Goal: Information Seeking & Learning: Learn about a topic

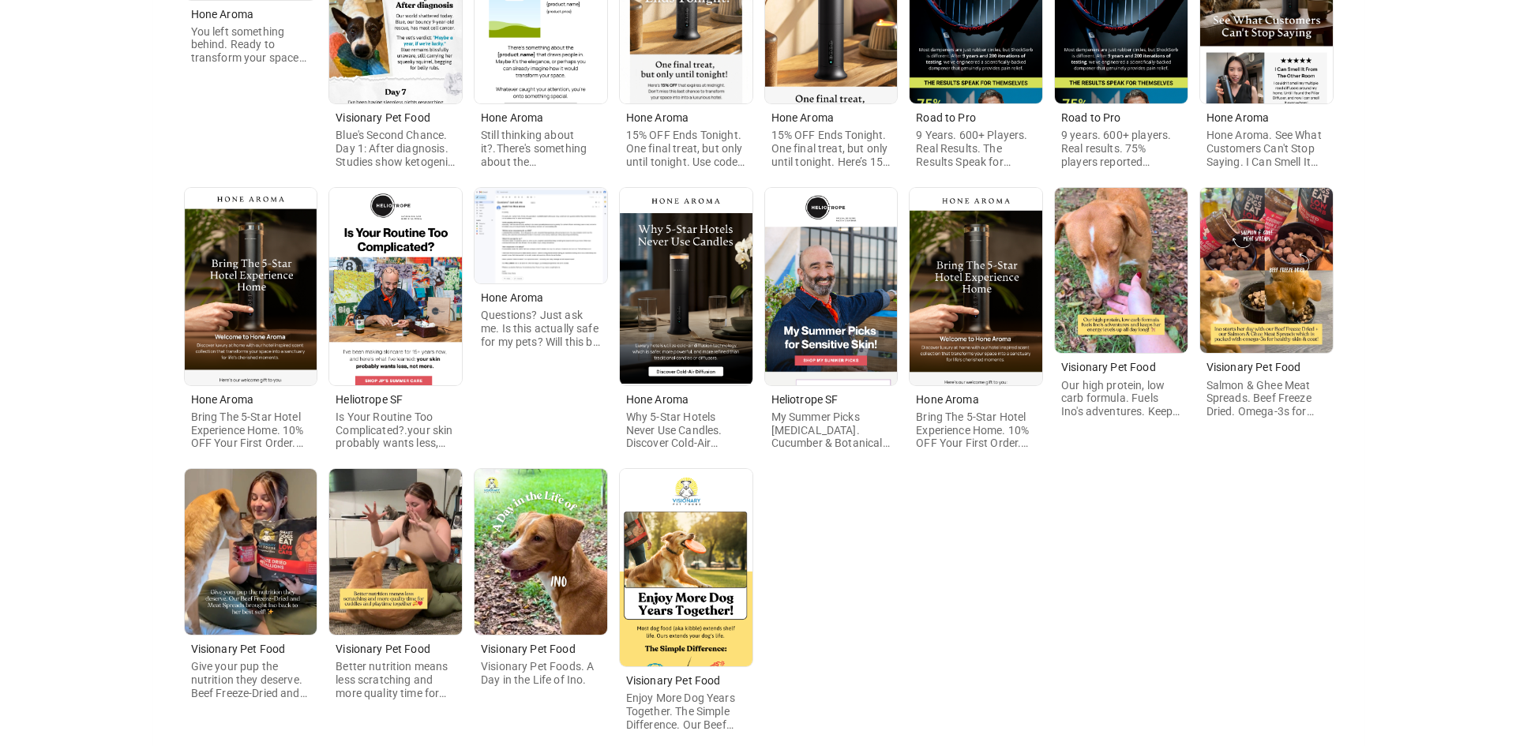
scroll to position [395, 0]
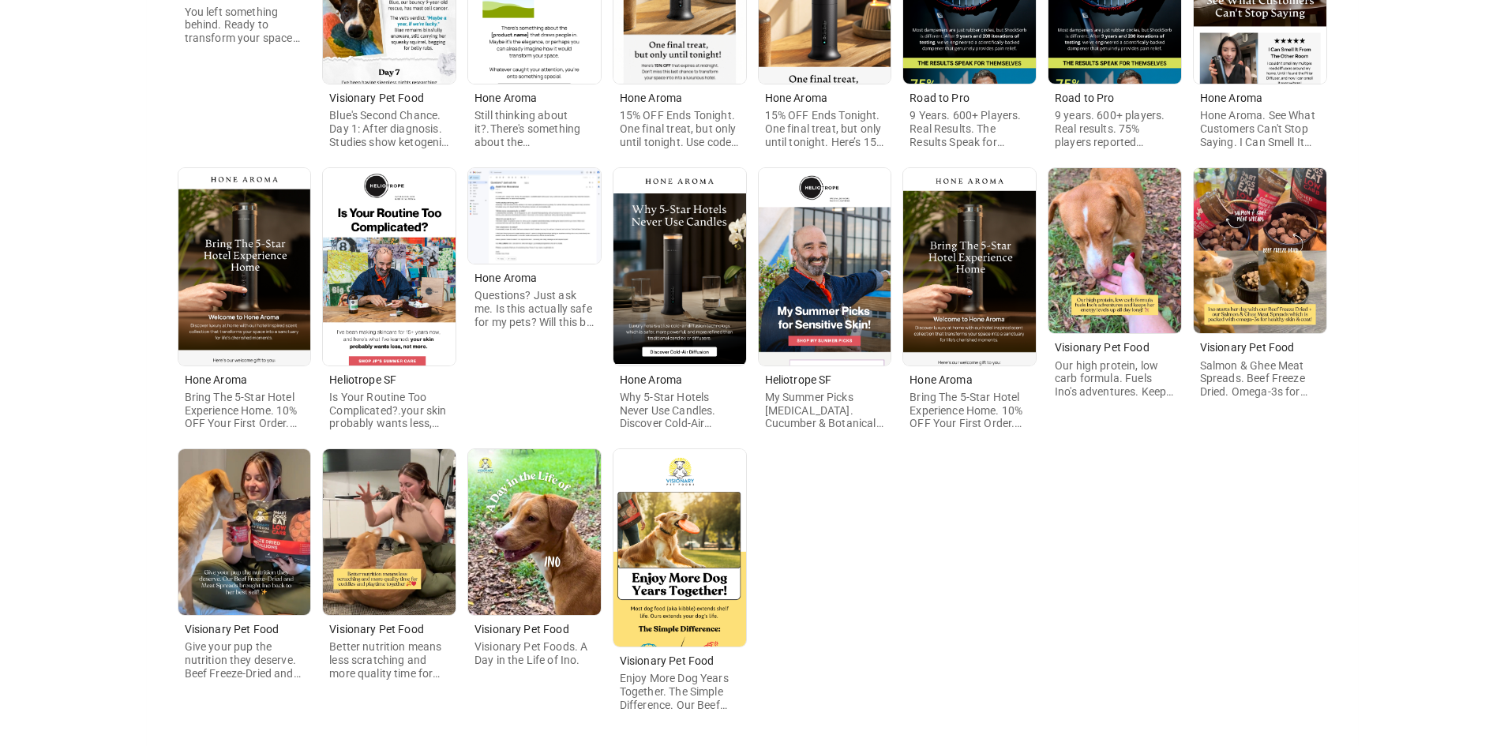
click at [677, 579] on img at bounding box center [679, 547] width 133 height 197
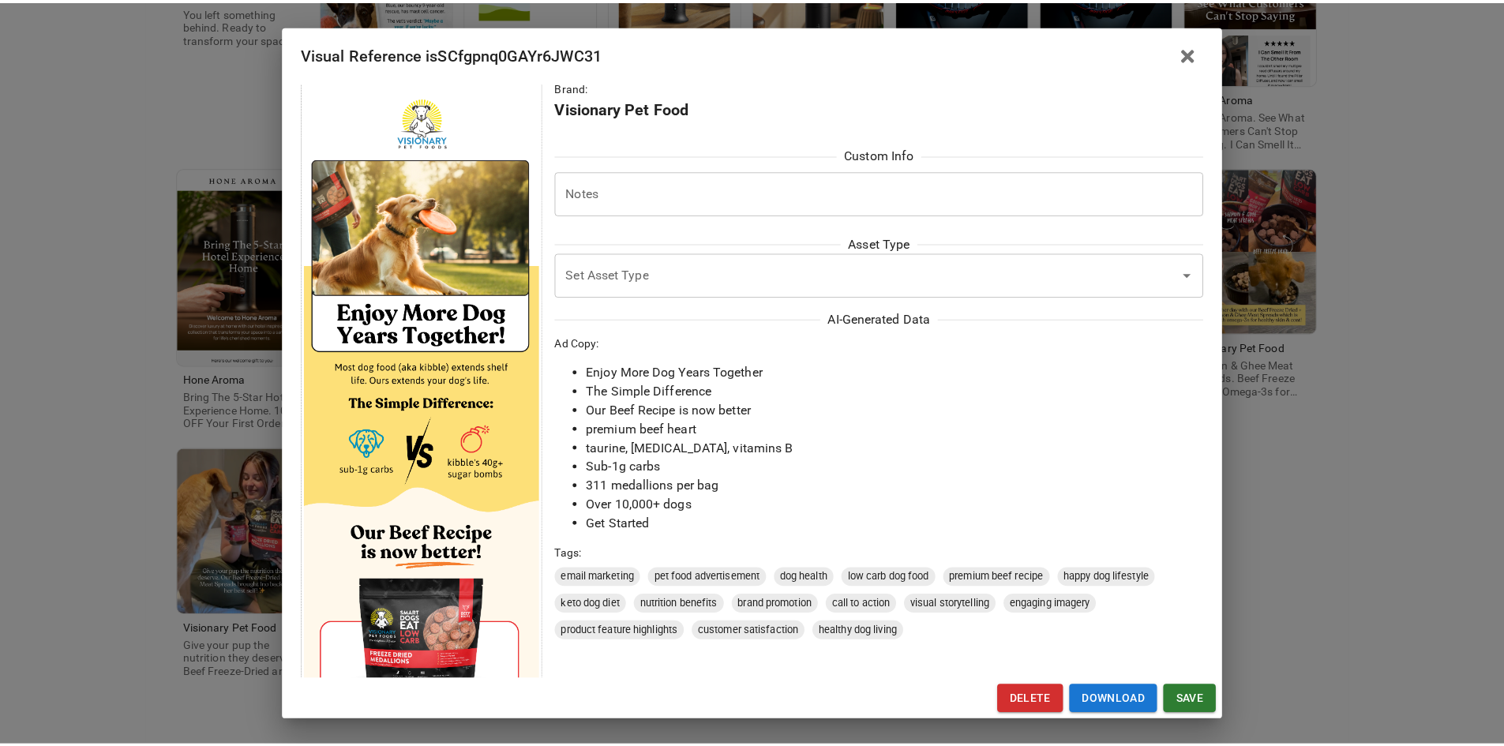
scroll to position [0, 0]
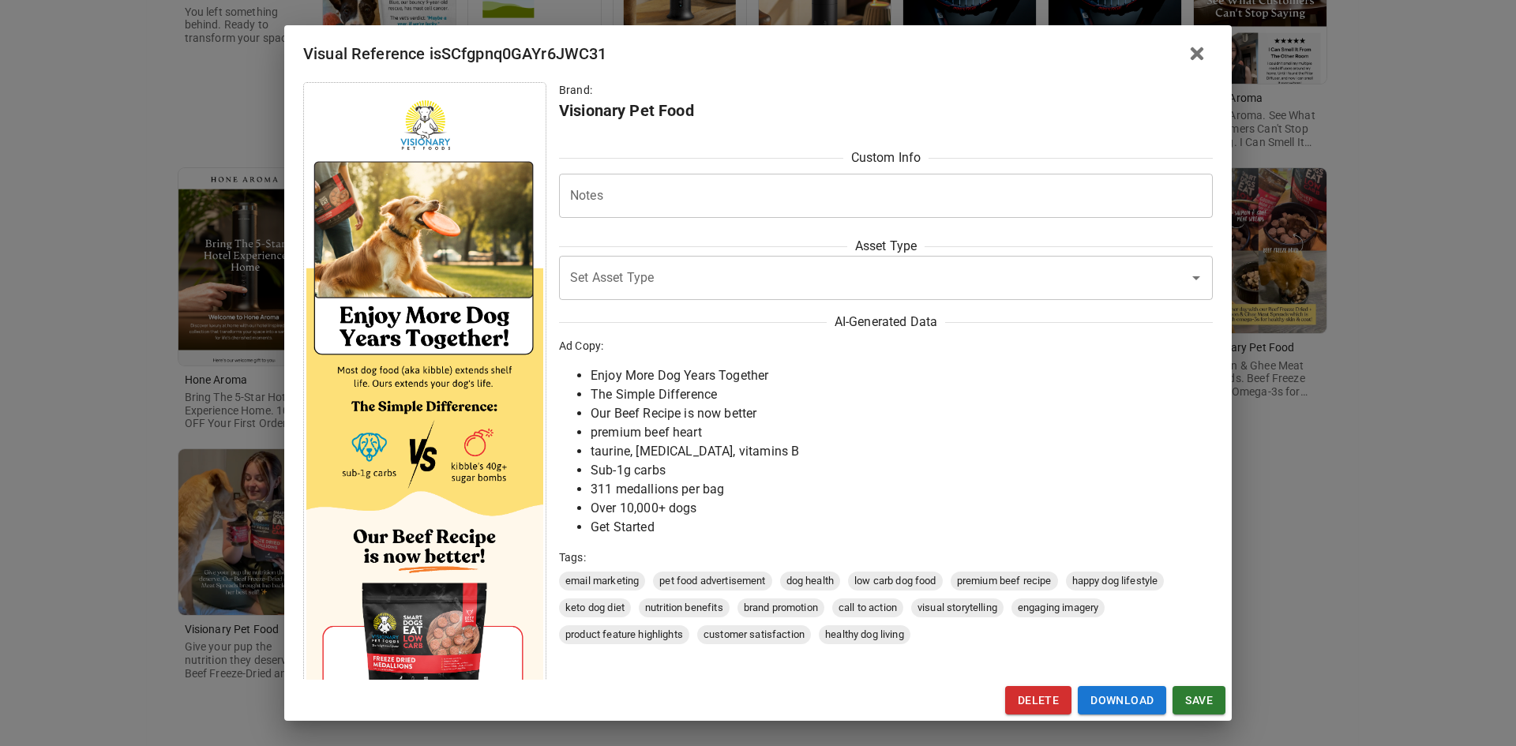
click at [1467, 532] on div "Visual Reference isSCfgpnq0GAYr6JWC31 Brand: Visionary Pet Food Custom Info Not…" at bounding box center [758, 373] width 1516 height 746
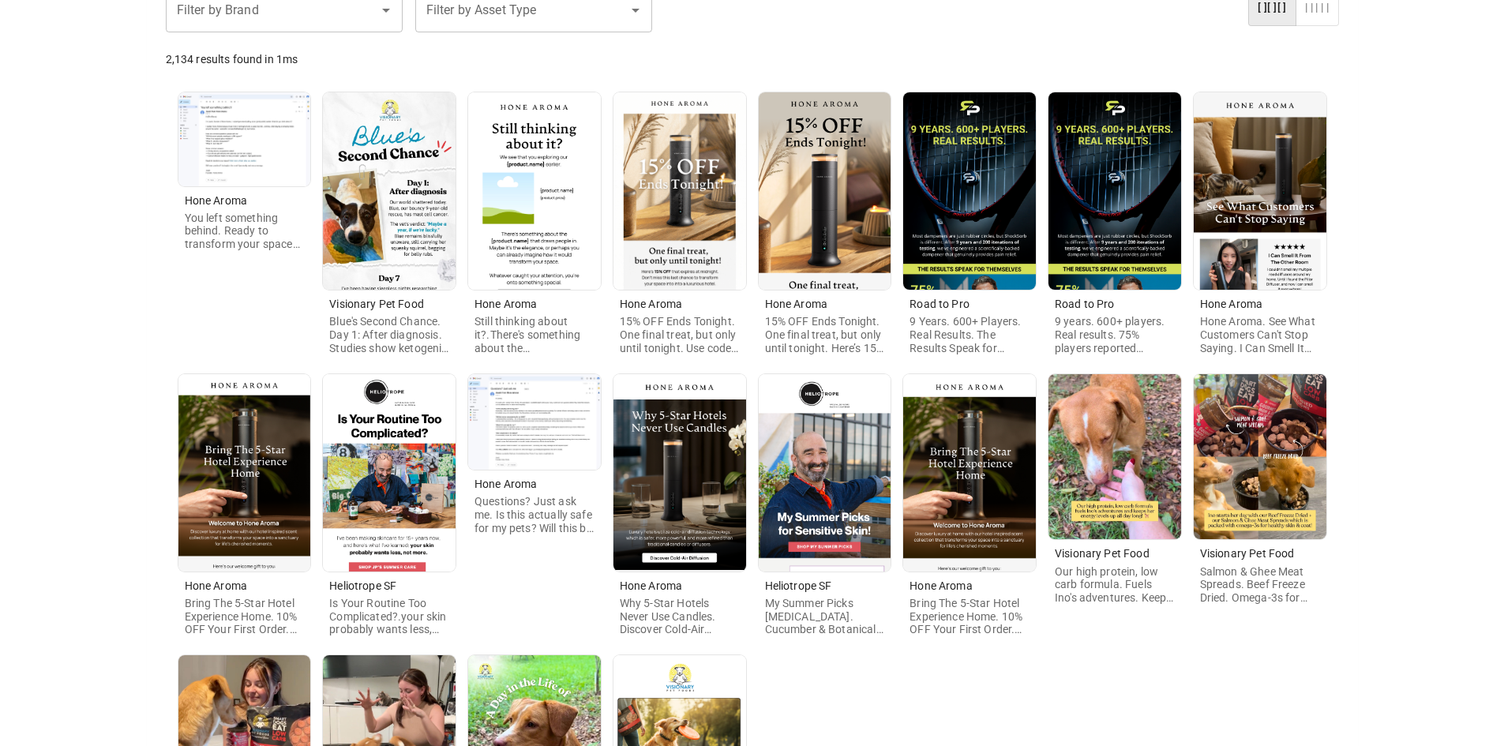
scroll to position [146, 0]
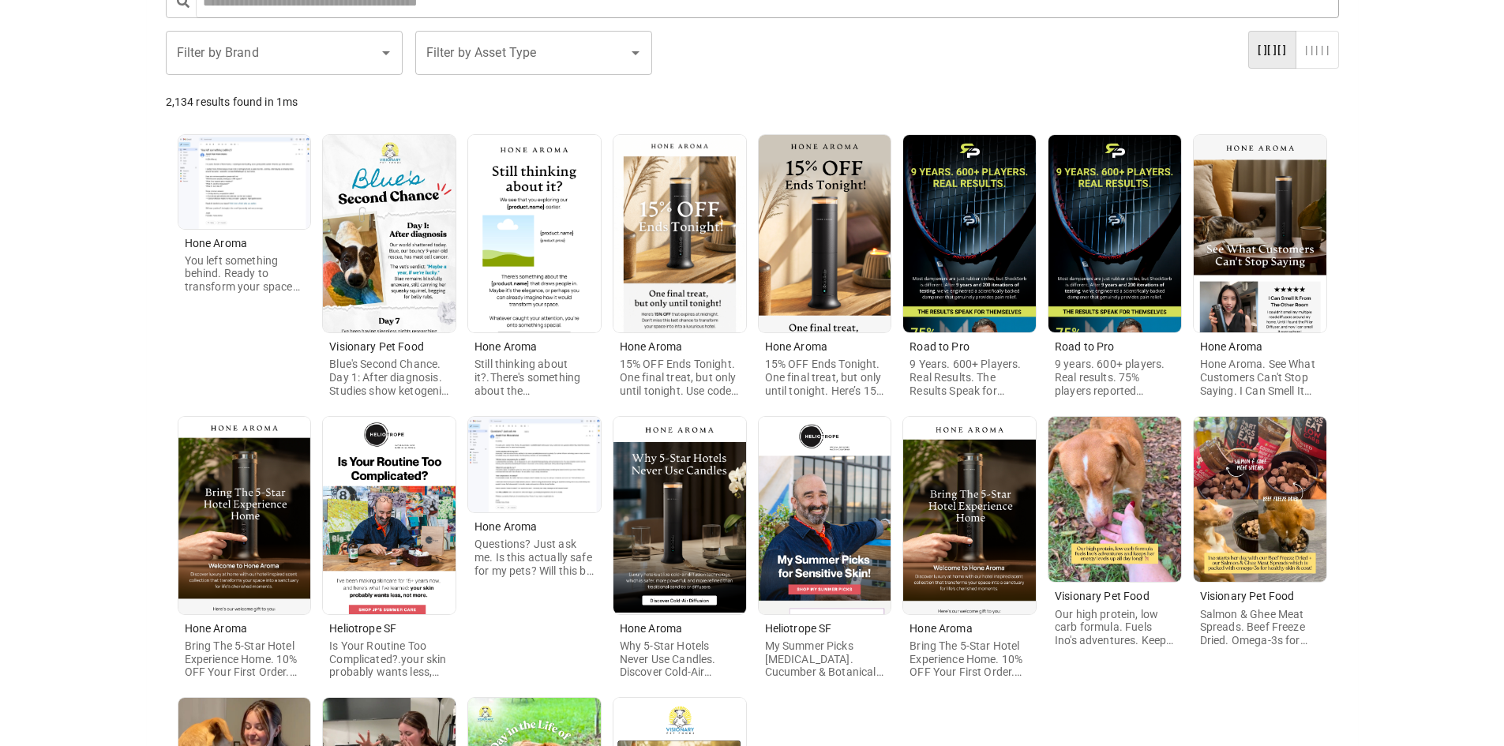
click at [312, 66] on input "Filter by Brand" at bounding box center [272, 53] width 199 height 30
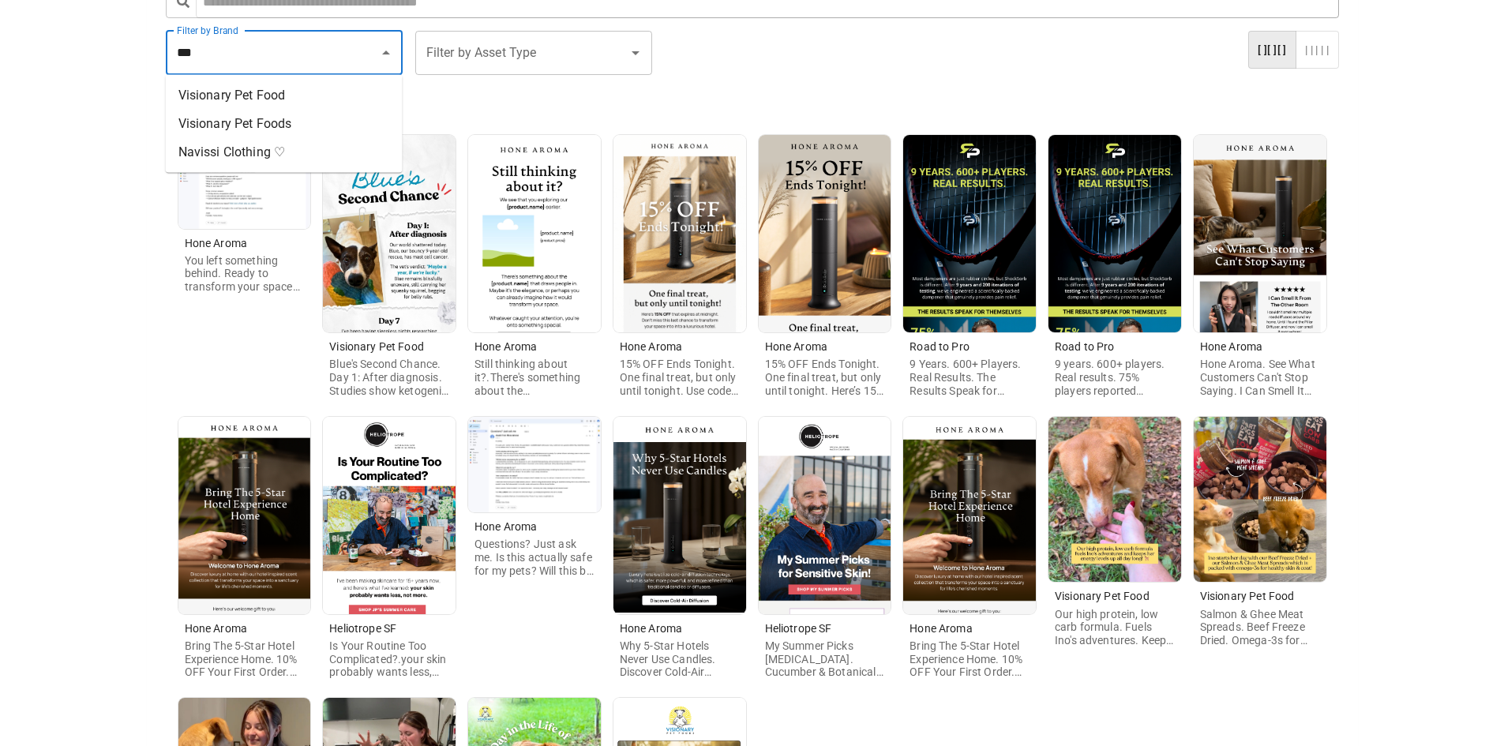
click at [238, 118] on li "Visionary Pet Foods" at bounding box center [284, 124] width 237 height 28
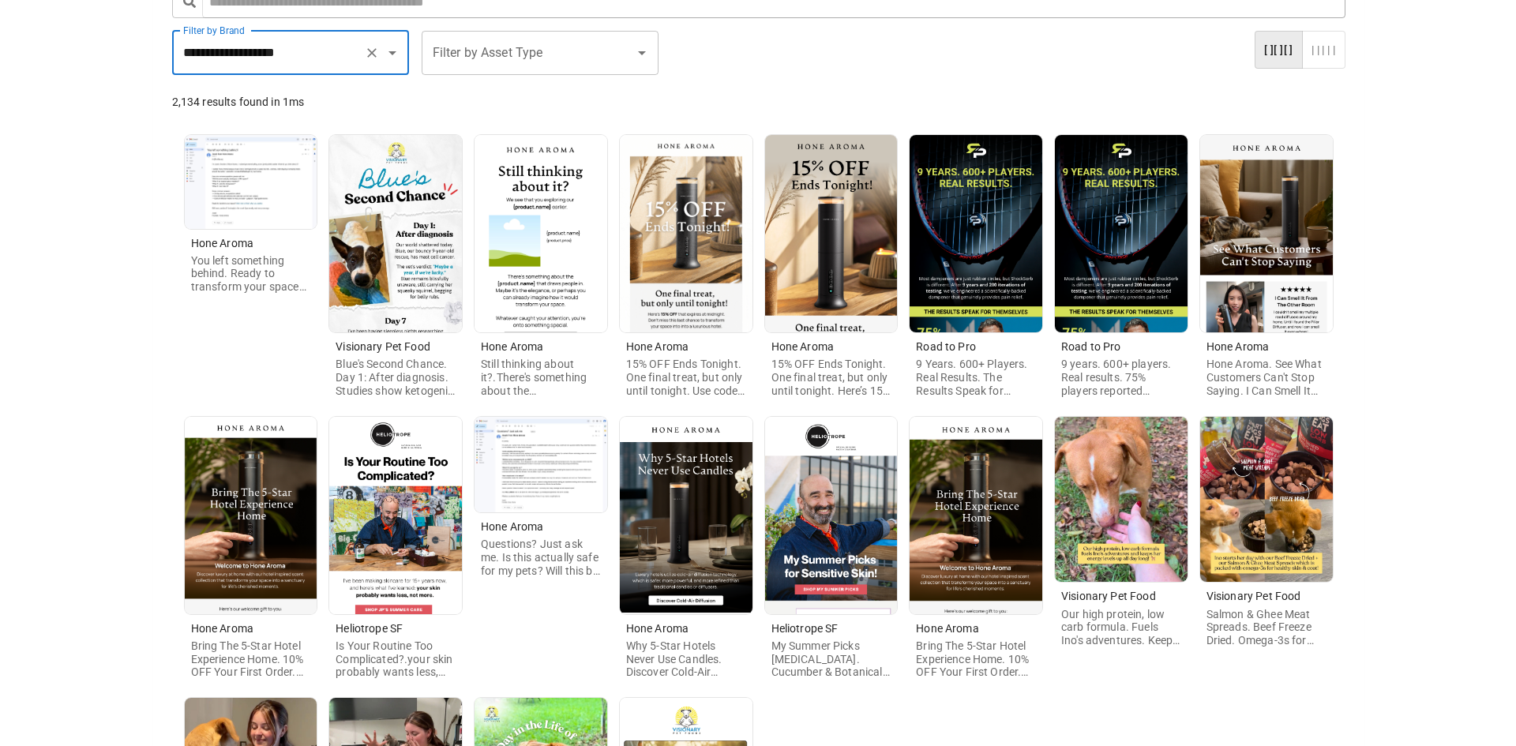
scroll to position [0, 0]
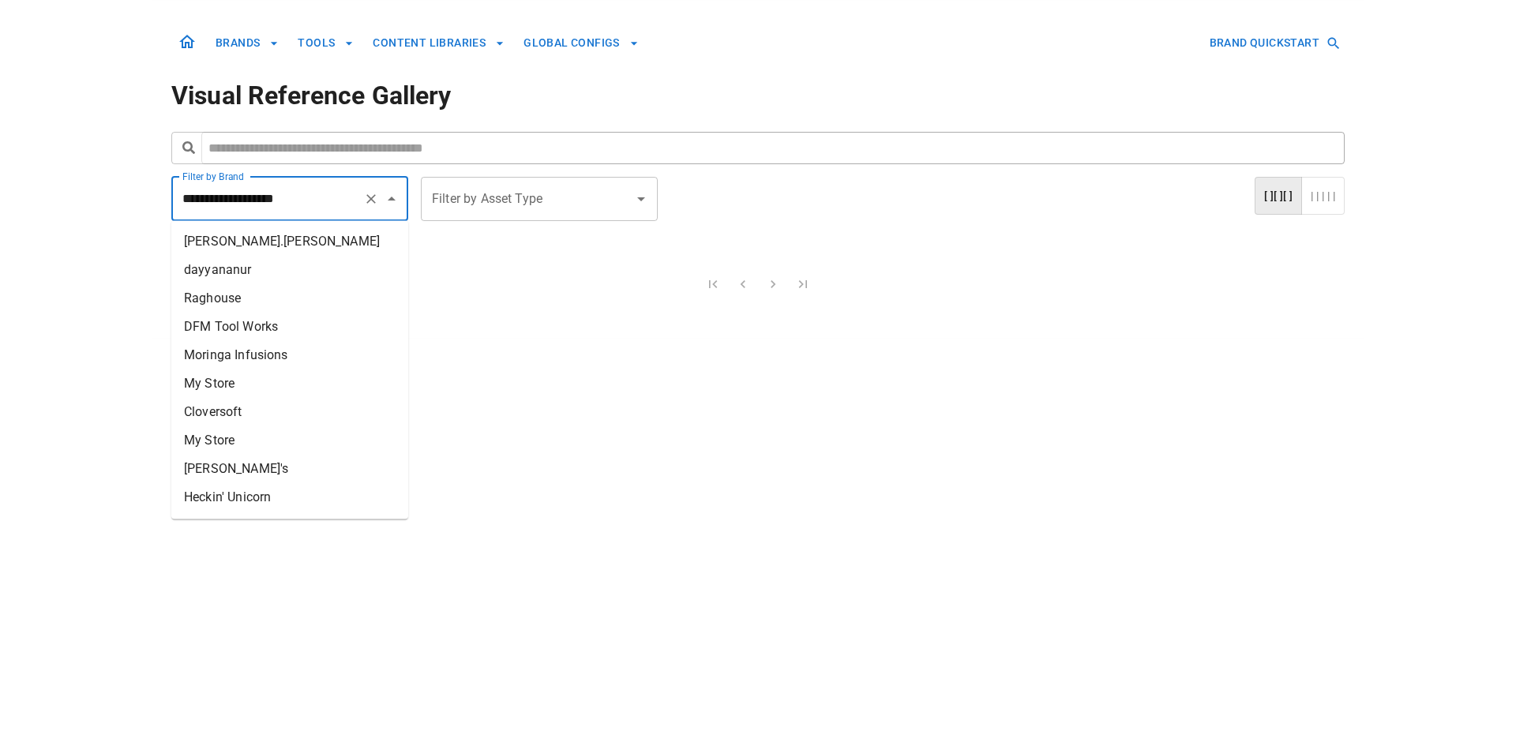
click at [314, 193] on input "**********" at bounding box center [267, 199] width 178 height 30
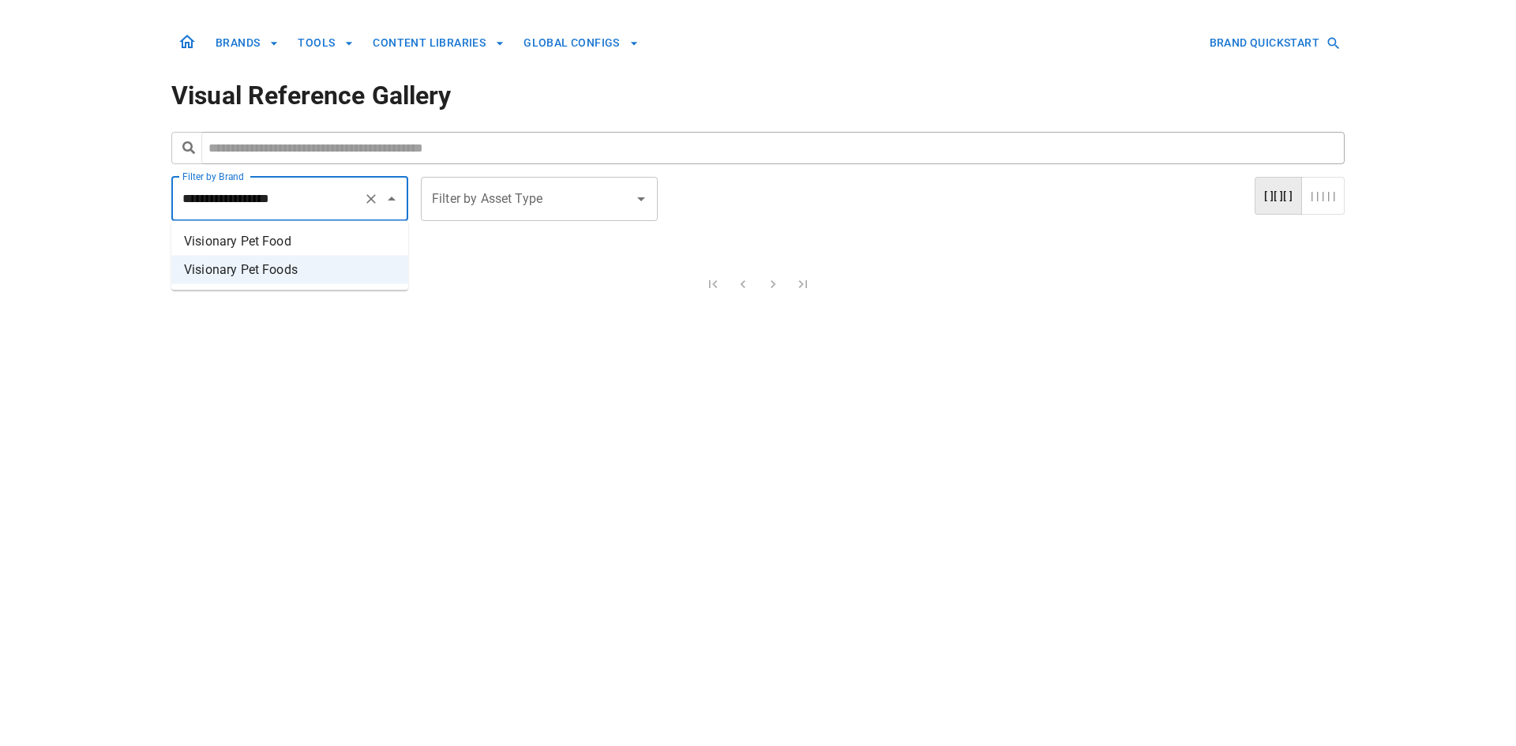
click at [301, 238] on li "Visionary Pet Food" at bounding box center [289, 241] width 237 height 28
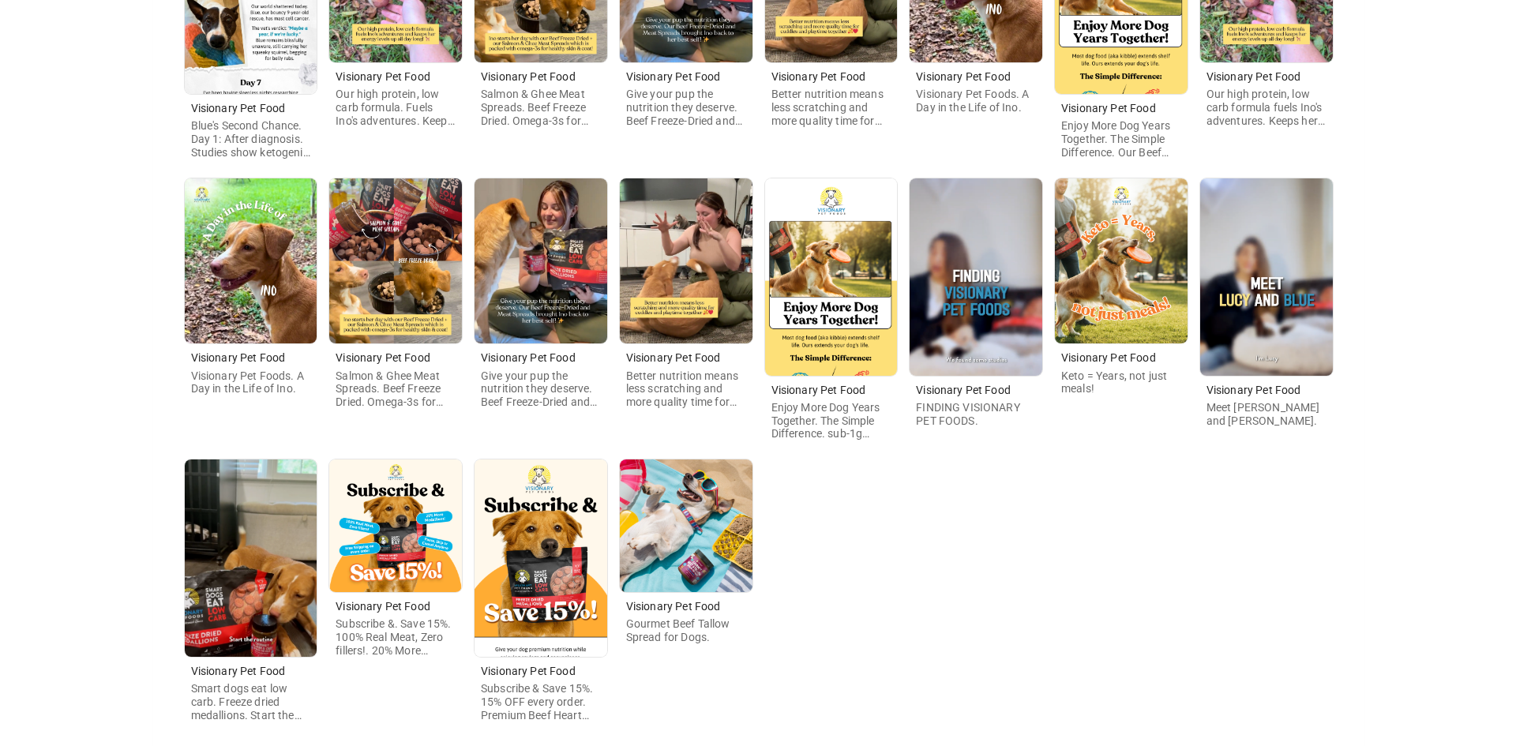
scroll to position [395, 0]
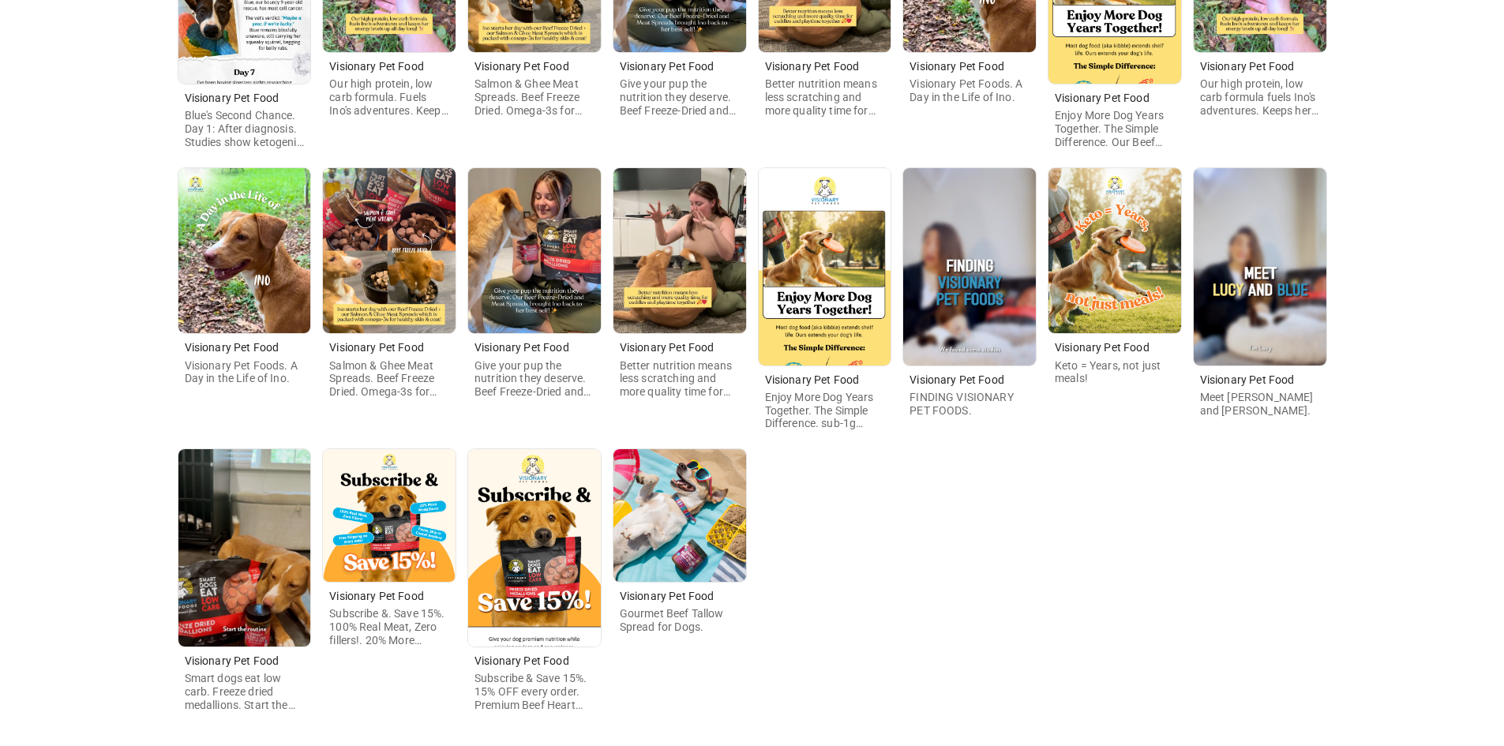
type input "**********"
click at [570, 596] on img at bounding box center [534, 547] width 133 height 197
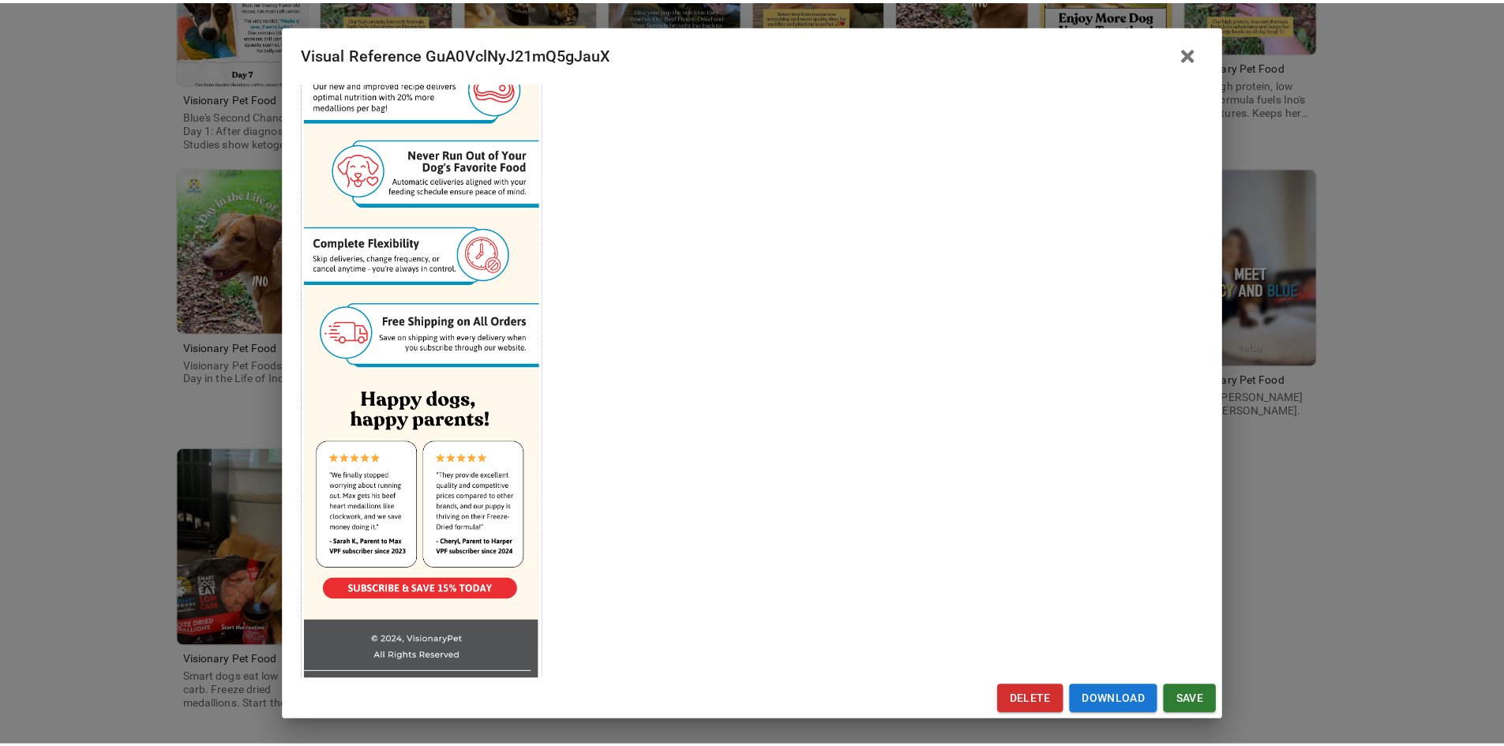
scroll to position [700, 0]
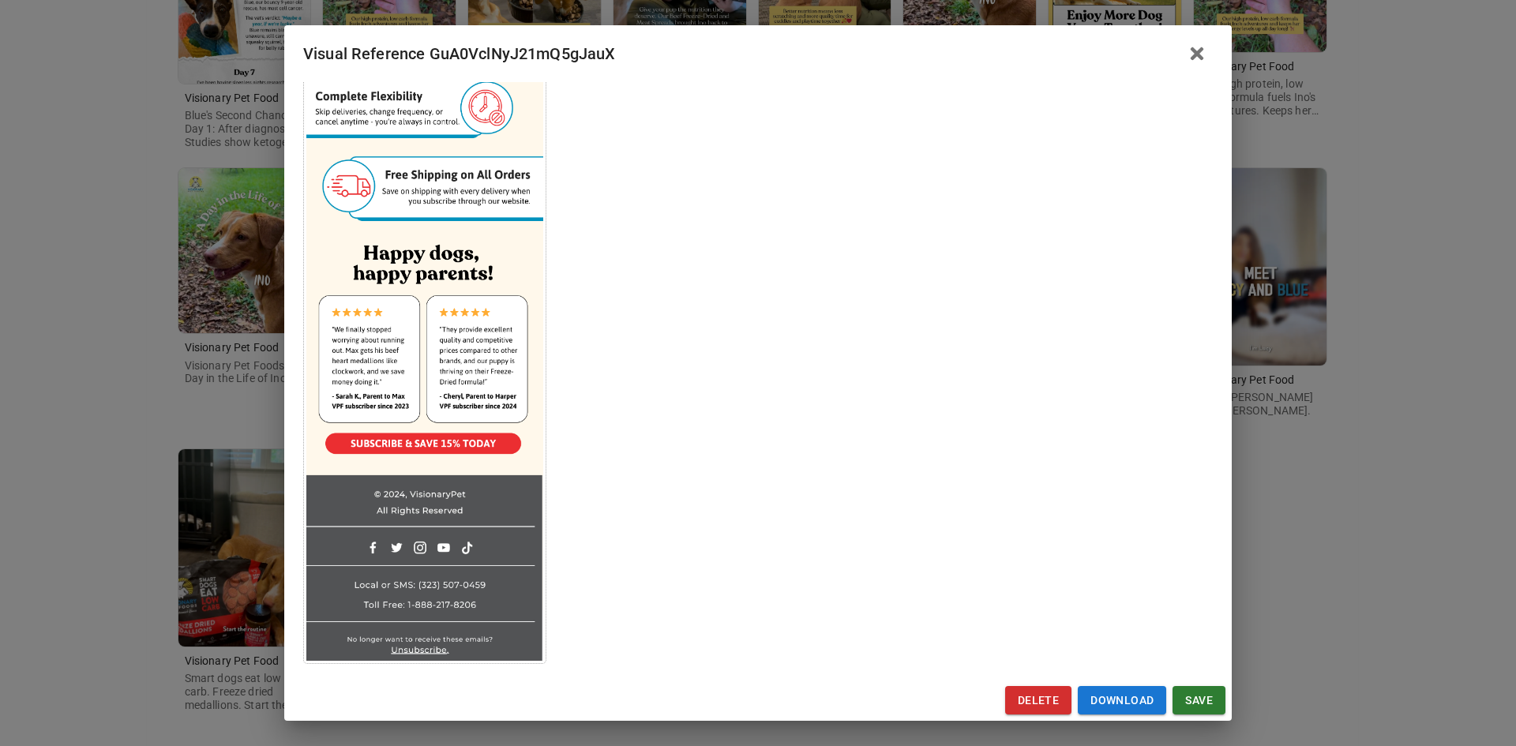
click at [1287, 491] on div "Visual Reference GuA0VclNyJ21mQ5gJauX Brand: Visionary Pet Food Custom Info Not…" at bounding box center [758, 373] width 1516 height 746
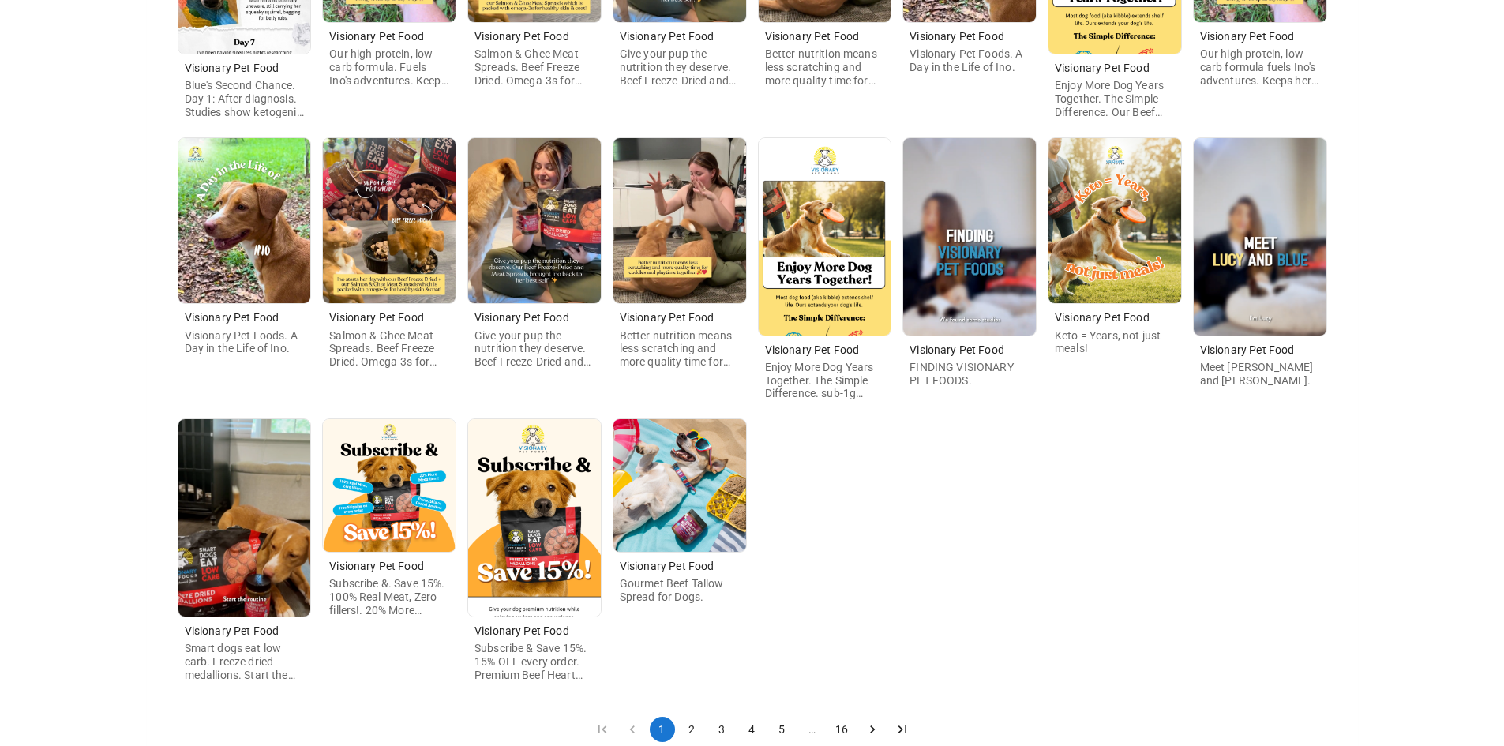
scroll to position [462, 0]
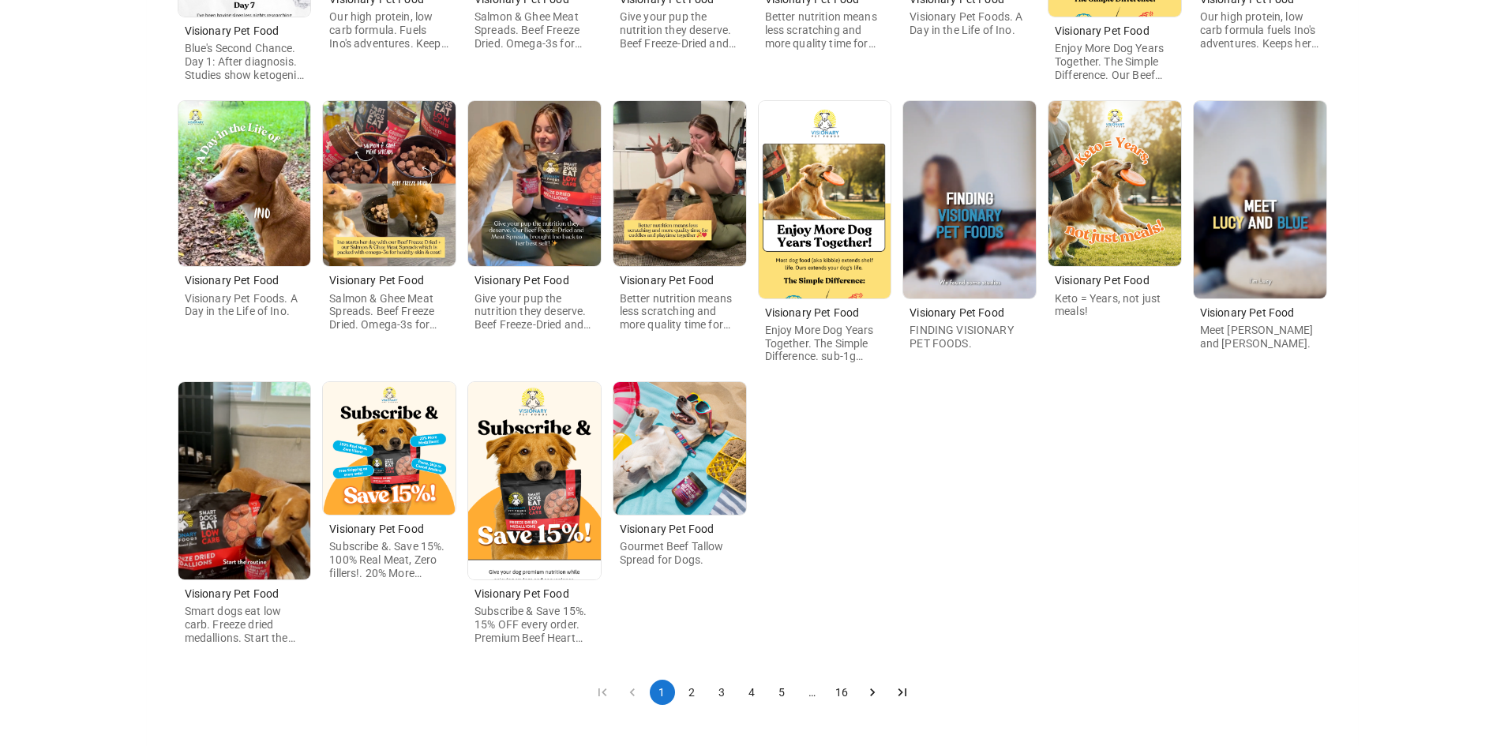
click at [688, 692] on button "2" at bounding box center [692, 692] width 25 height 25
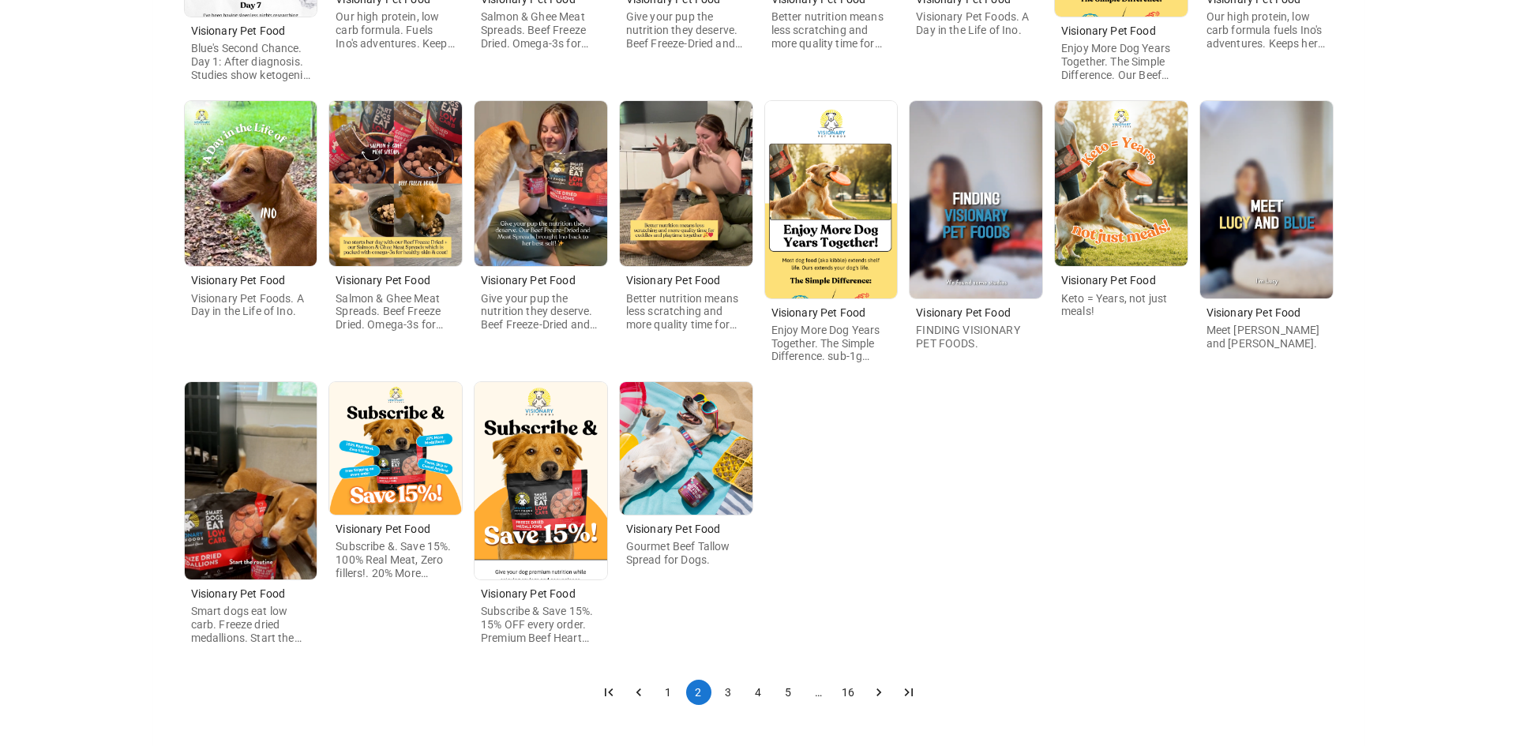
scroll to position [0, 0]
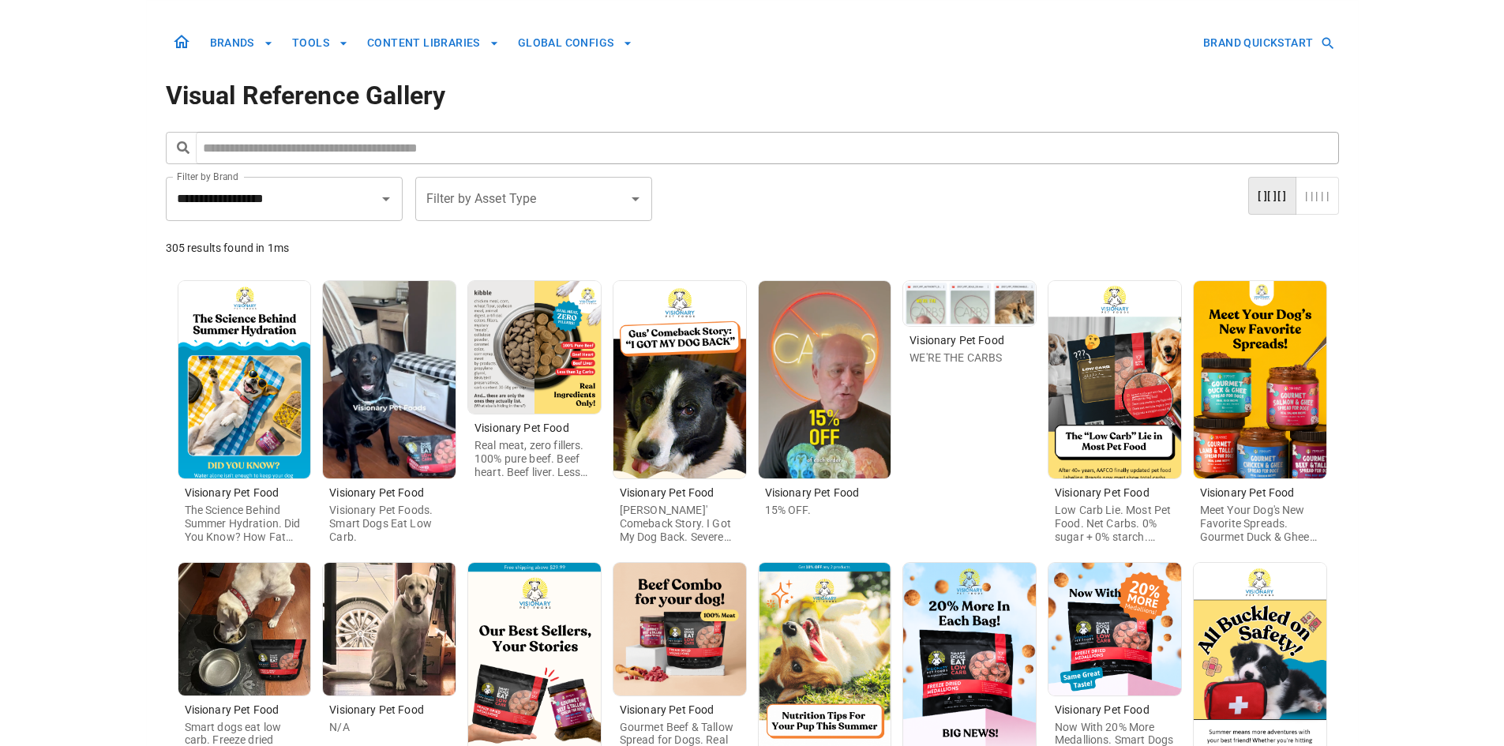
click at [519, 373] on img at bounding box center [534, 347] width 133 height 133
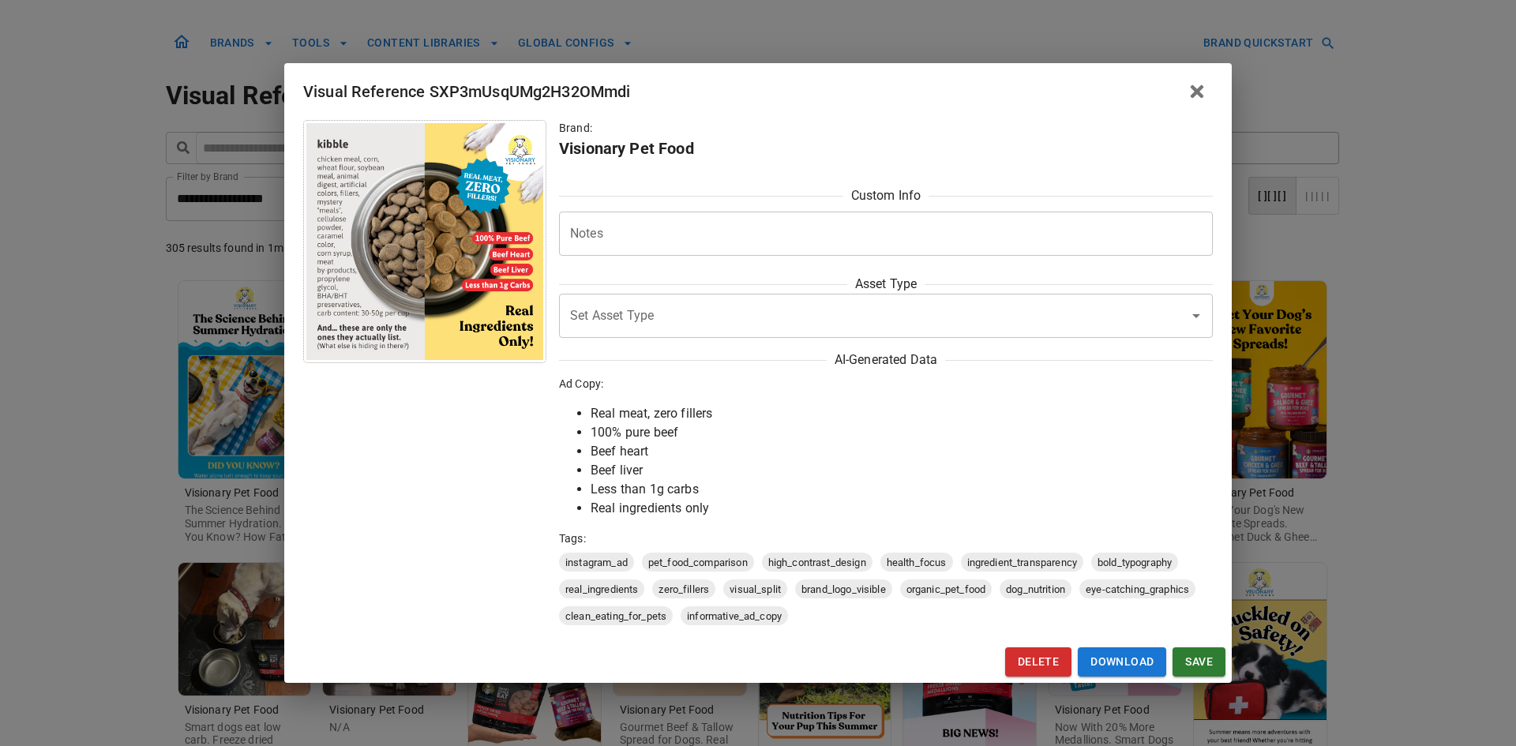
click at [163, 461] on div "Visual Reference SXP3mUsqUMg2H32OMmdi Brand: Visionary Pet Food Custom Info Not…" at bounding box center [758, 373] width 1516 height 746
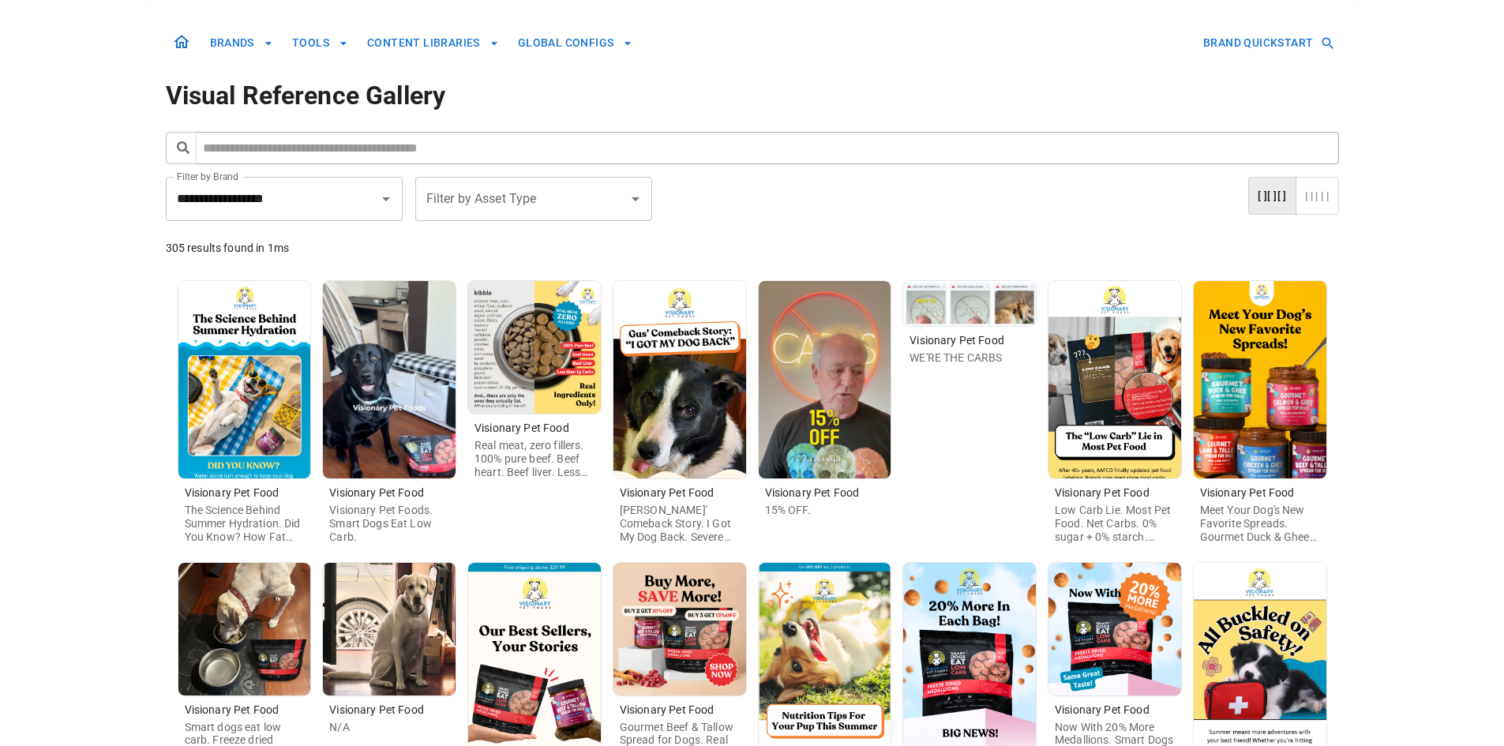
click at [704, 430] on img at bounding box center [679, 379] width 133 height 197
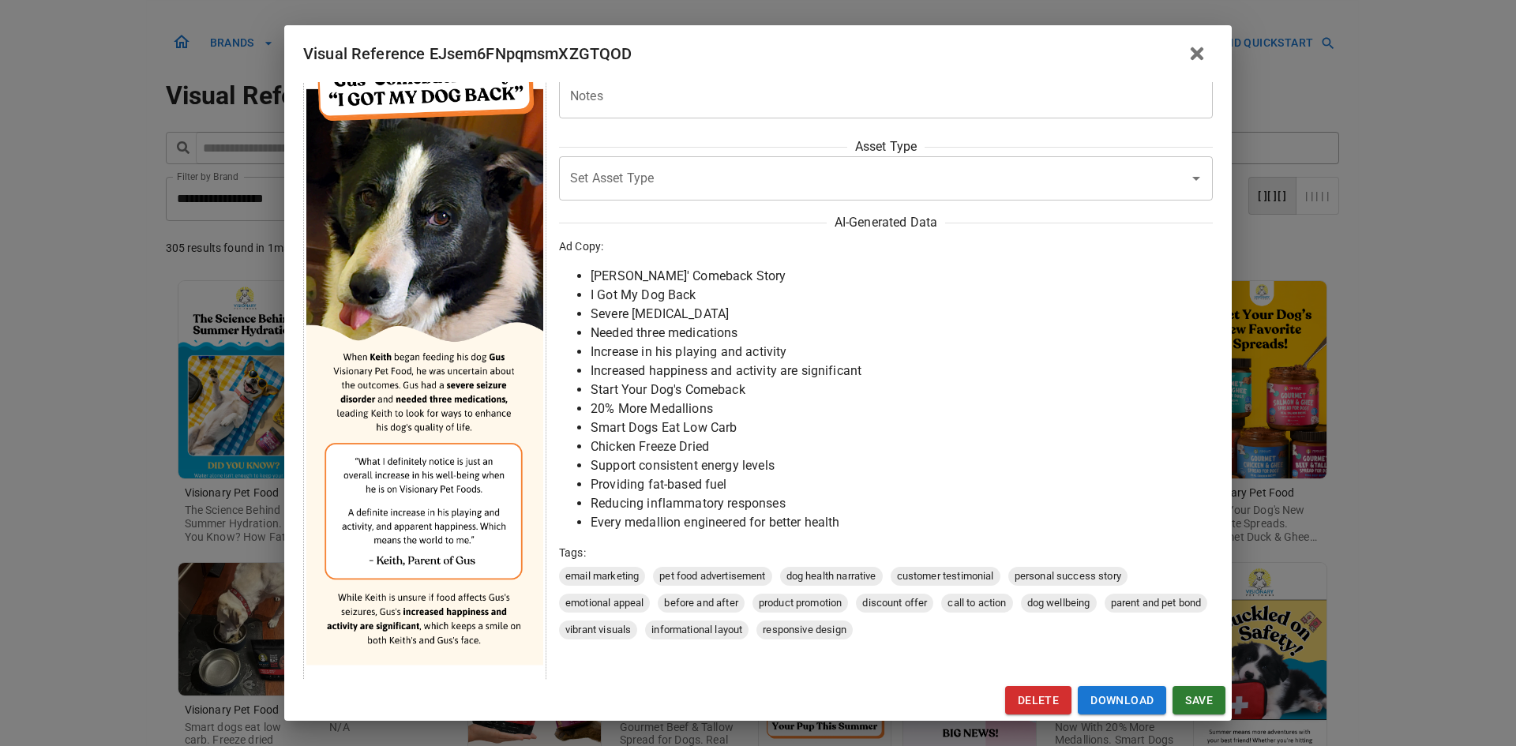
scroll to position [158, 0]
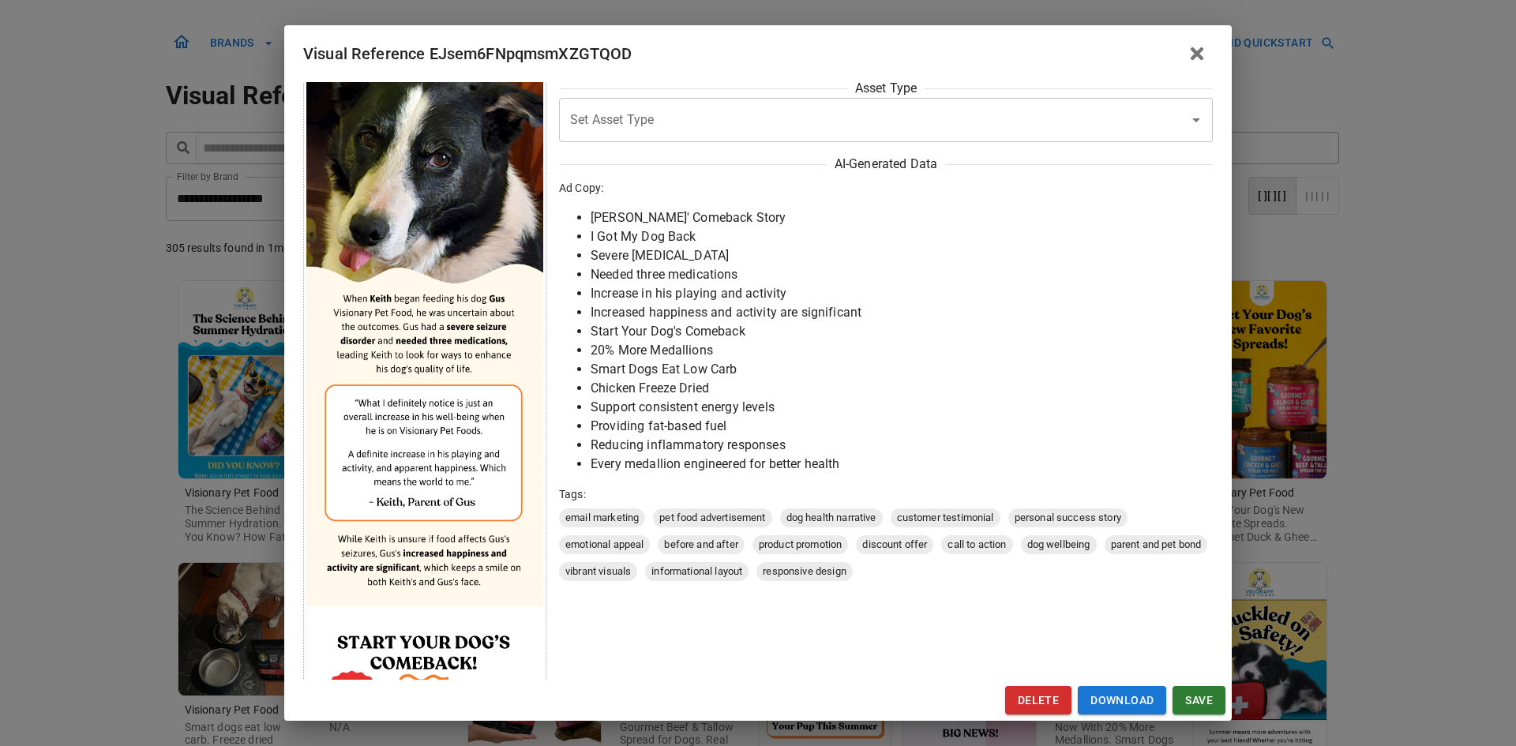
click at [0, 437] on div "Visual Reference EJsem6FNpqmsmXZGTQOD Brand: Visionary Pet Food Custom Info Not…" at bounding box center [758, 373] width 1516 height 746
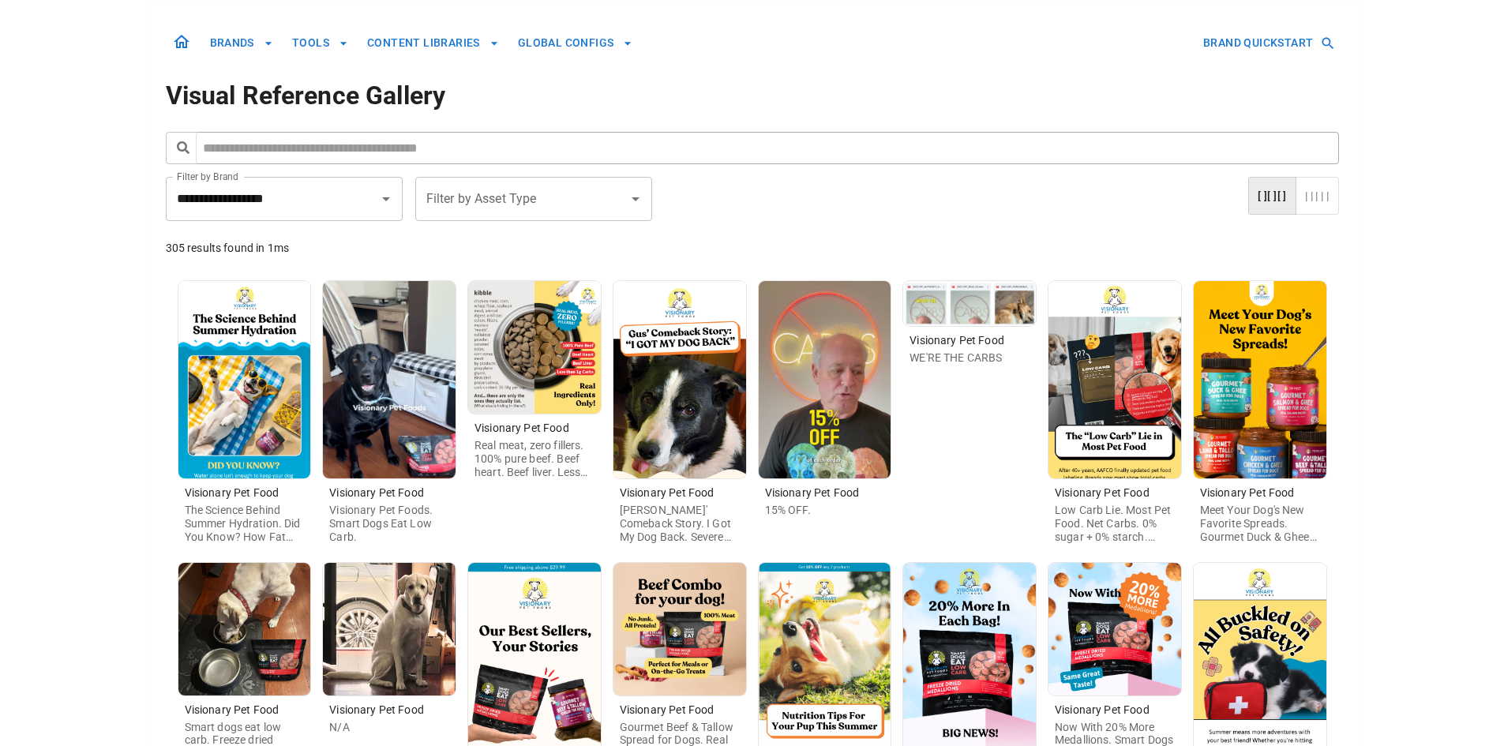
click at [1303, 426] on img at bounding box center [1260, 379] width 133 height 197
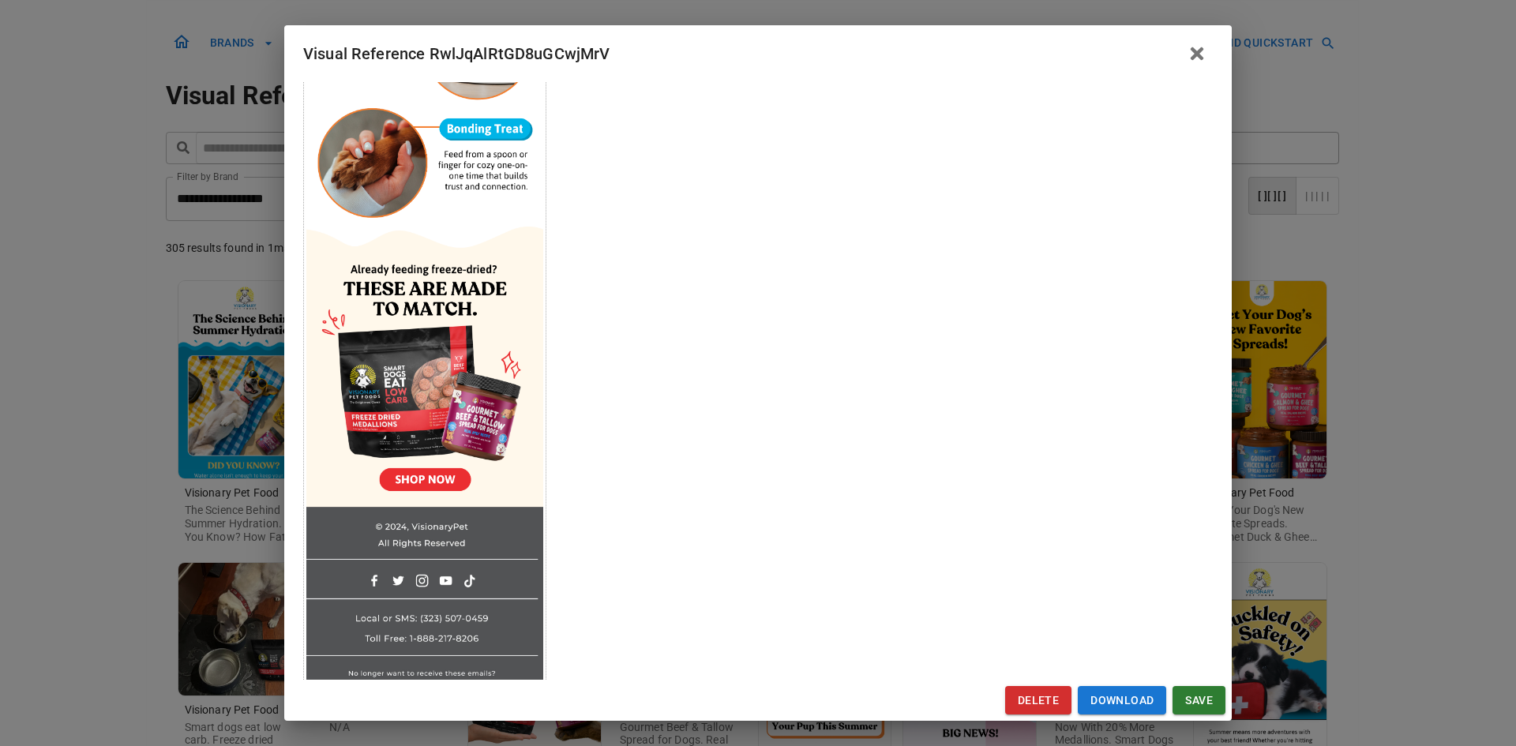
scroll to position [1037, 0]
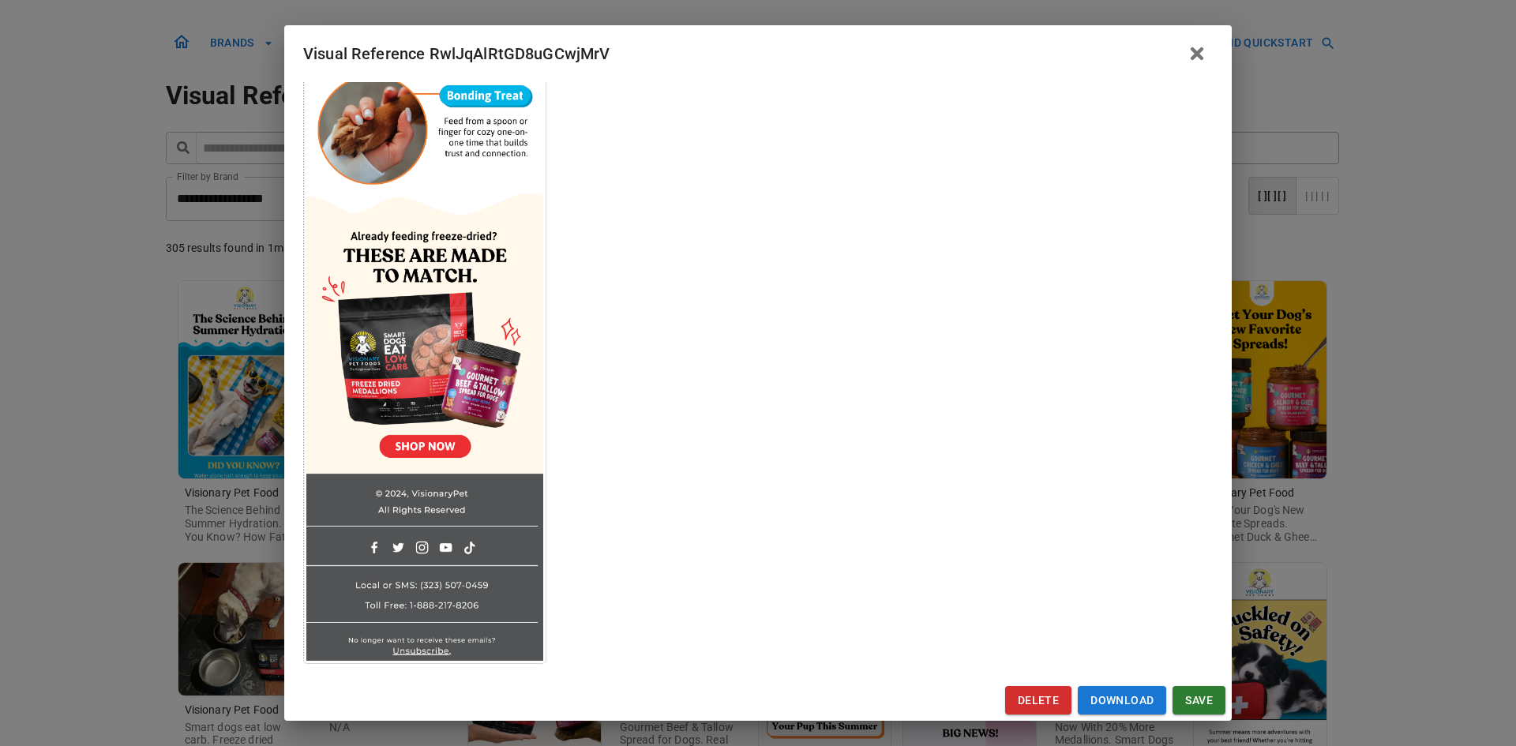
click at [85, 490] on div "Visual Reference RwlJqAlRtGD8uGCwjMrV Brand: Visionary Pet Food Custom Info Not…" at bounding box center [758, 373] width 1516 height 746
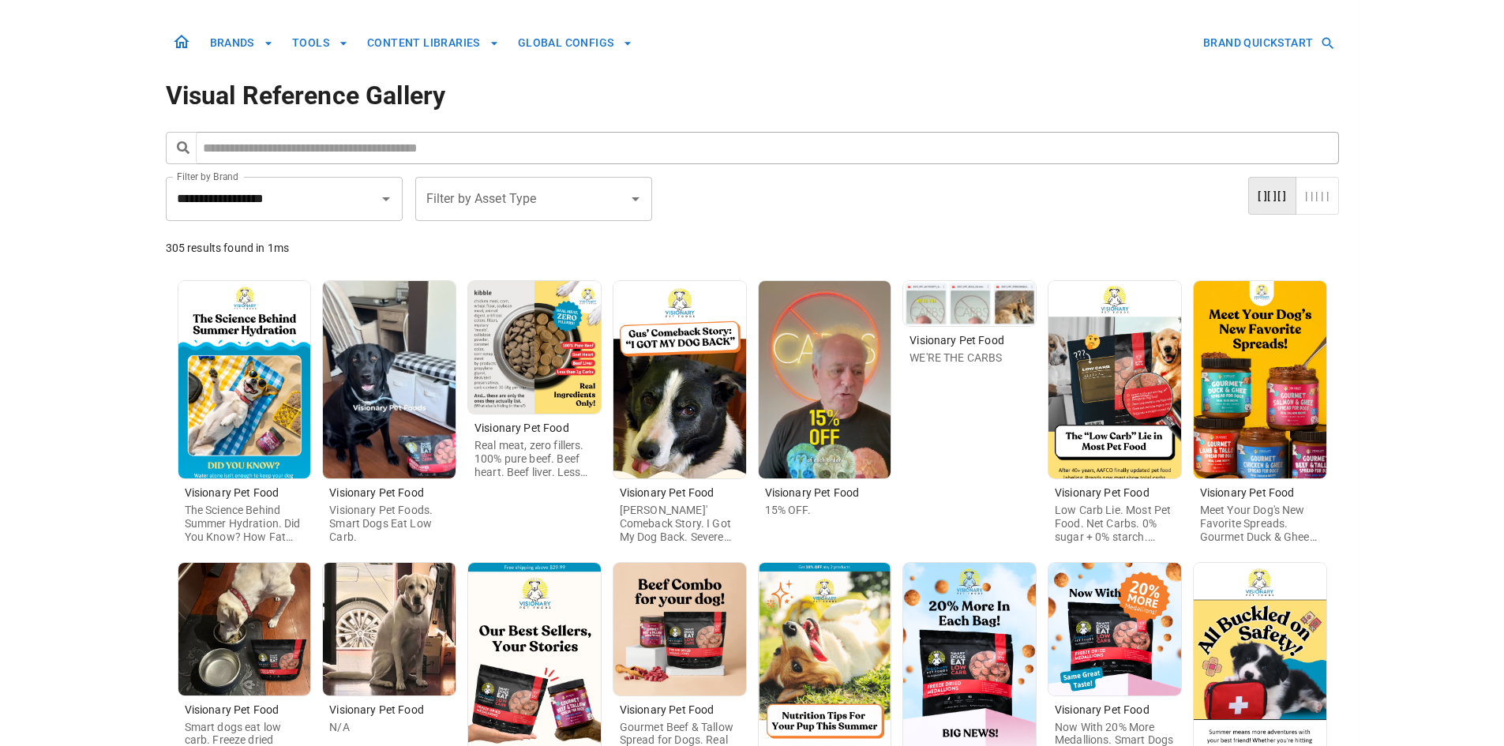
click at [1097, 410] on img at bounding box center [1114, 379] width 133 height 197
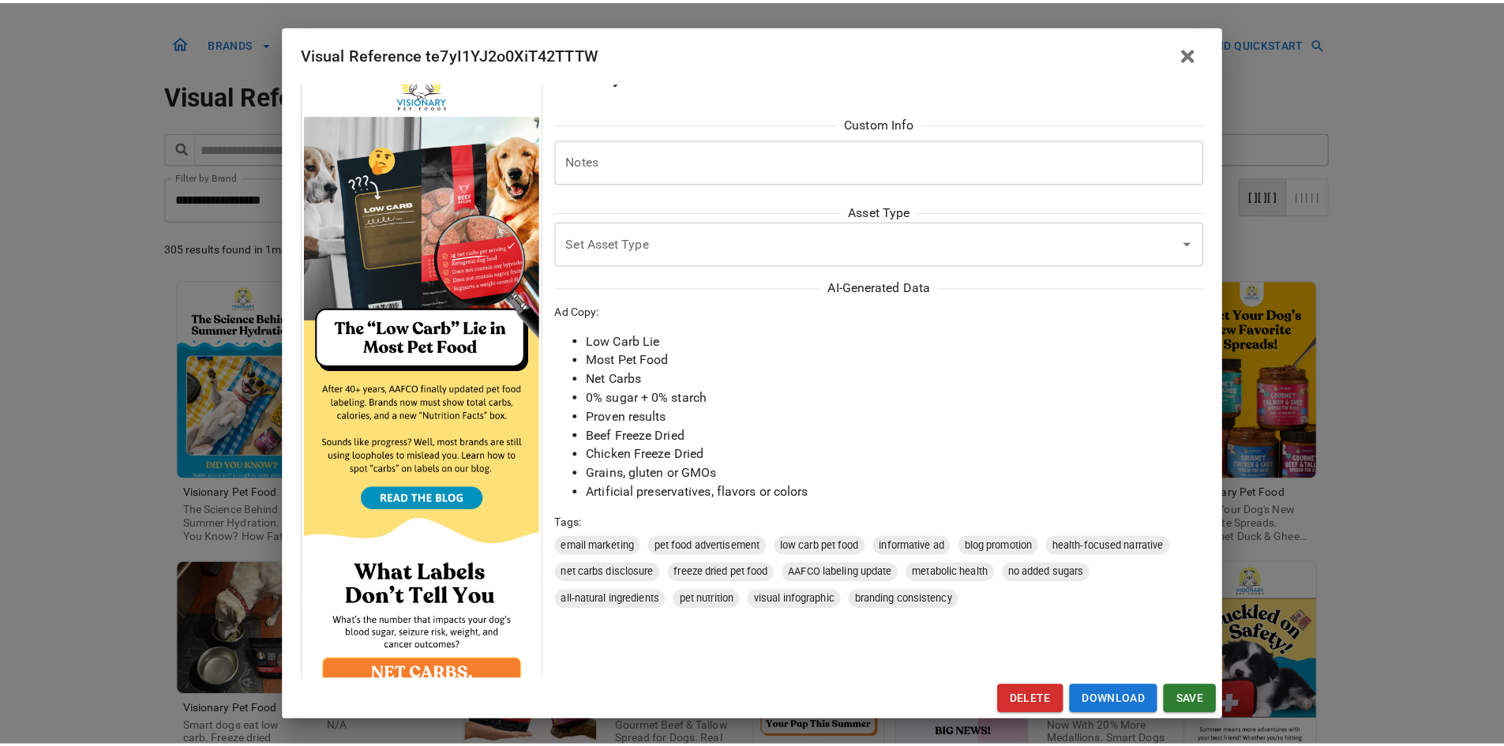
scroll to position [0, 0]
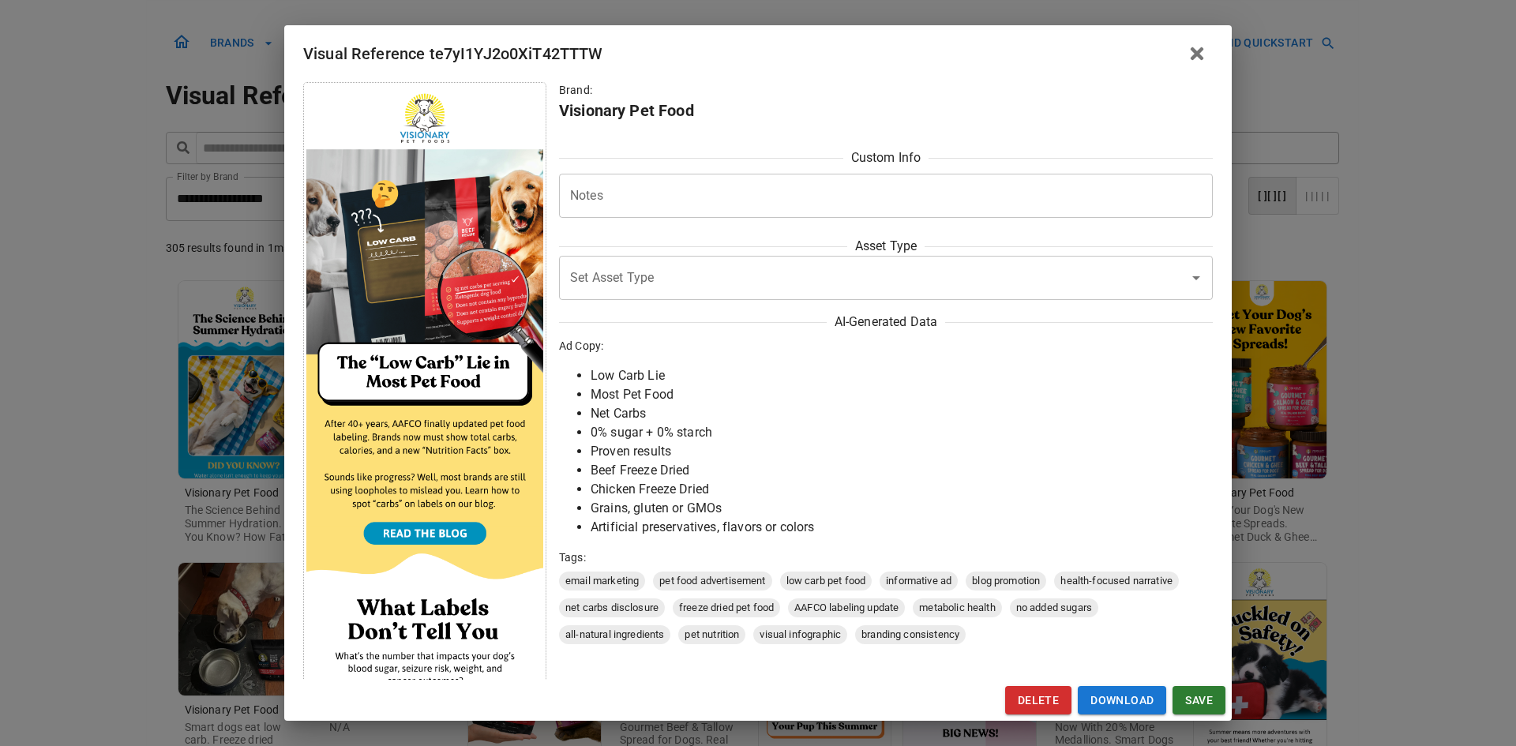
click at [156, 434] on div "Visual Reference te7yI1YJ2o0XiT42TTTW Brand: Visionary Pet Food Custom Info Not…" at bounding box center [758, 373] width 1516 height 746
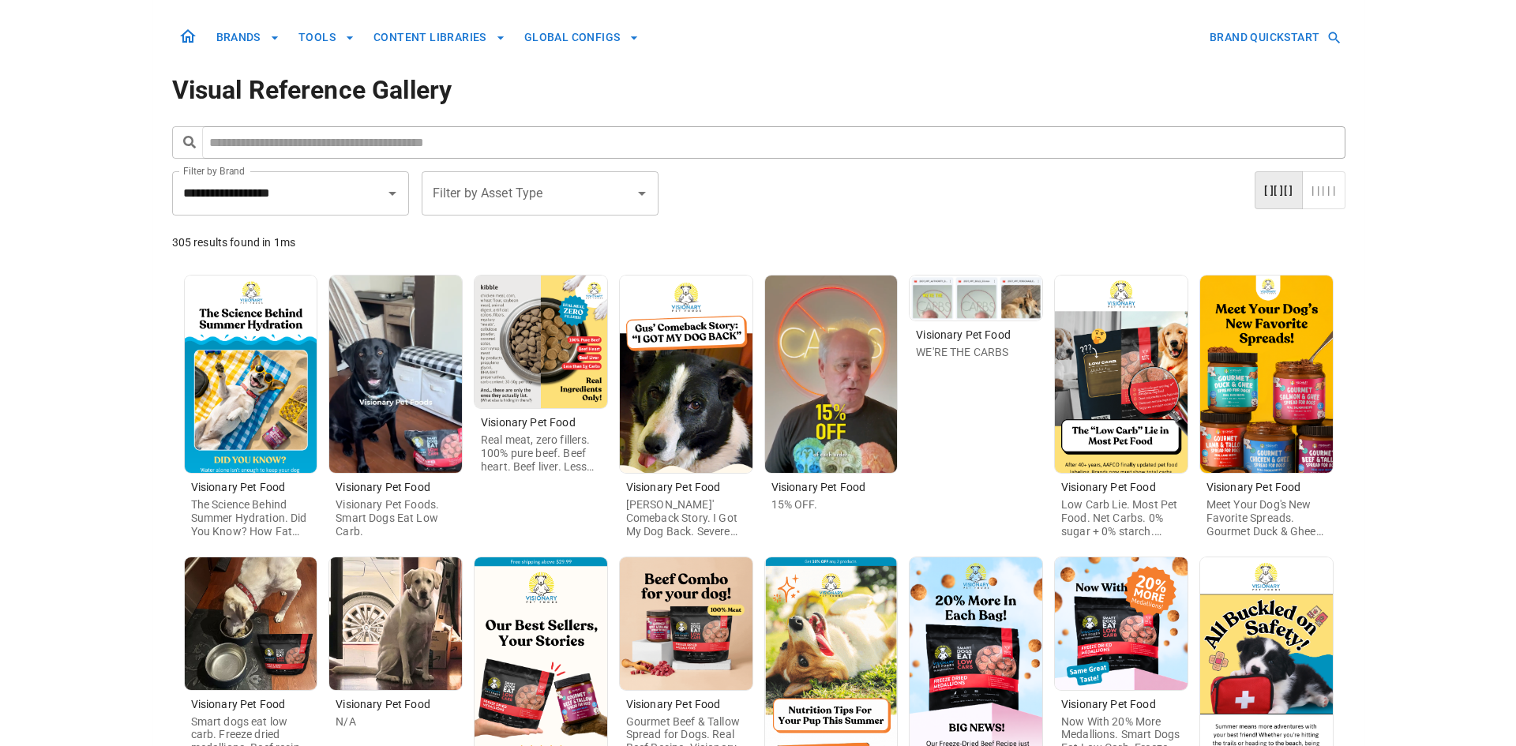
scroll to position [158, 0]
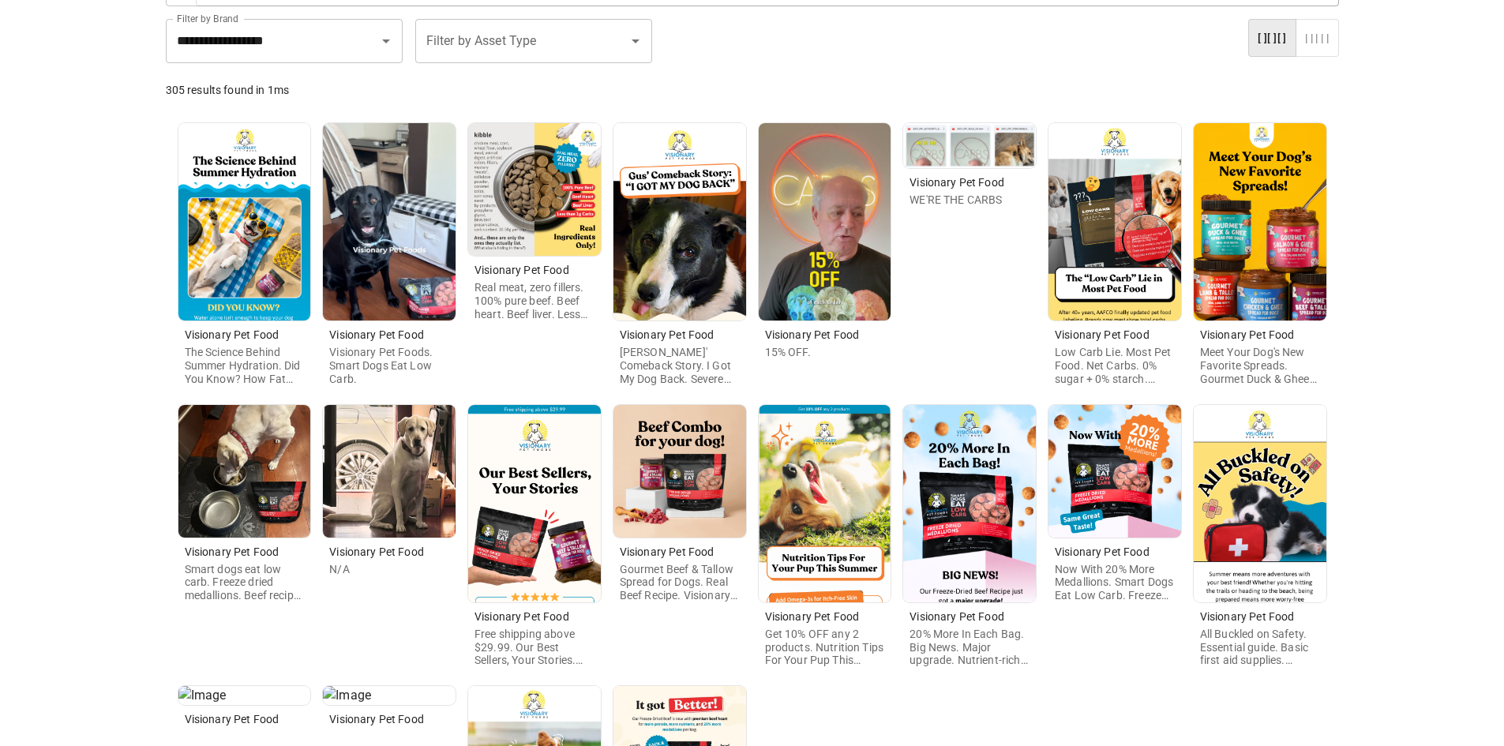
click at [797, 493] on img at bounding box center [825, 503] width 133 height 197
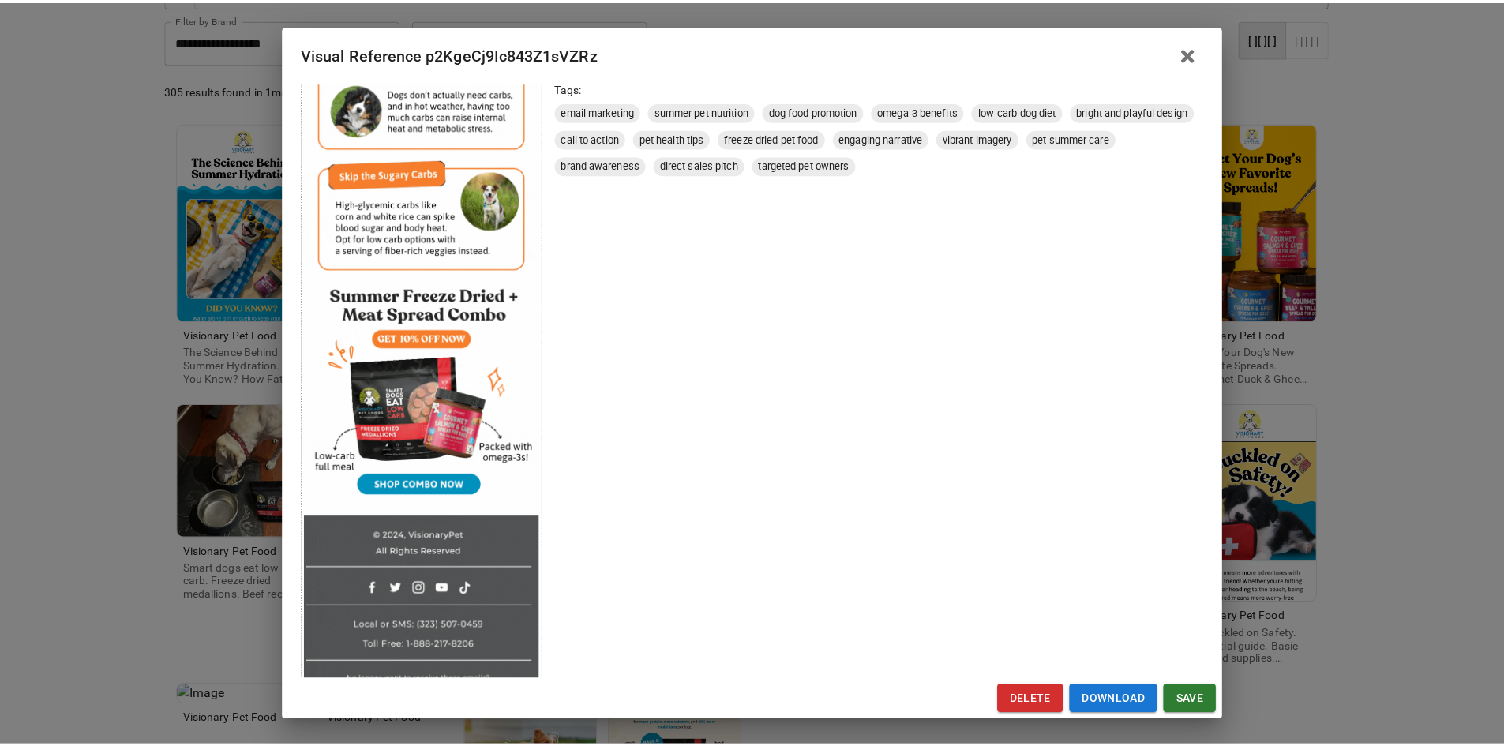
scroll to position [510, 0]
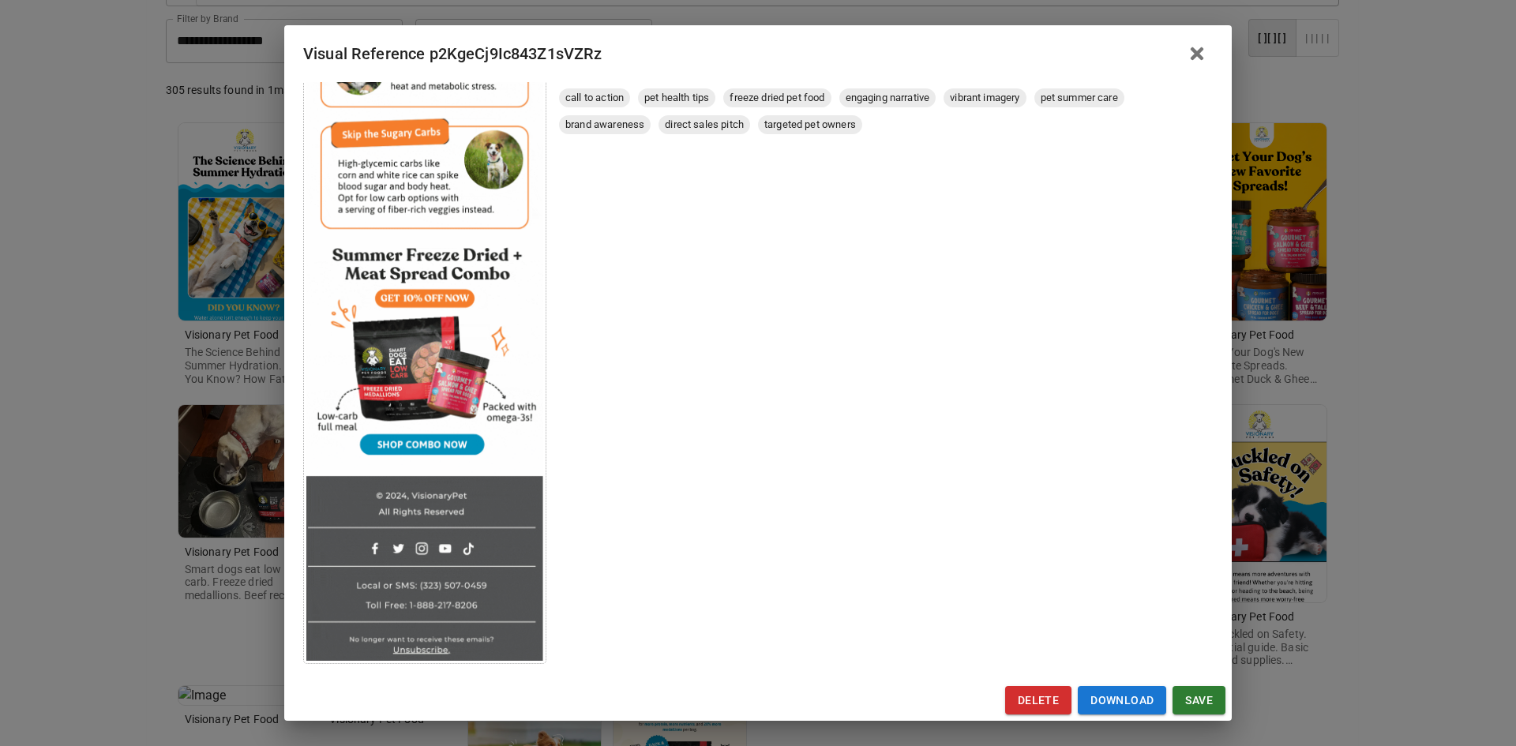
click at [112, 476] on div "Visual Reference p2KgeCj9Ic843Z1sVZRz Brand: Visionary Pet Food Custom Info Not…" at bounding box center [758, 373] width 1516 height 746
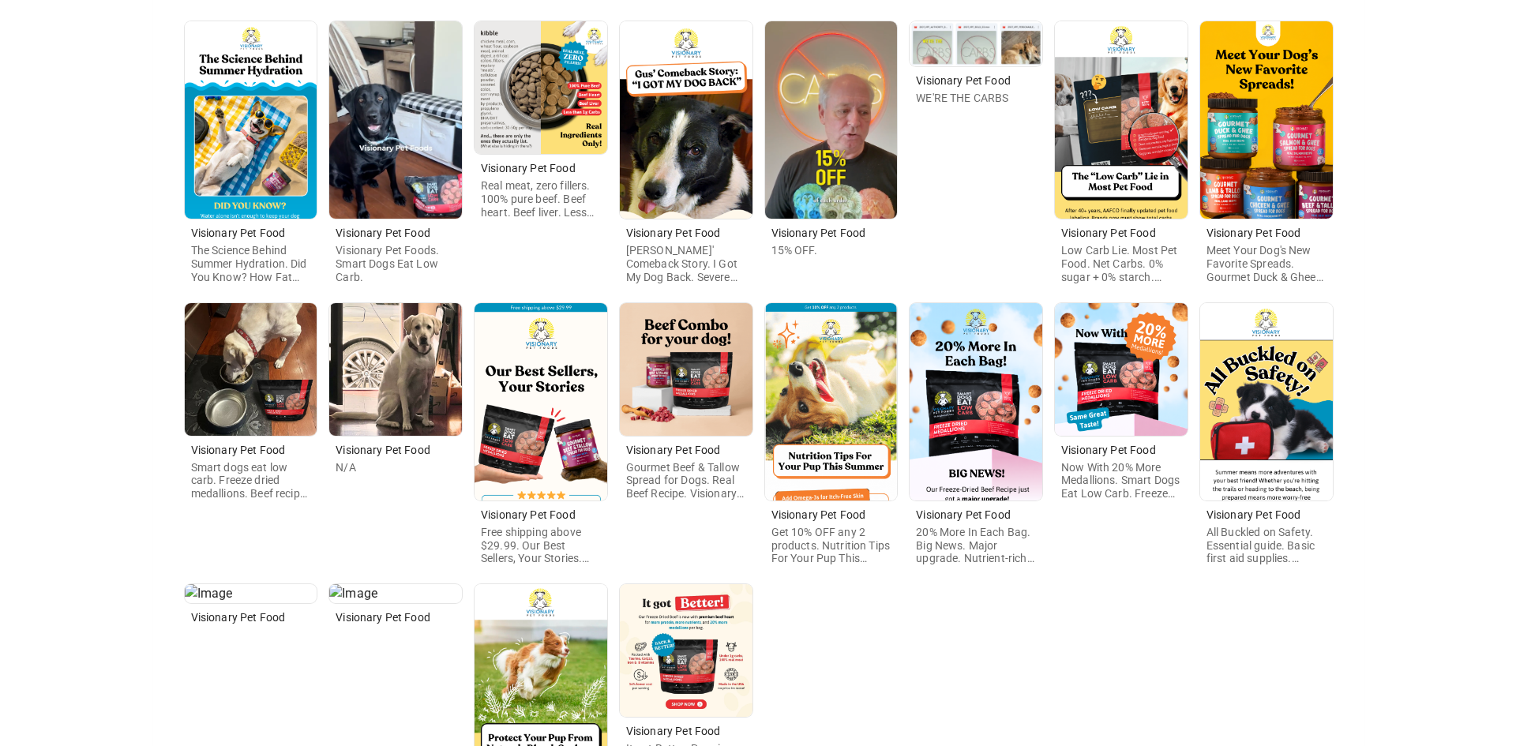
scroll to position [316, 0]
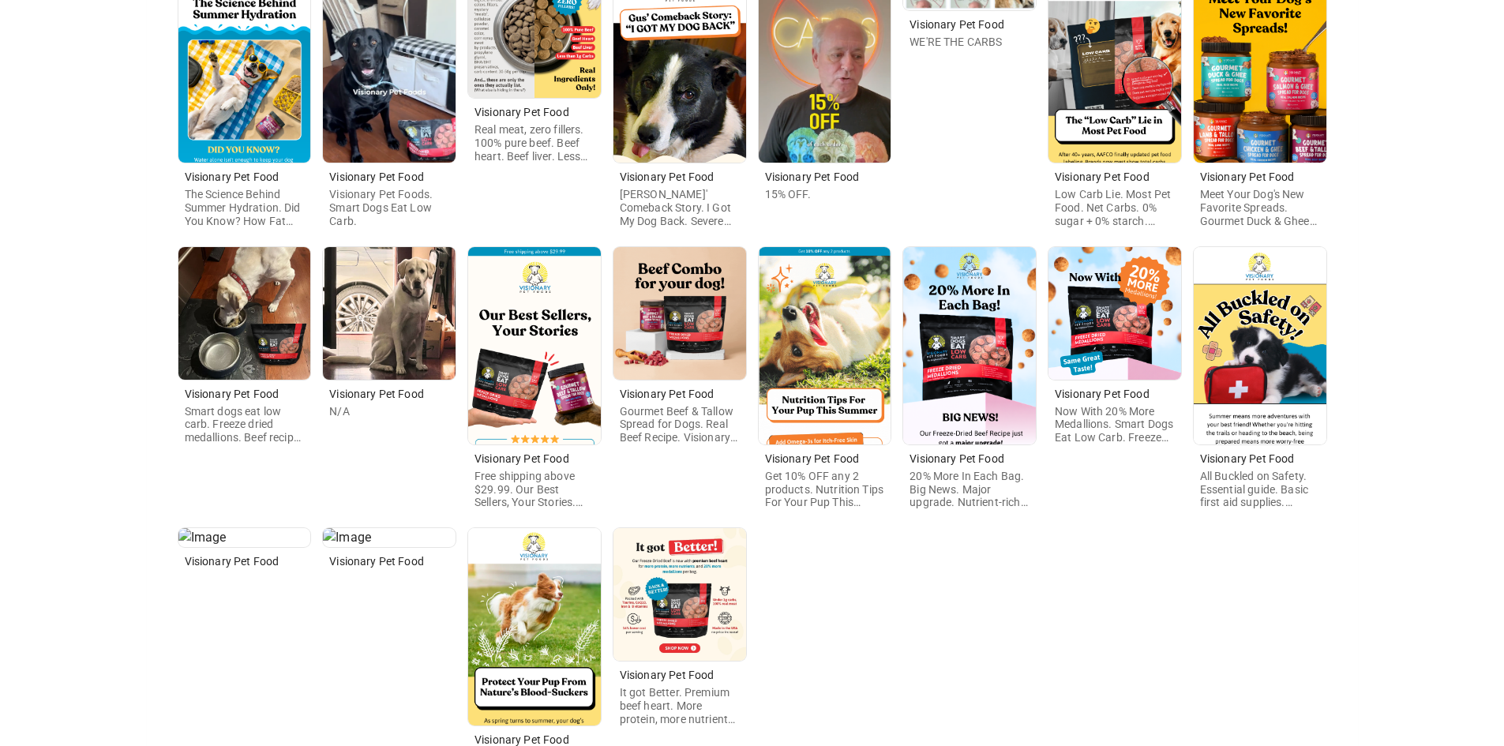
click at [512, 380] on img at bounding box center [534, 345] width 133 height 197
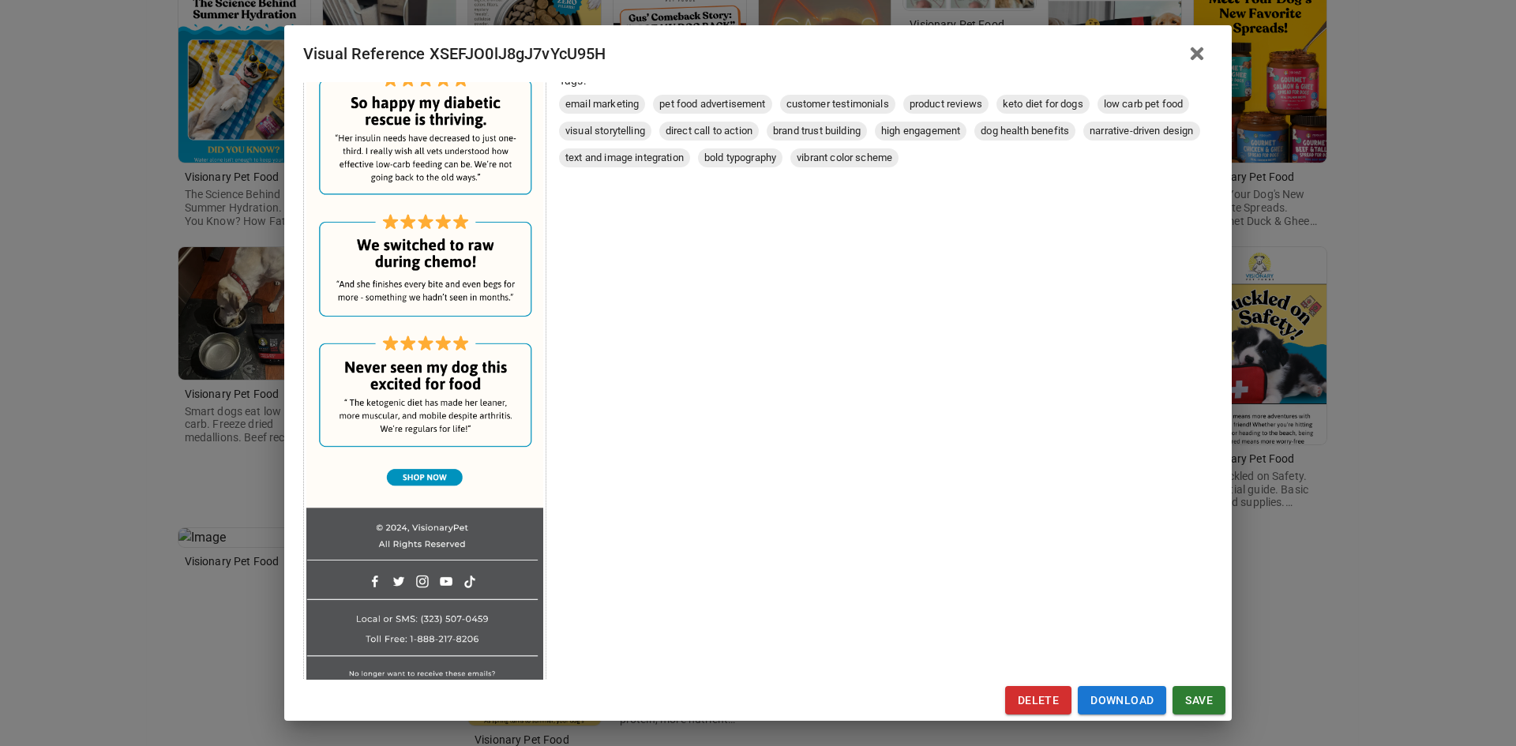
scroll to position [512, 0]
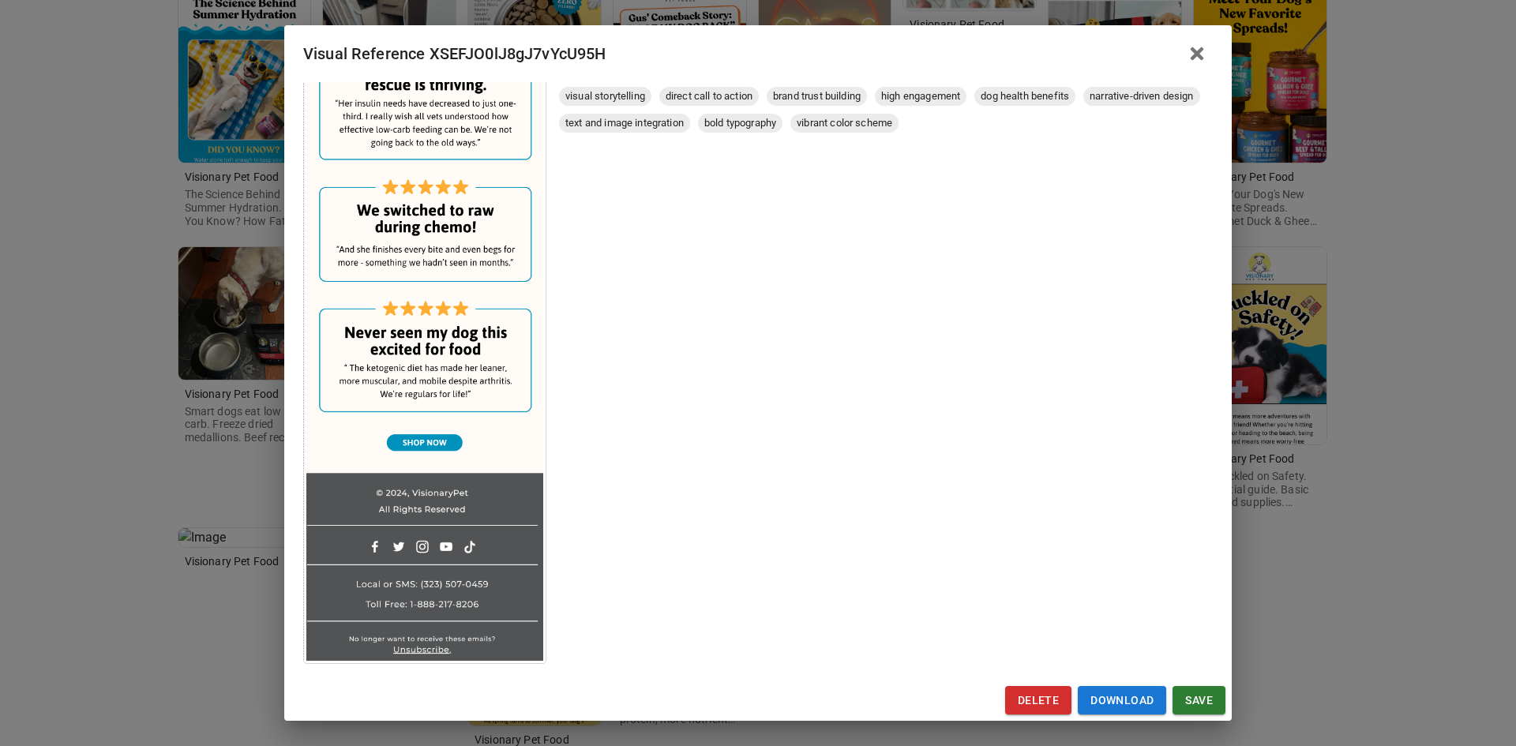
click at [62, 409] on div "Visual Reference XSEFJO0lJ8gJ7vYcU95H Brand: Visionary Pet Food Custom Info Not…" at bounding box center [758, 373] width 1516 height 746
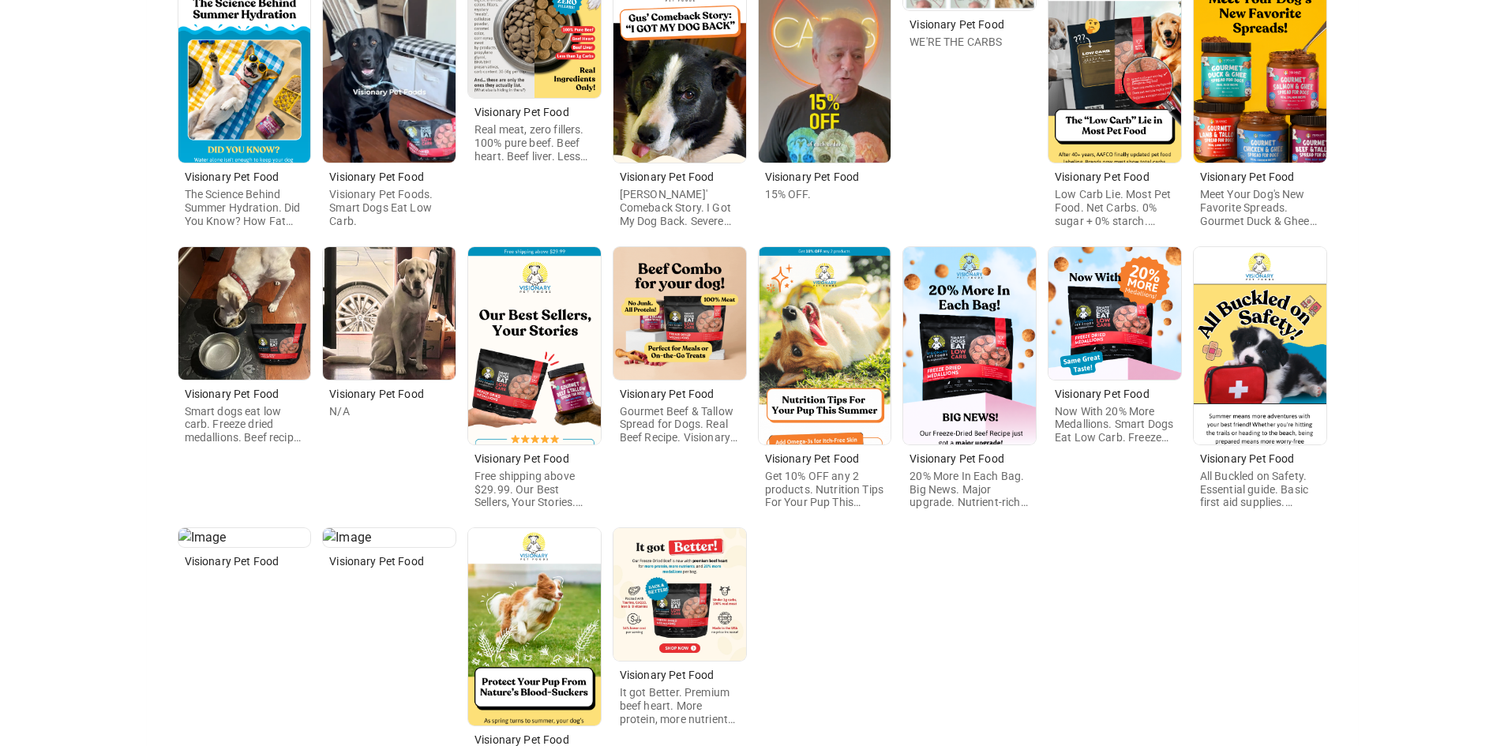
click at [1234, 361] on img at bounding box center [1260, 345] width 133 height 197
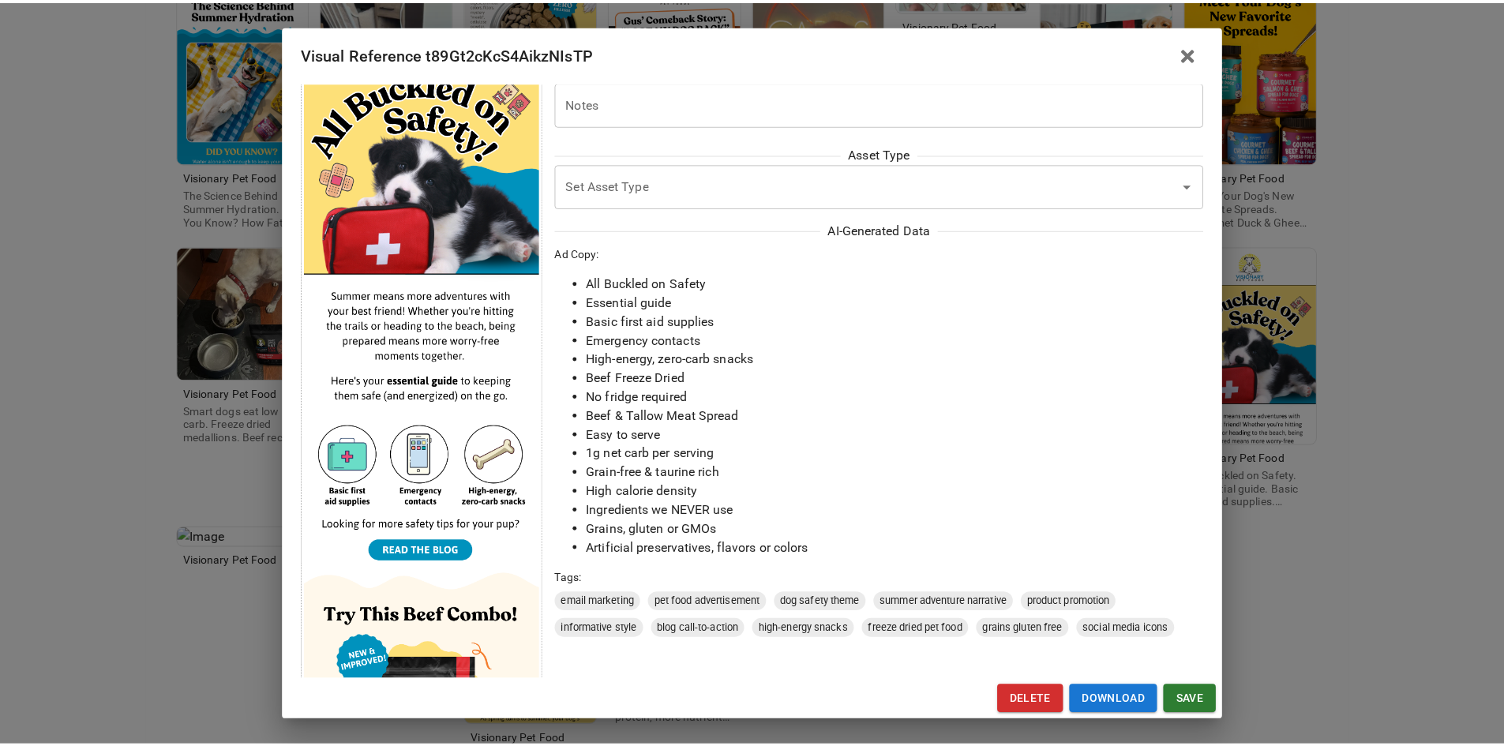
scroll to position [0, 0]
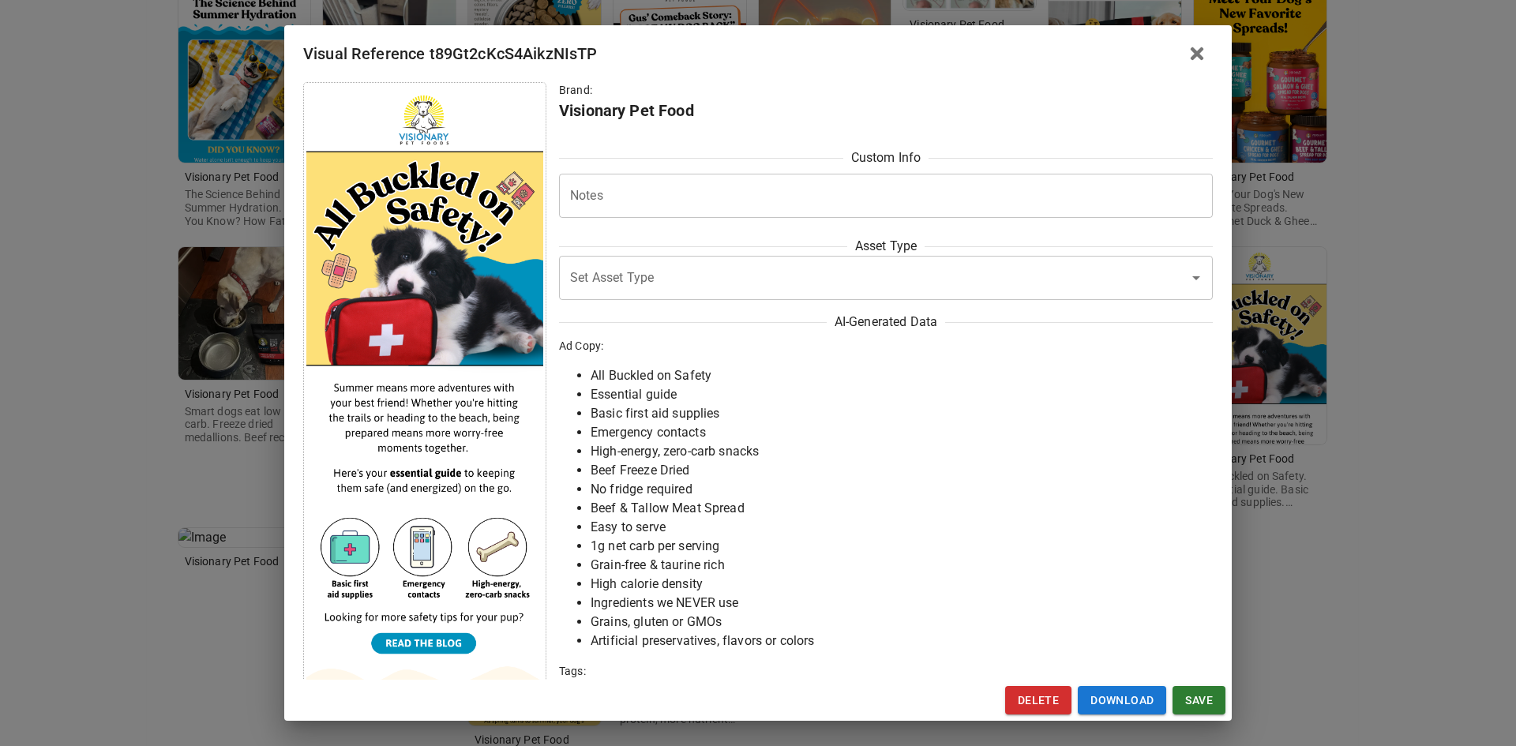
click at [114, 388] on div "Visual Reference t89Gt2cKcS4AikzNIsTP Brand: Visionary Pet Food Custom Info Not…" at bounding box center [758, 373] width 1516 height 746
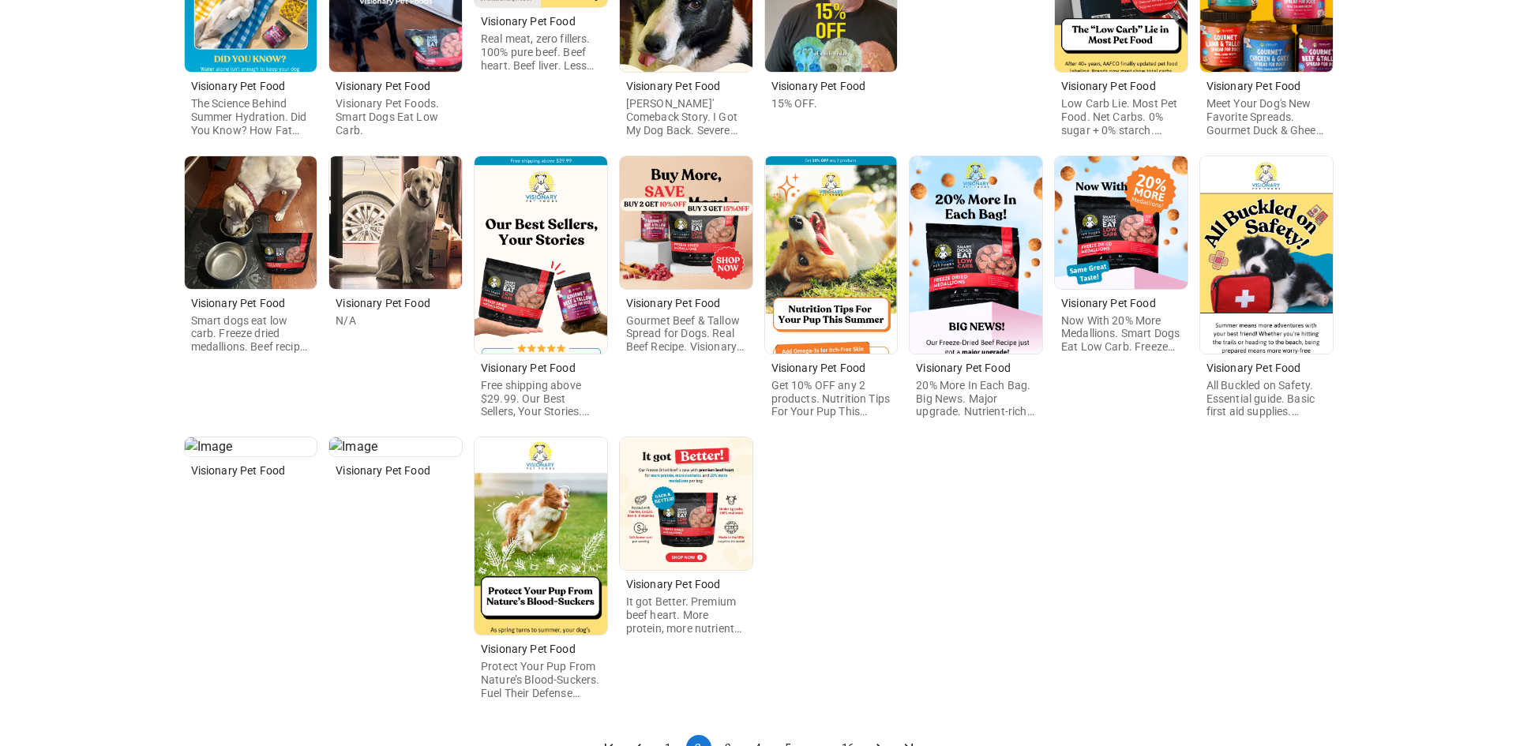
scroll to position [462, 0]
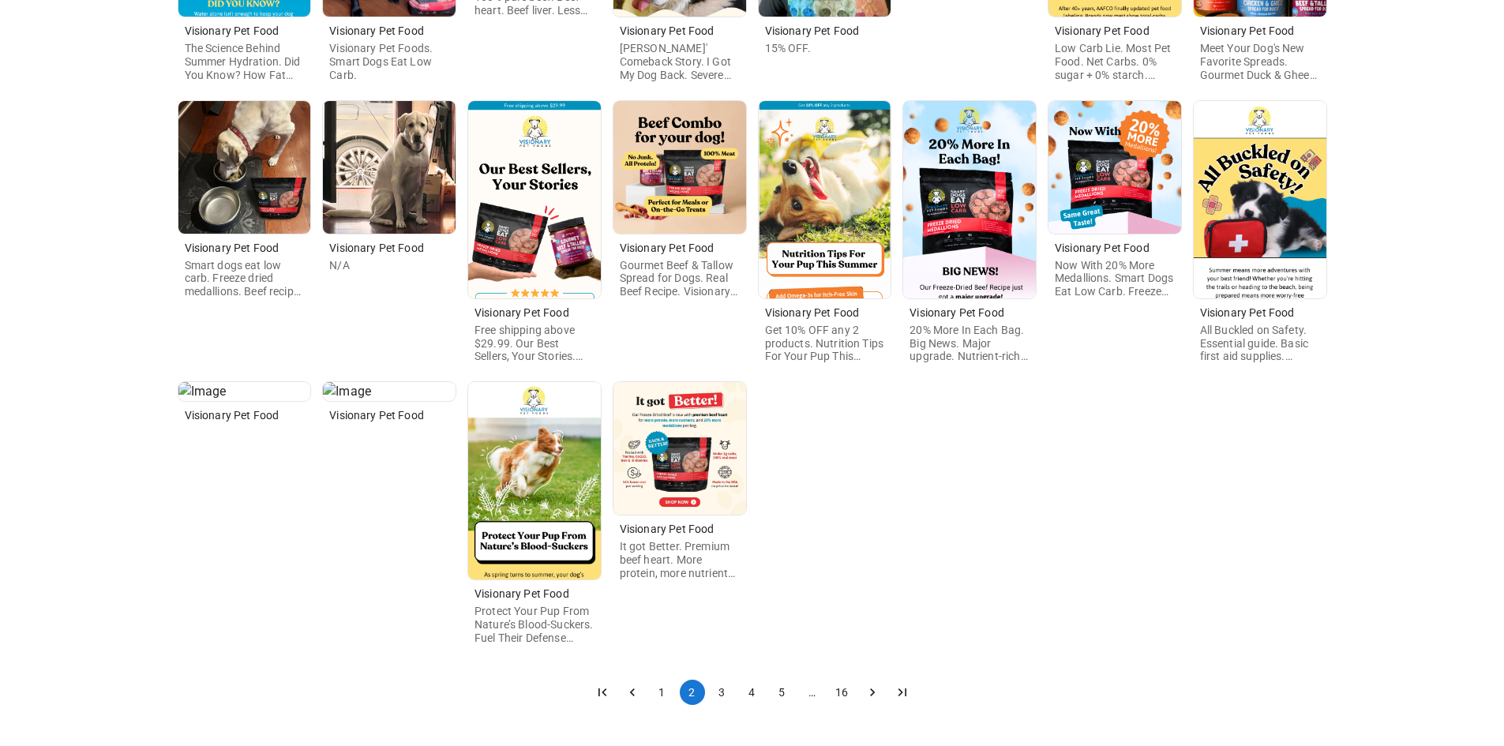
click at [561, 486] on img at bounding box center [534, 480] width 133 height 197
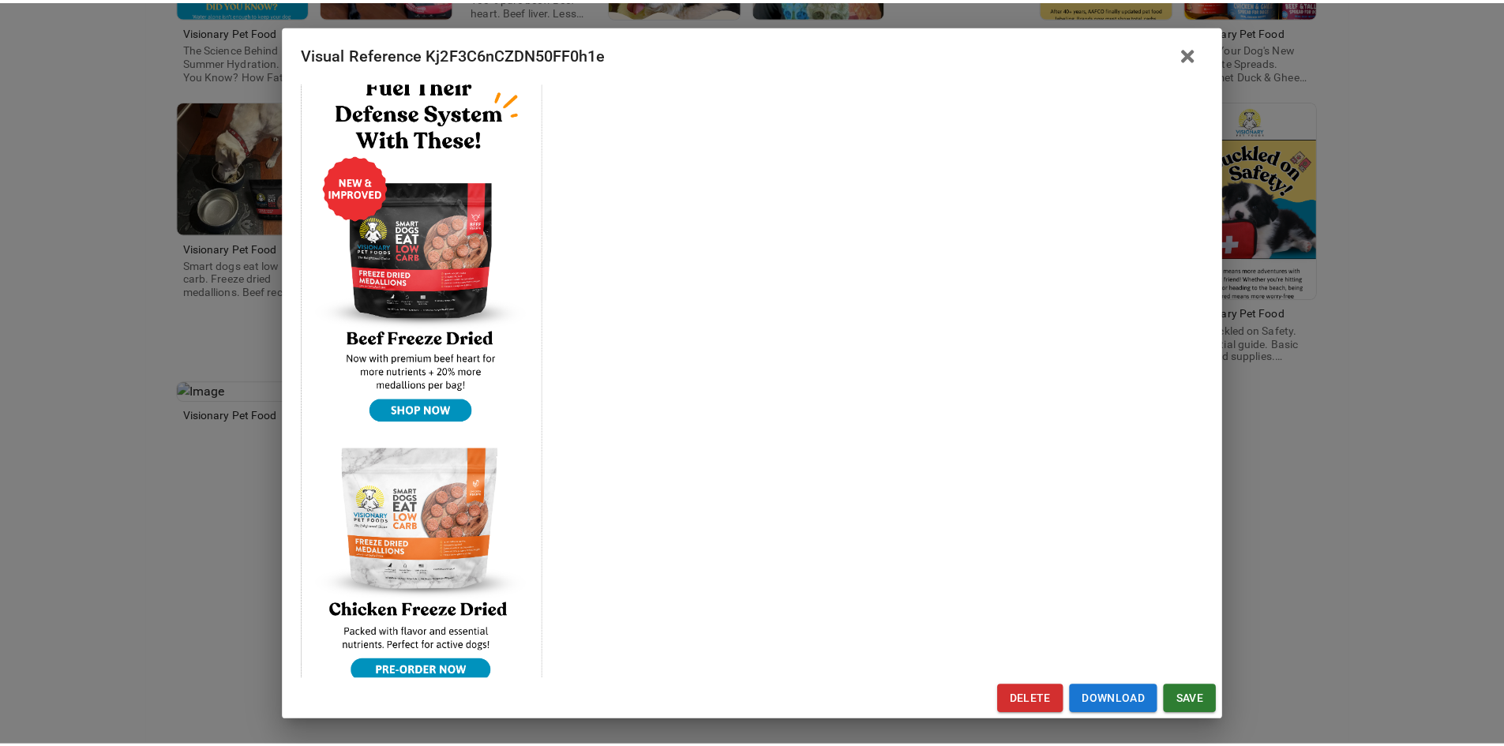
scroll to position [632, 0]
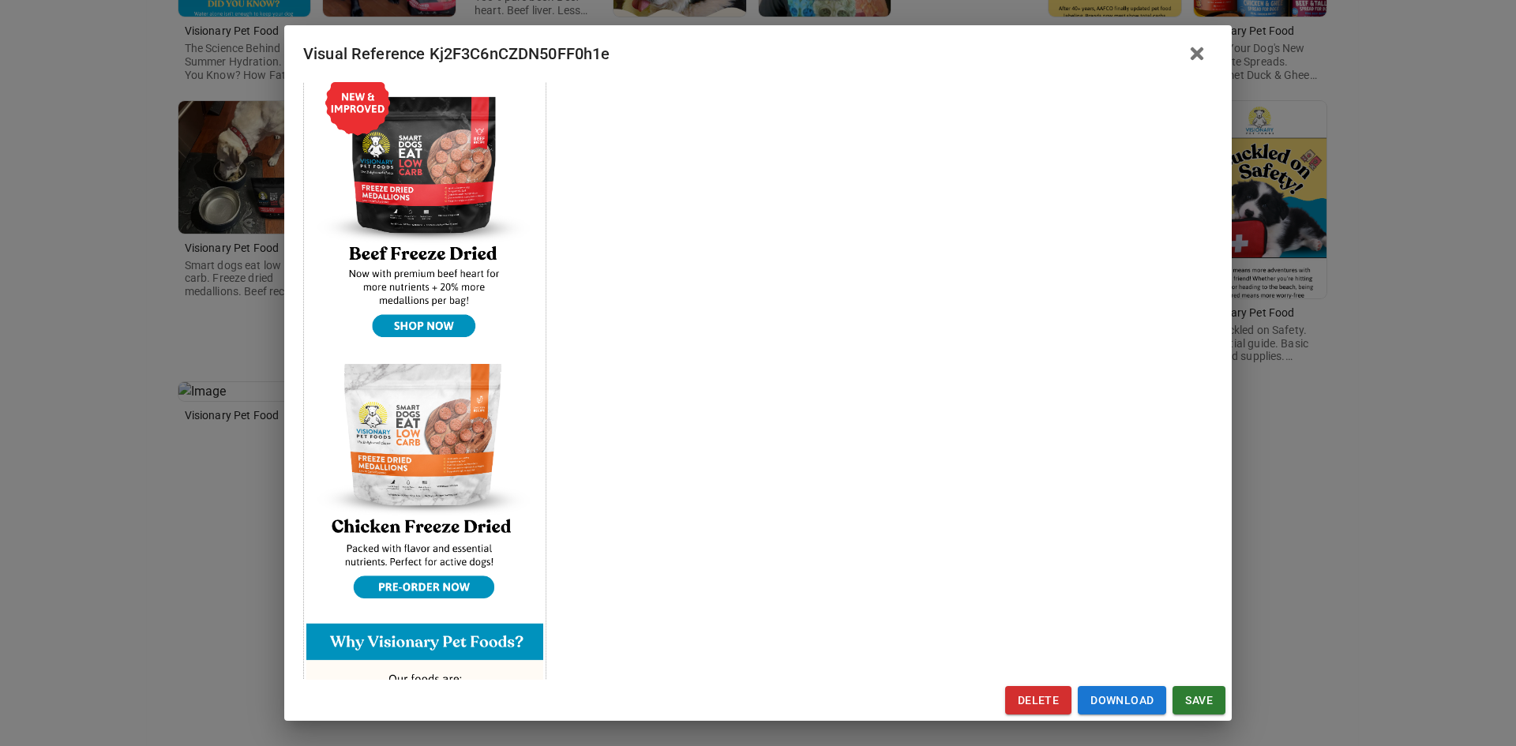
click at [154, 452] on div "Visual Reference Kj2F3C6nCZDN50FF0h1e Brand: Visionary Pet Food Custom Info Not…" at bounding box center [758, 373] width 1516 height 746
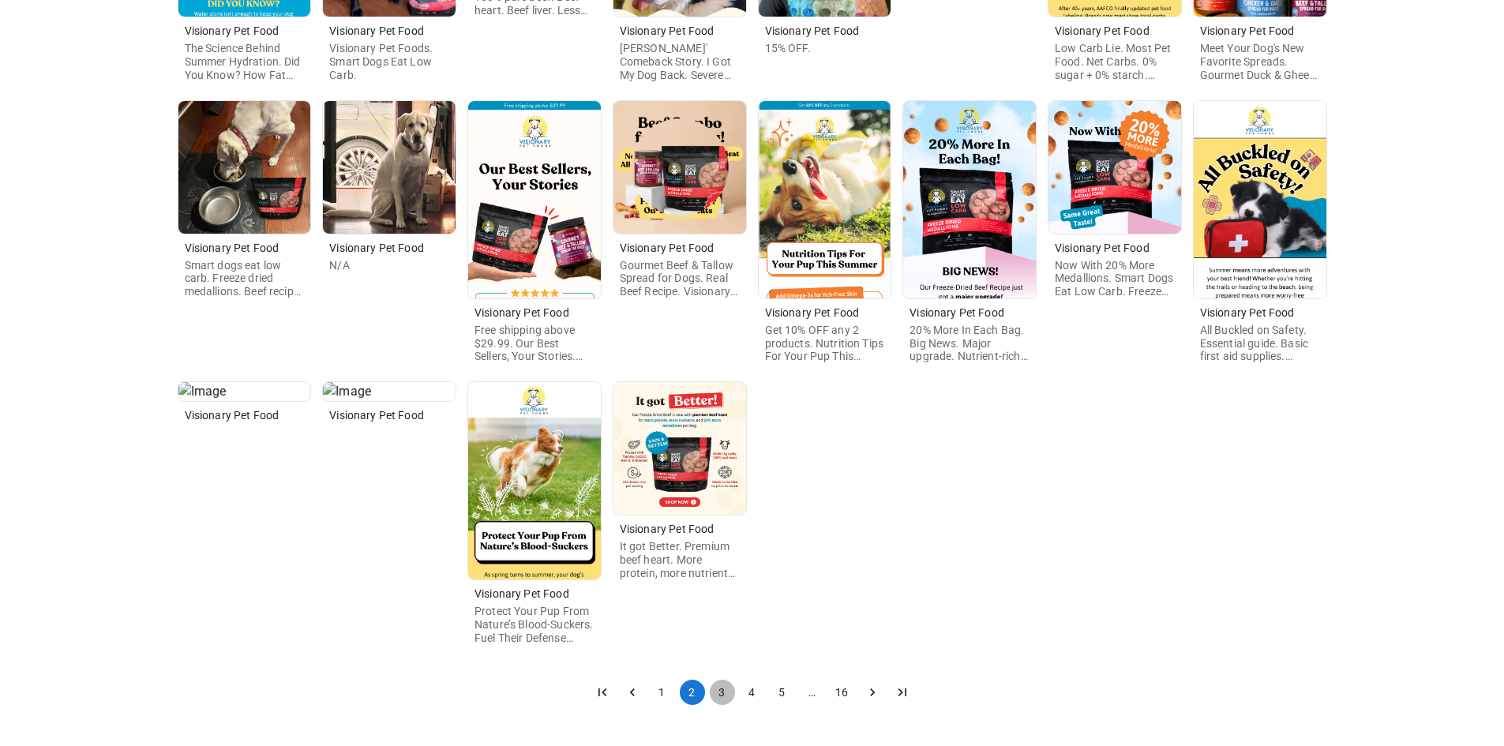
click at [712, 685] on button "3" at bounding box center [722, 692] width 25 height 25
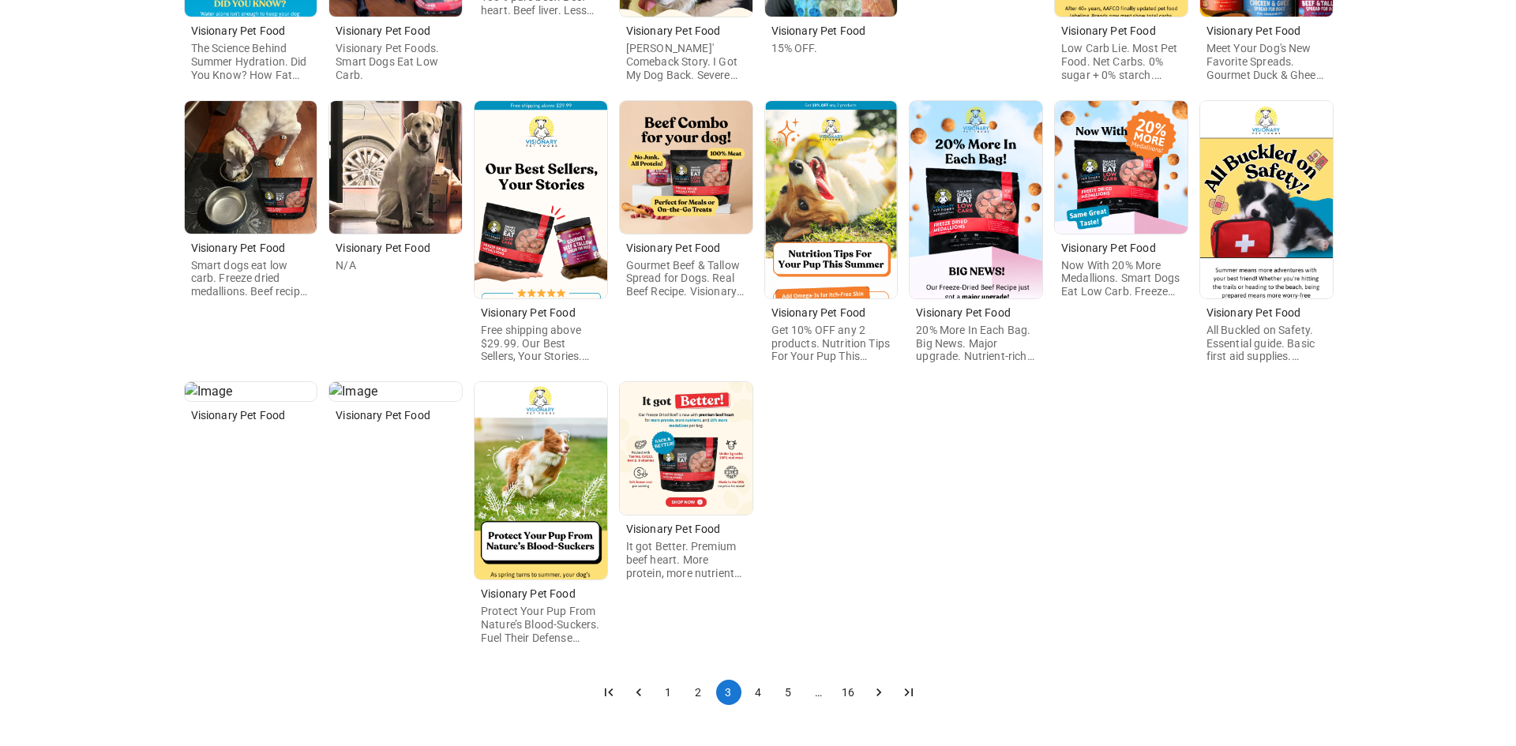
scroll to position [0, 0]
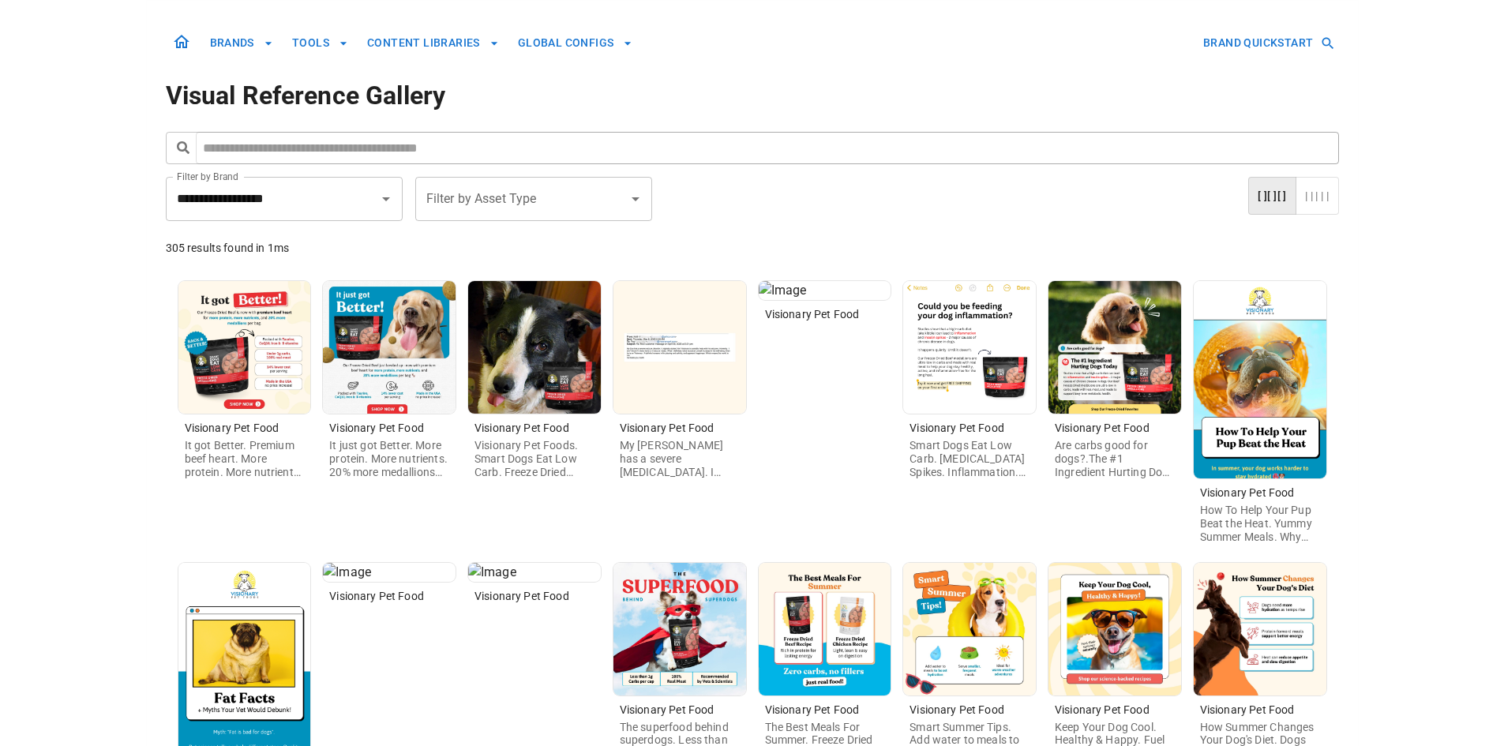
click at [1246, 425] on img at bounding box center [1260, 379] width 133 height 197
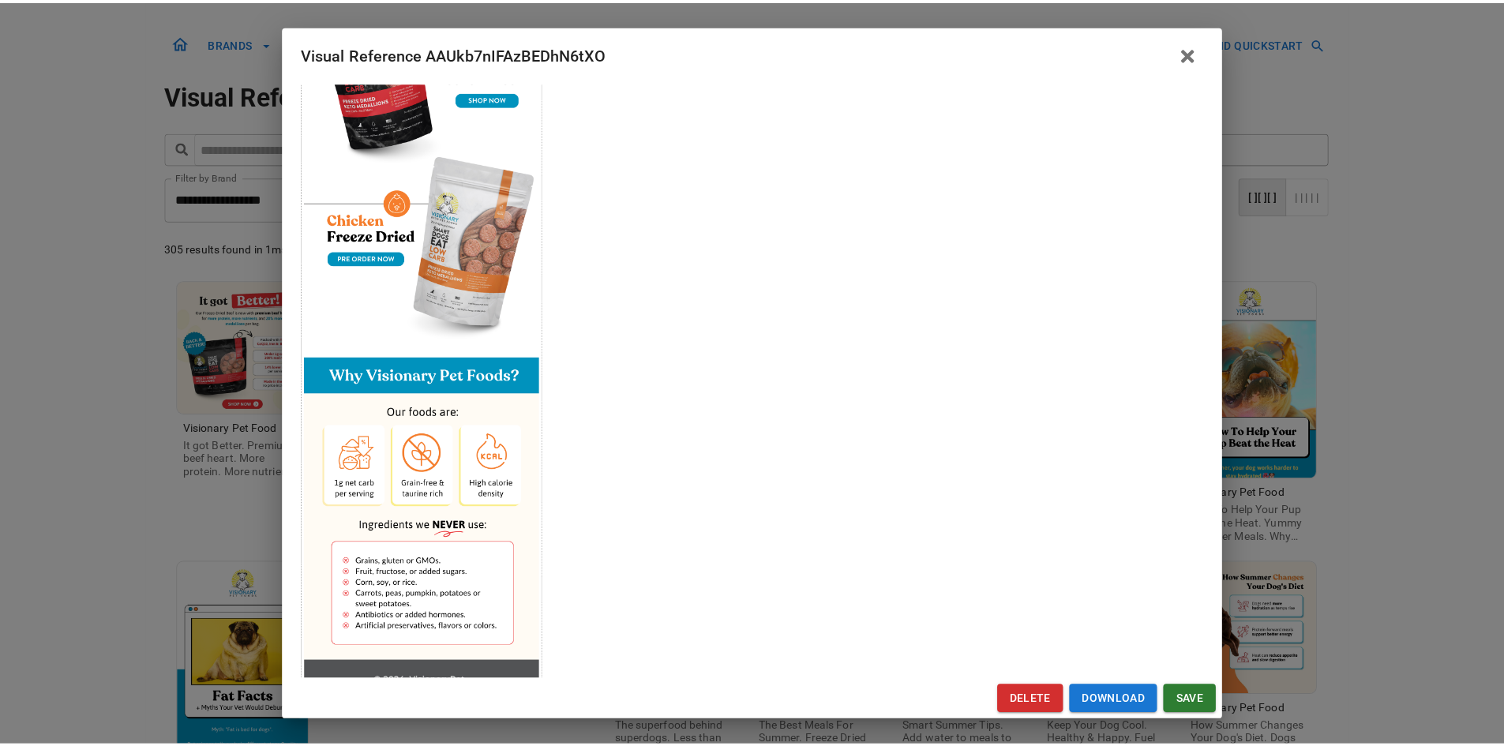
scroll to position [790, 0]
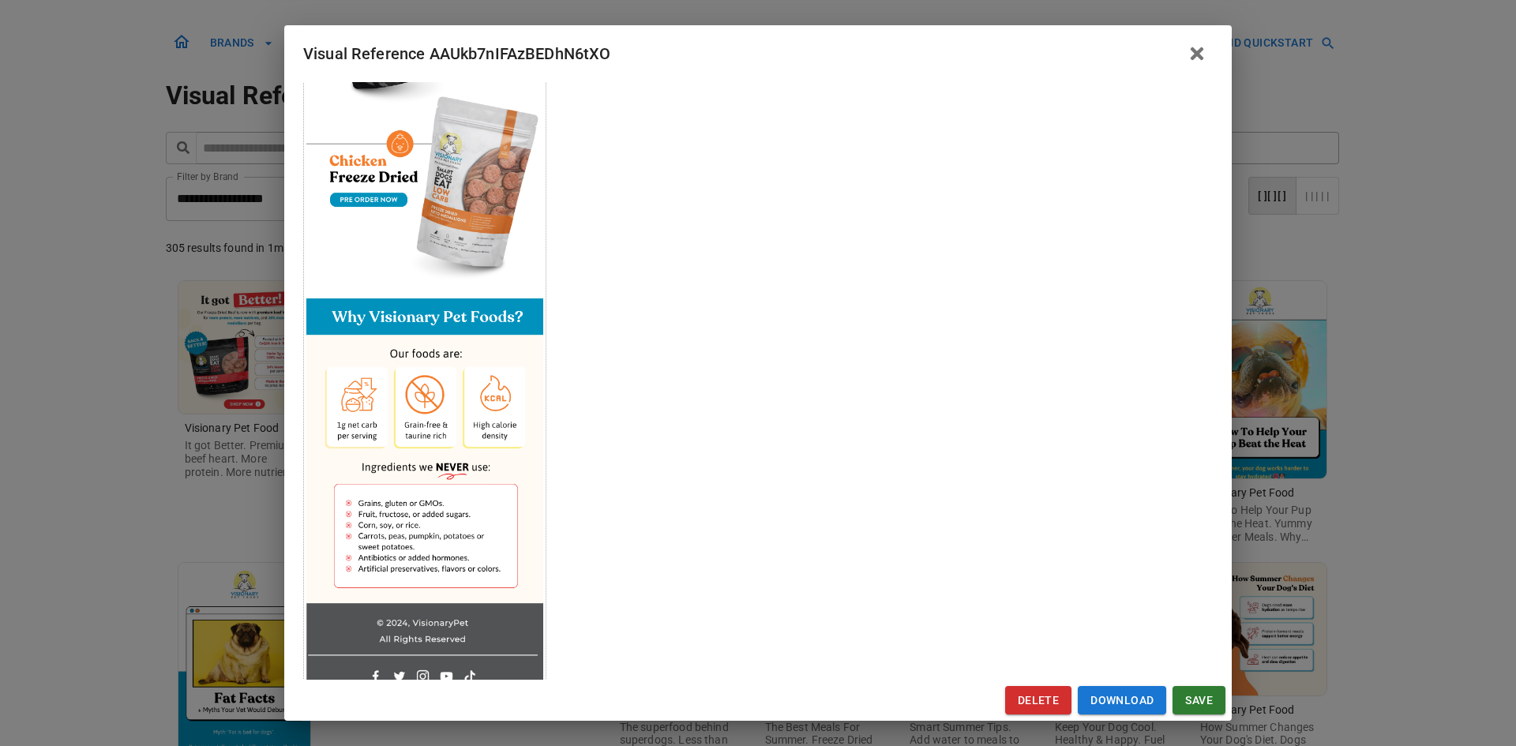
click at [120, 422] on div "Visual Reference AAUkb7nIFAzBEDhN6tXO Brand: Visionary Pet Food Custom Info Not…" at bounding box center [758, 373] width 1516 height 746
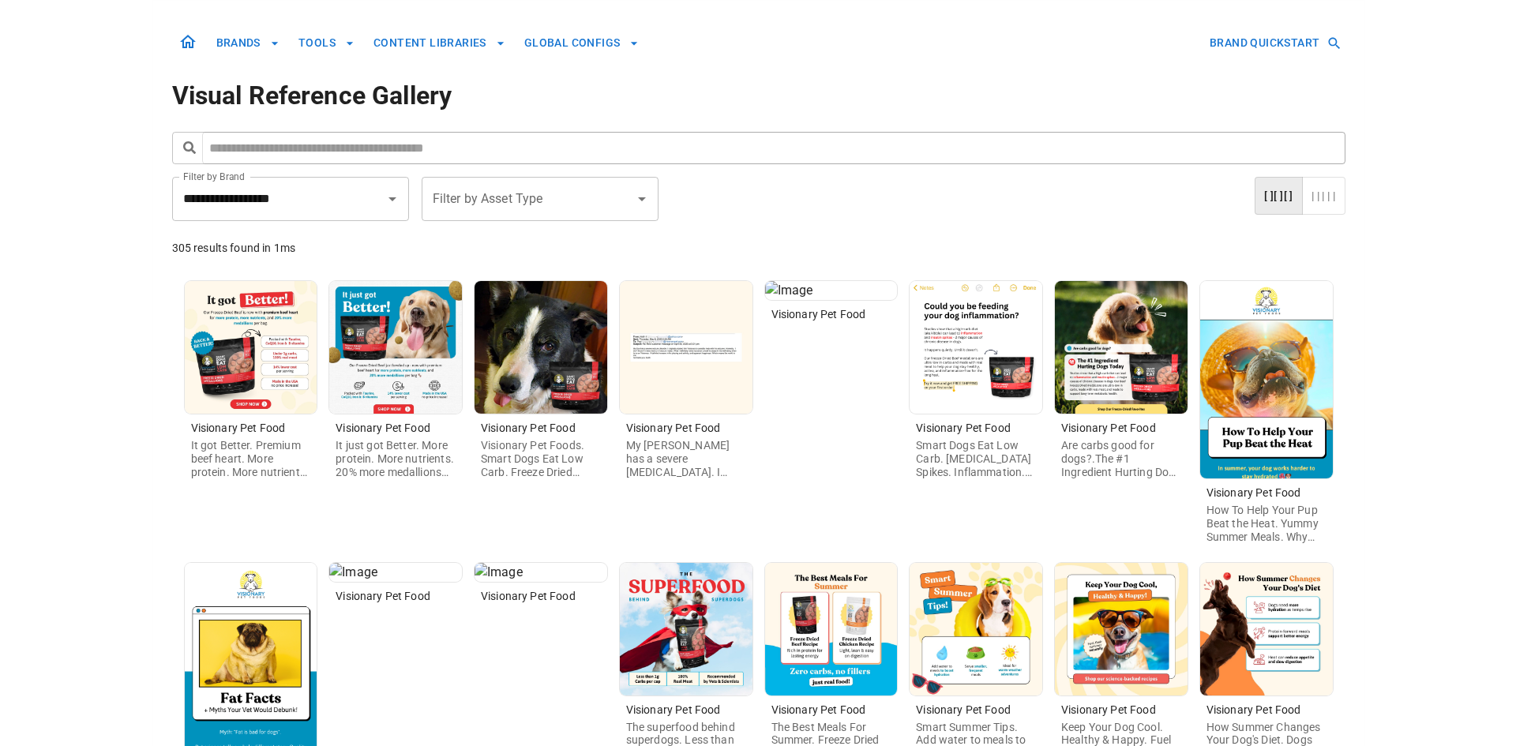
scroll to position [158, 0]
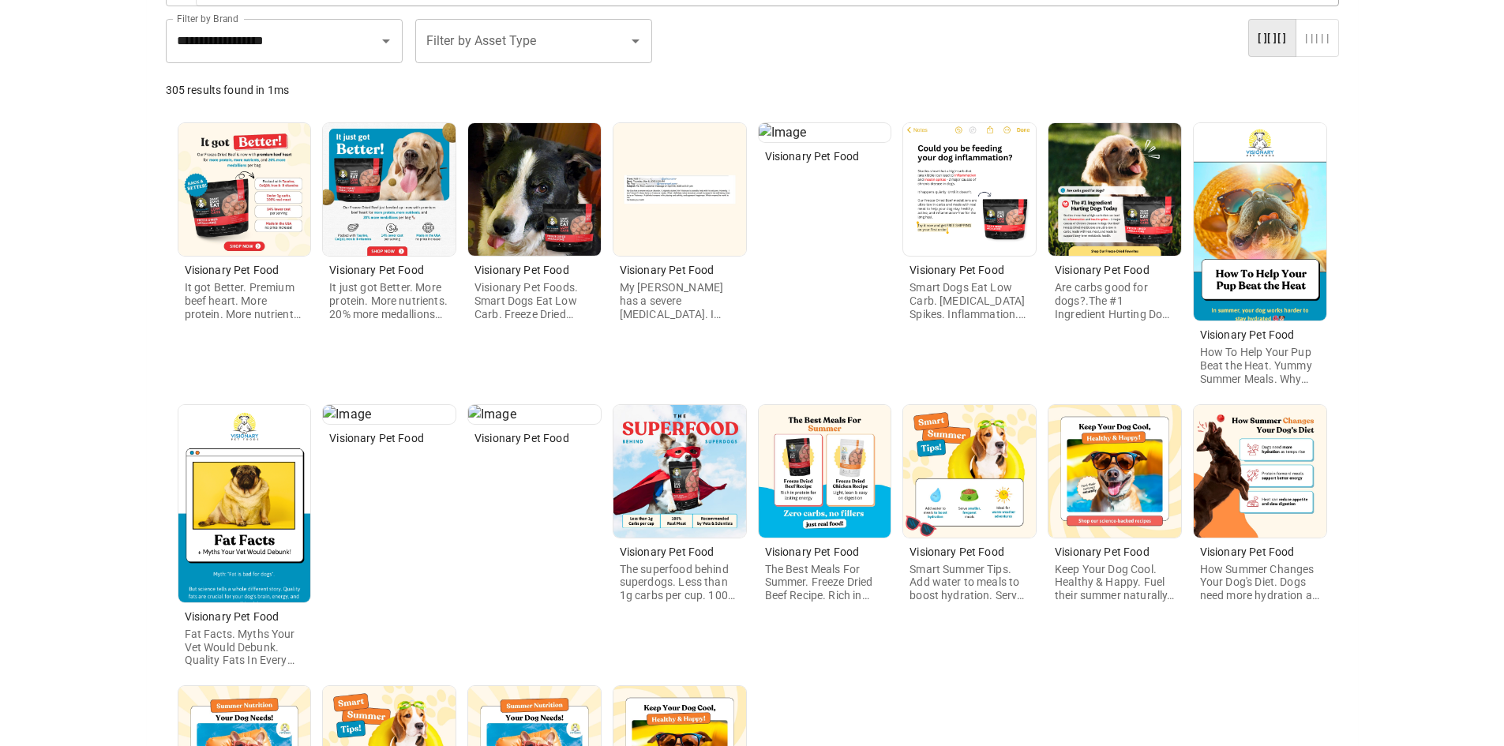
click at [264, 516] on img at bounding box center [244, 503] width 133 height 197
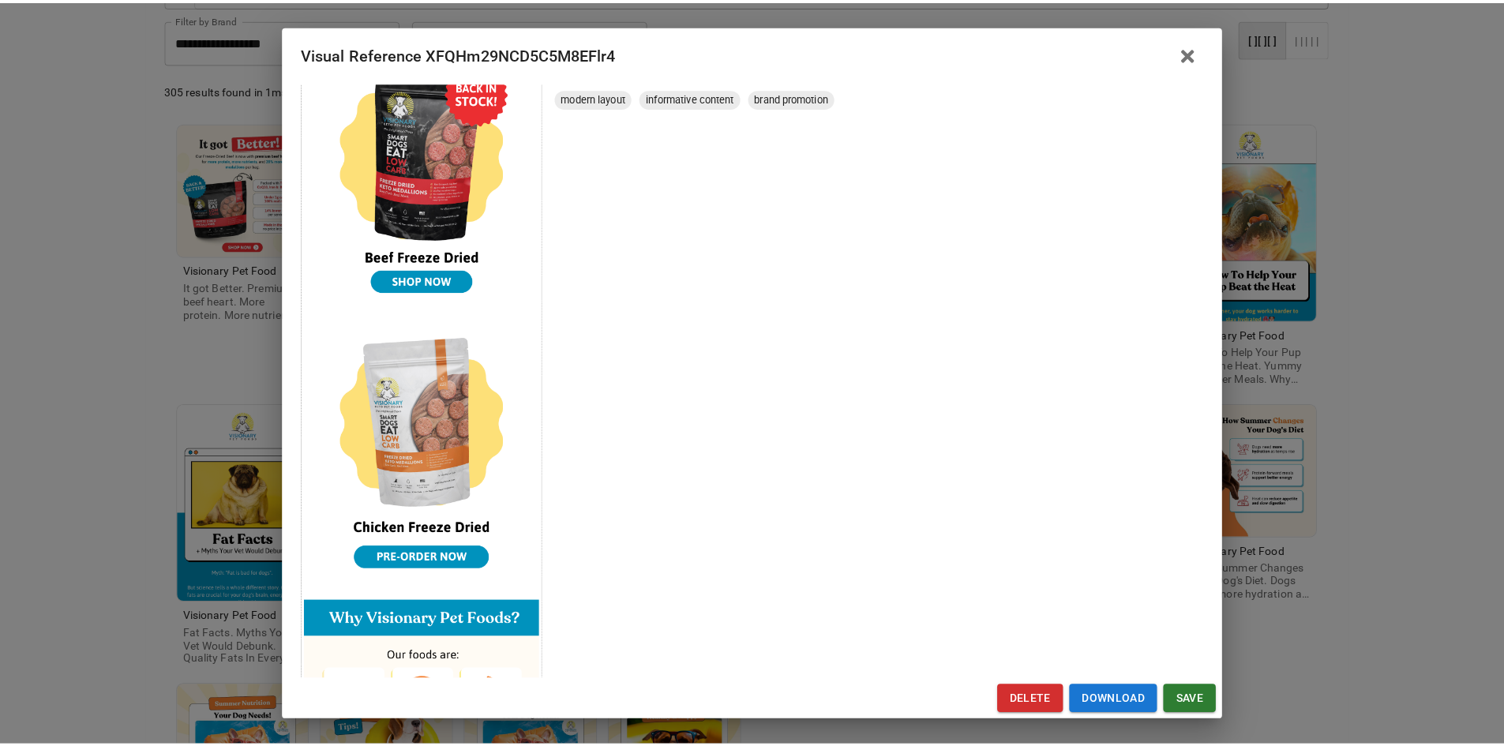
scroll to position [947, 0]
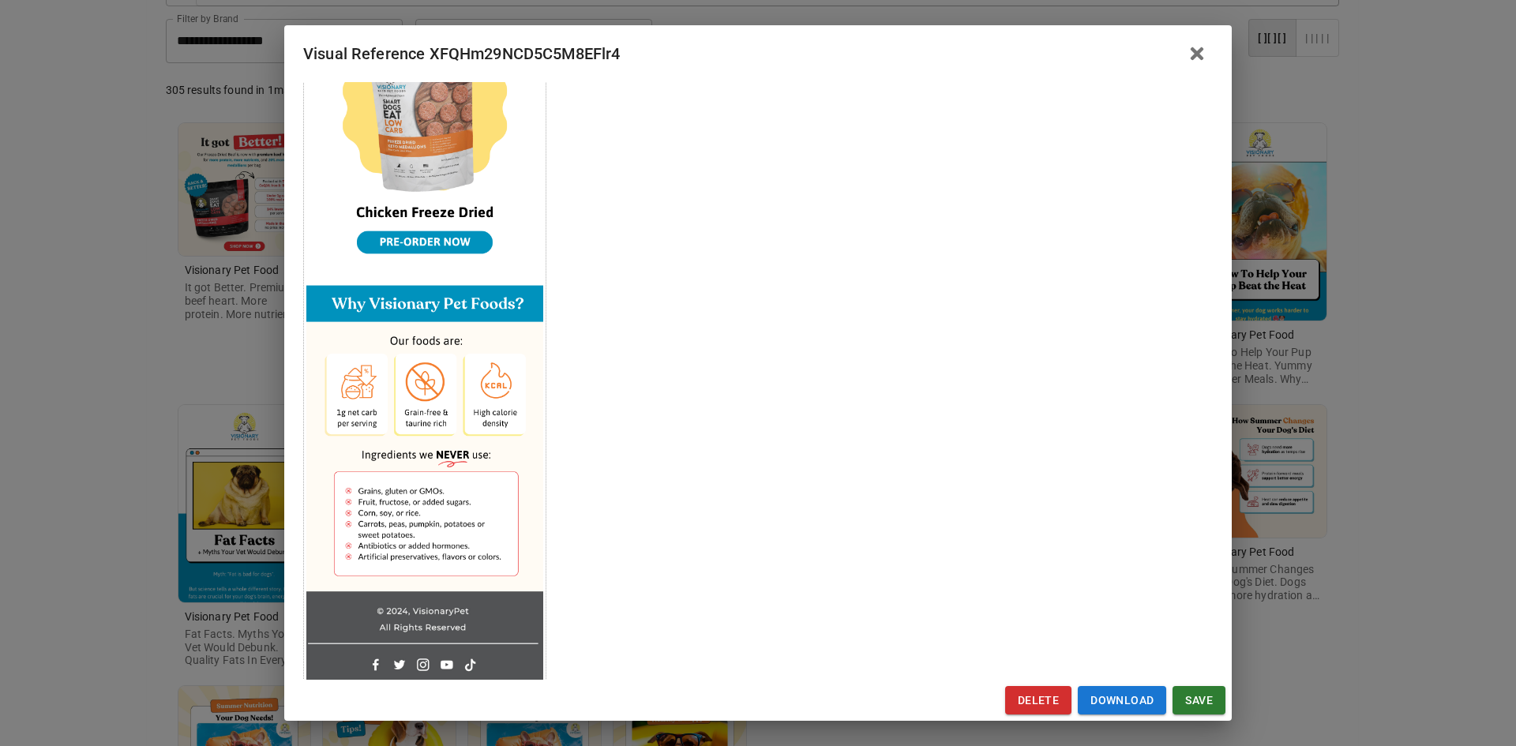
click at [122, 506] on div "Visual Reference XFQHm29NCD5C5M8EFlr4 Brand: Visionary Pet Food Custom Info Not…" at bounding box center [758, 373] width 1516 height 746
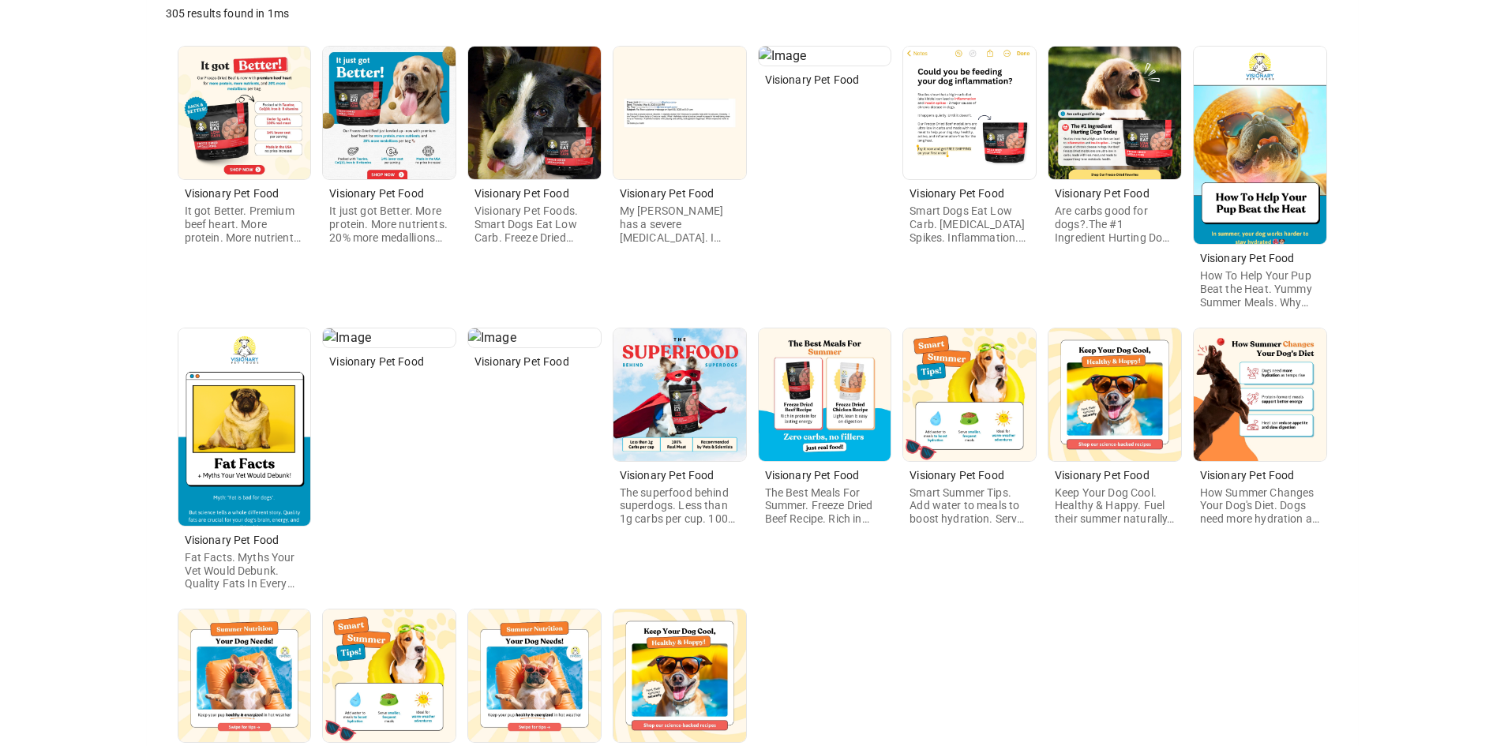
scroll to position [395, 0]
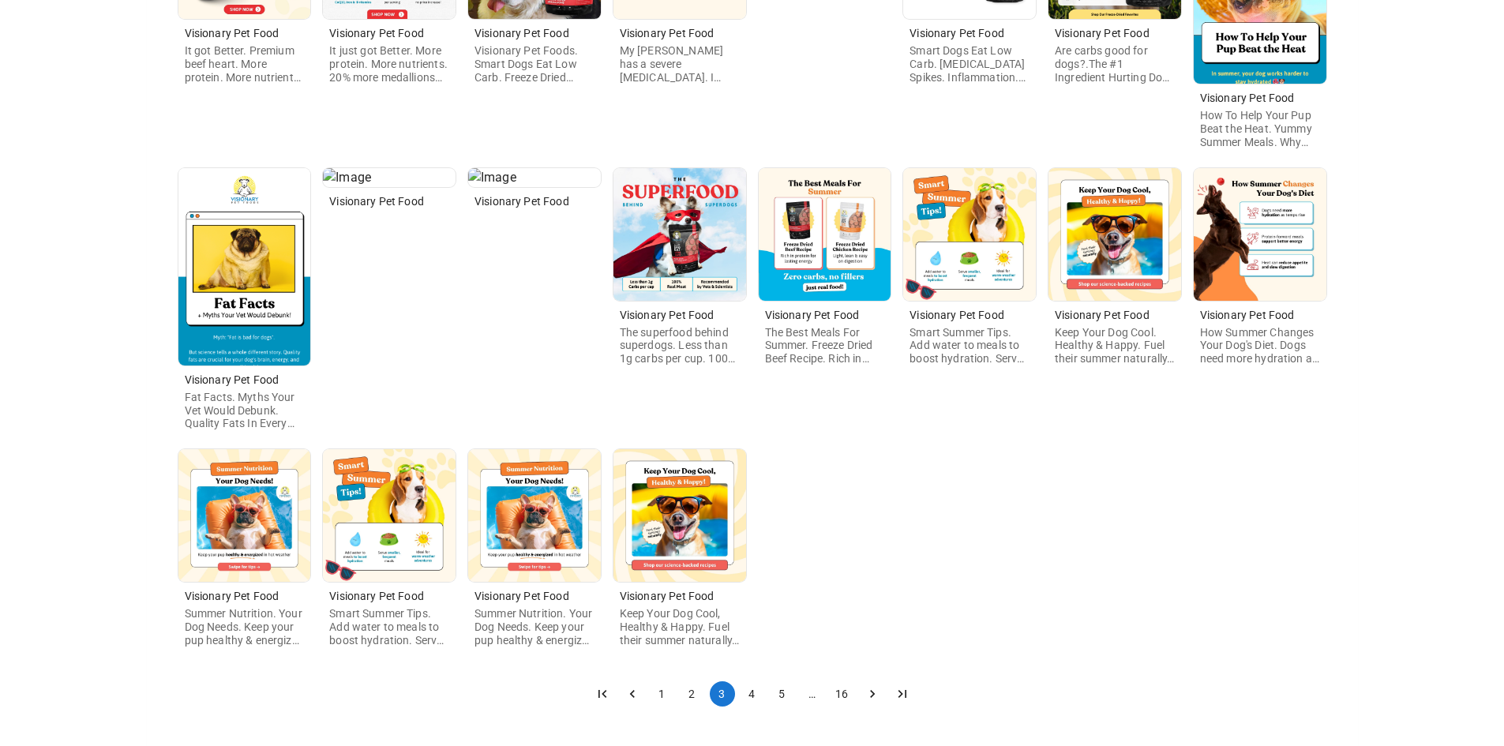
click at [745, 692] on button "4" at bounding box center [752, 693] width 25 height 25
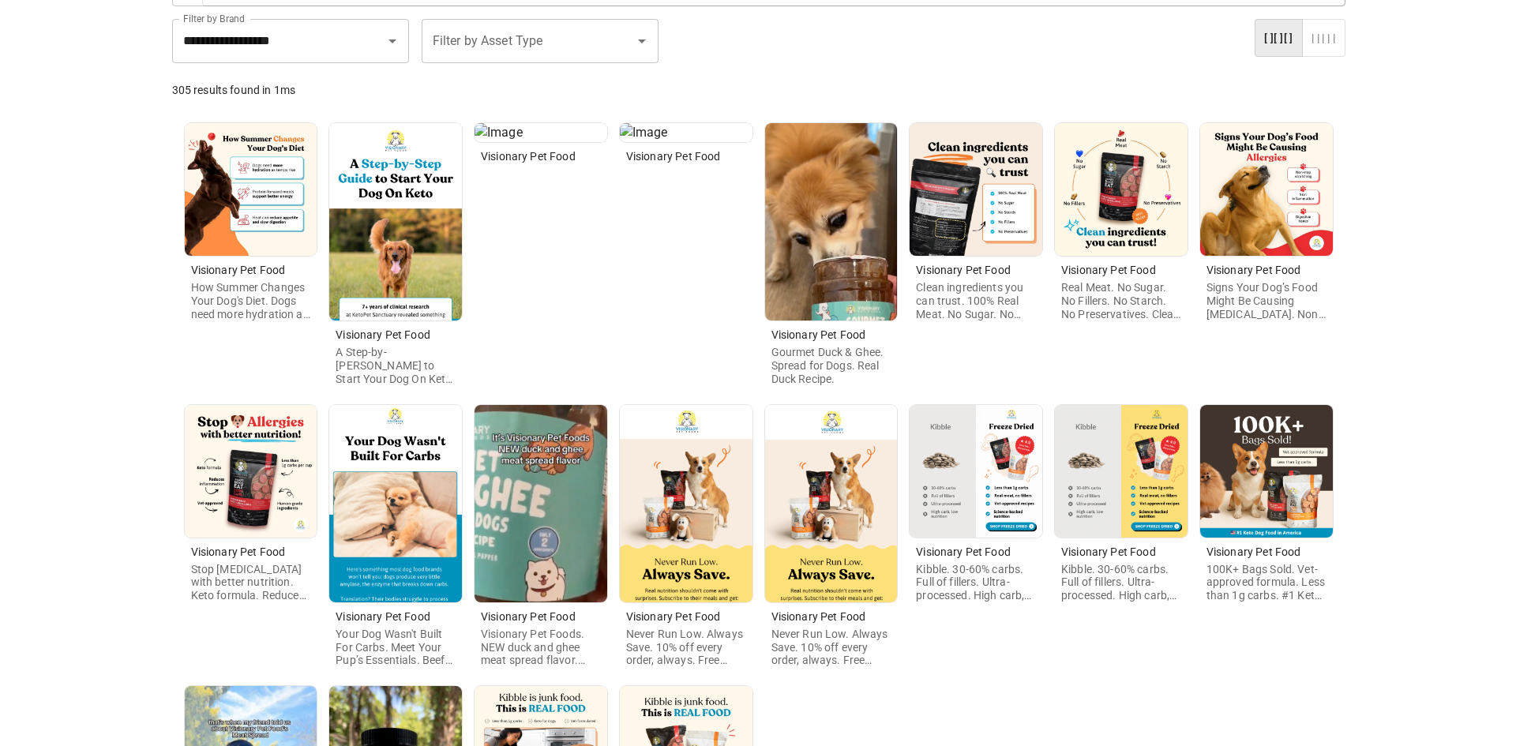
scroll to position [79, 0]
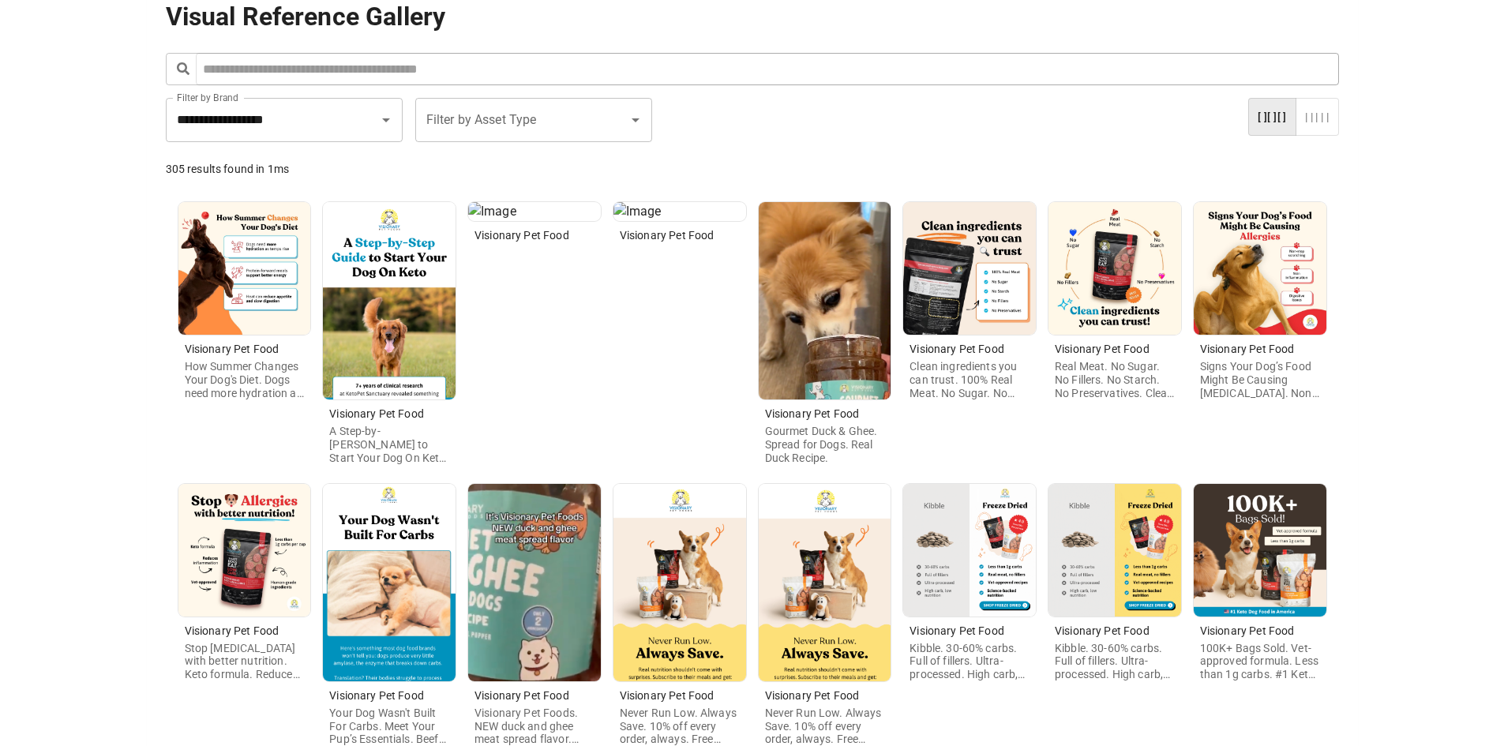
click at [368, 330] on img at bounding box center [389, 300] width 133 height 197
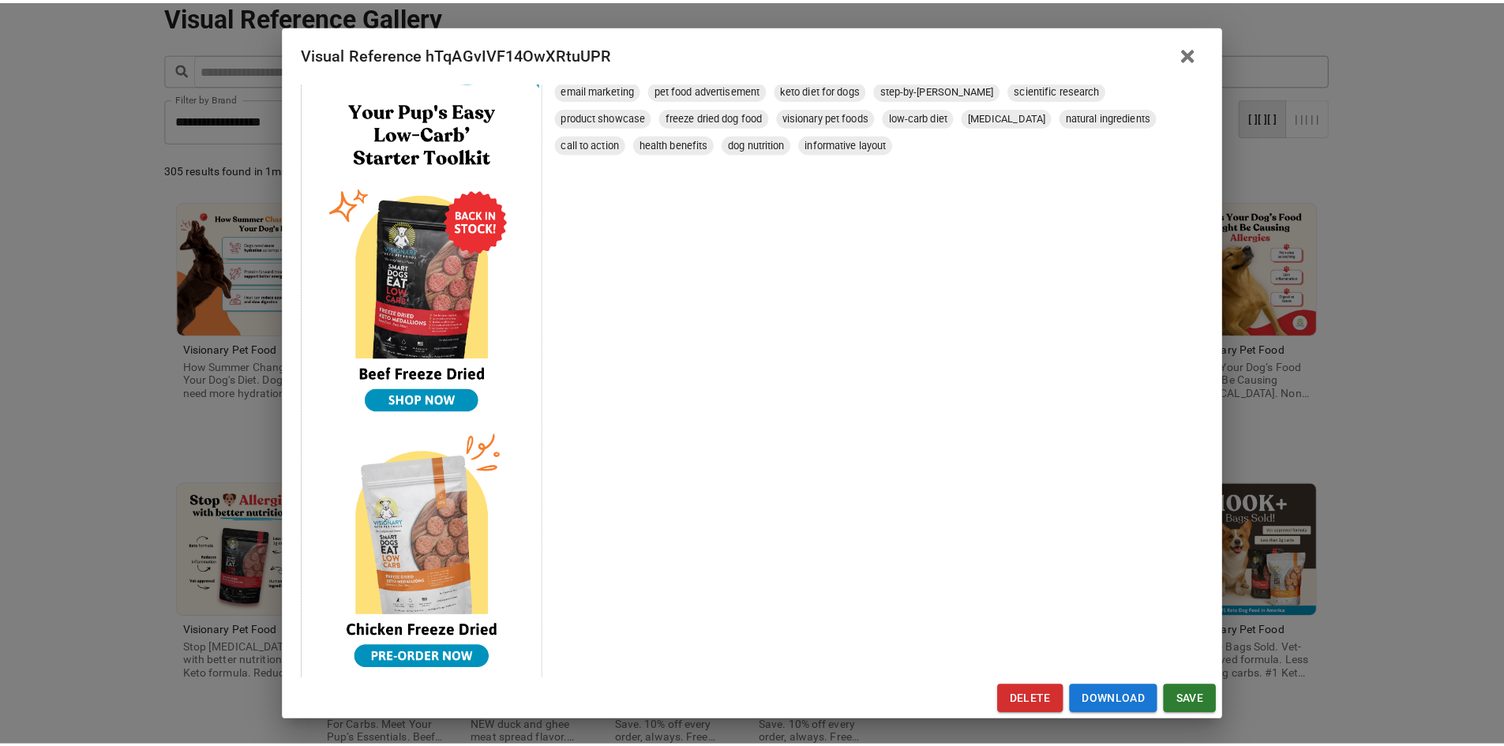
scroll to position [711, 0]
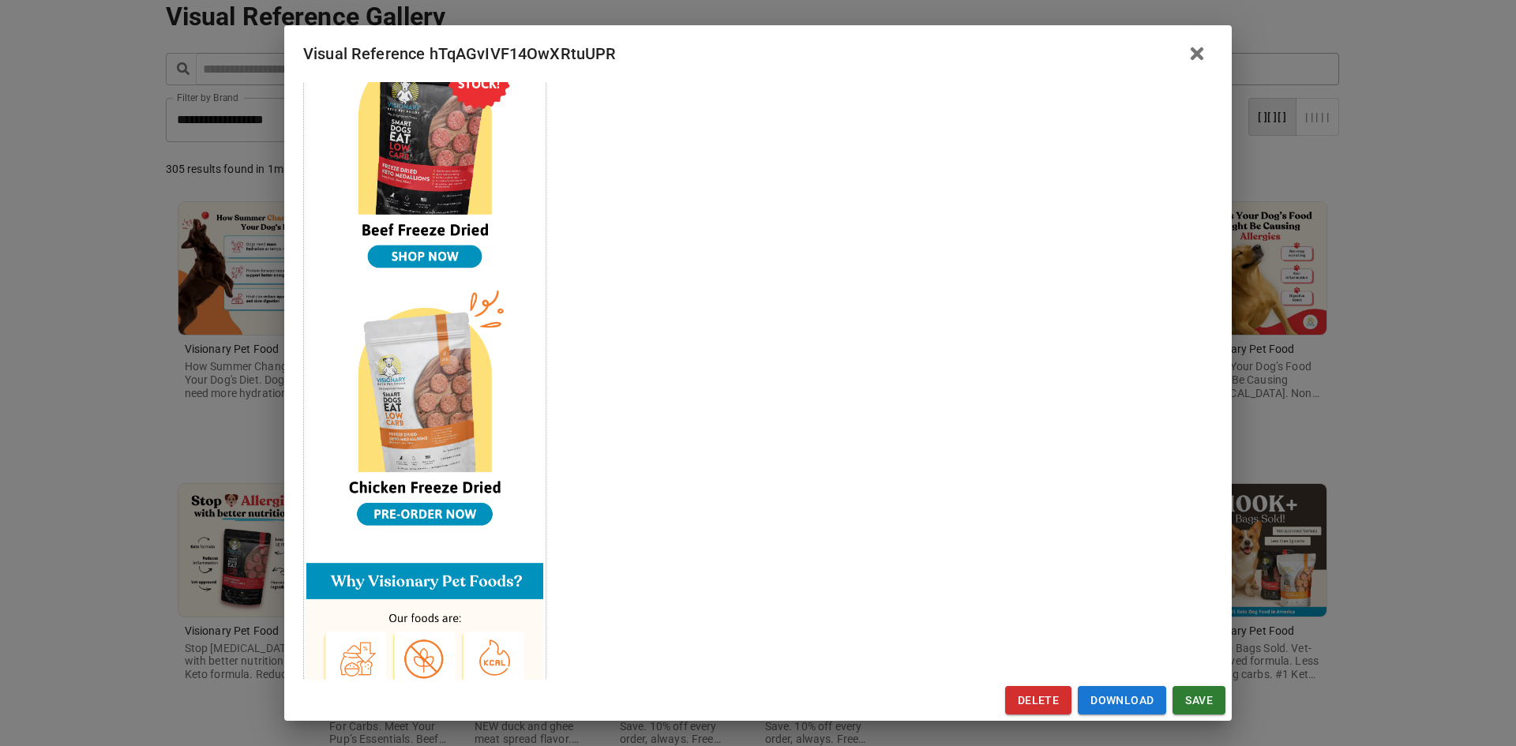
click at [96, 443] on div "Visual Reference hTqAGvIVF14OwXRtuUPR Brand: Visionary Pet Food Custom Info Not…" at bounding box center [758, 373] width 1516 height 746
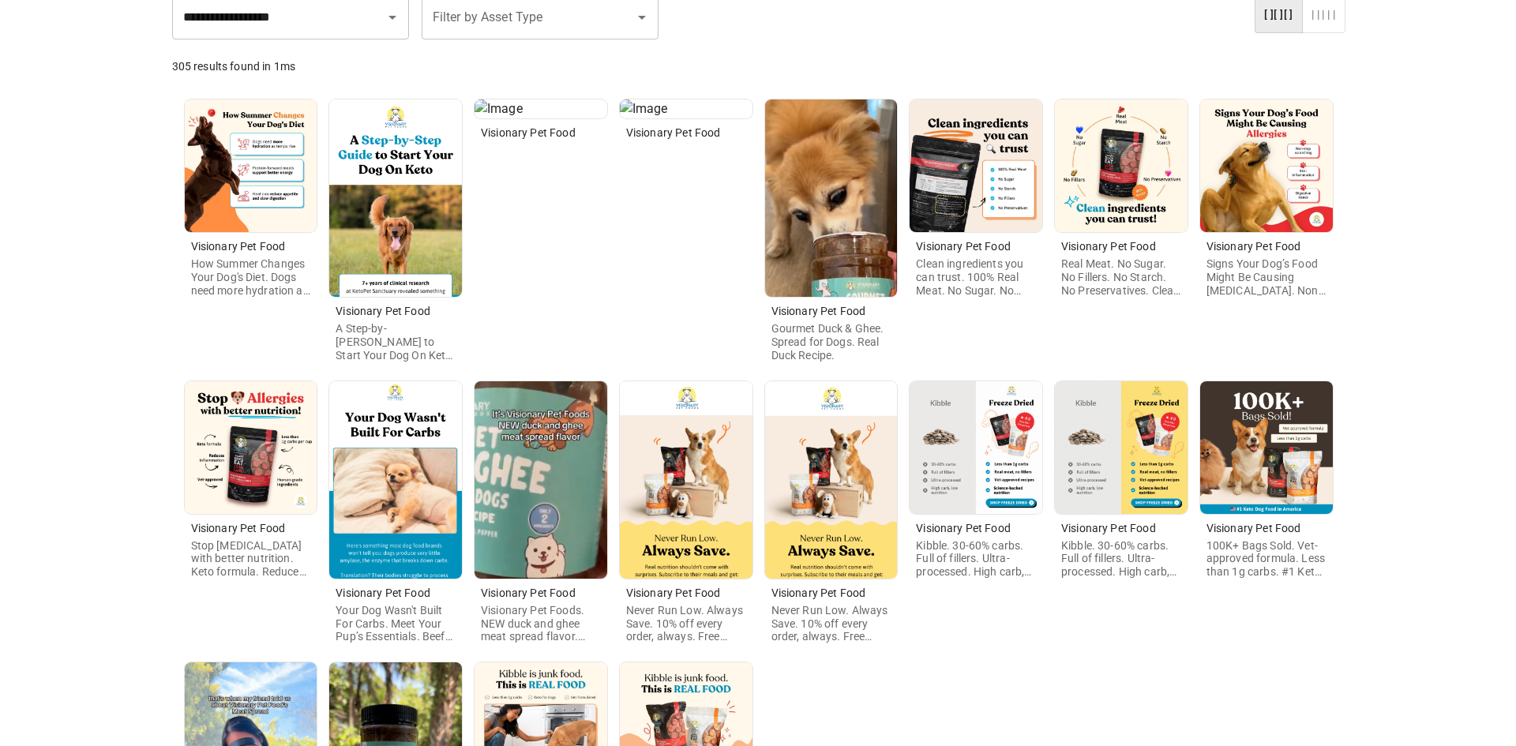
scroll to position [237, 0]
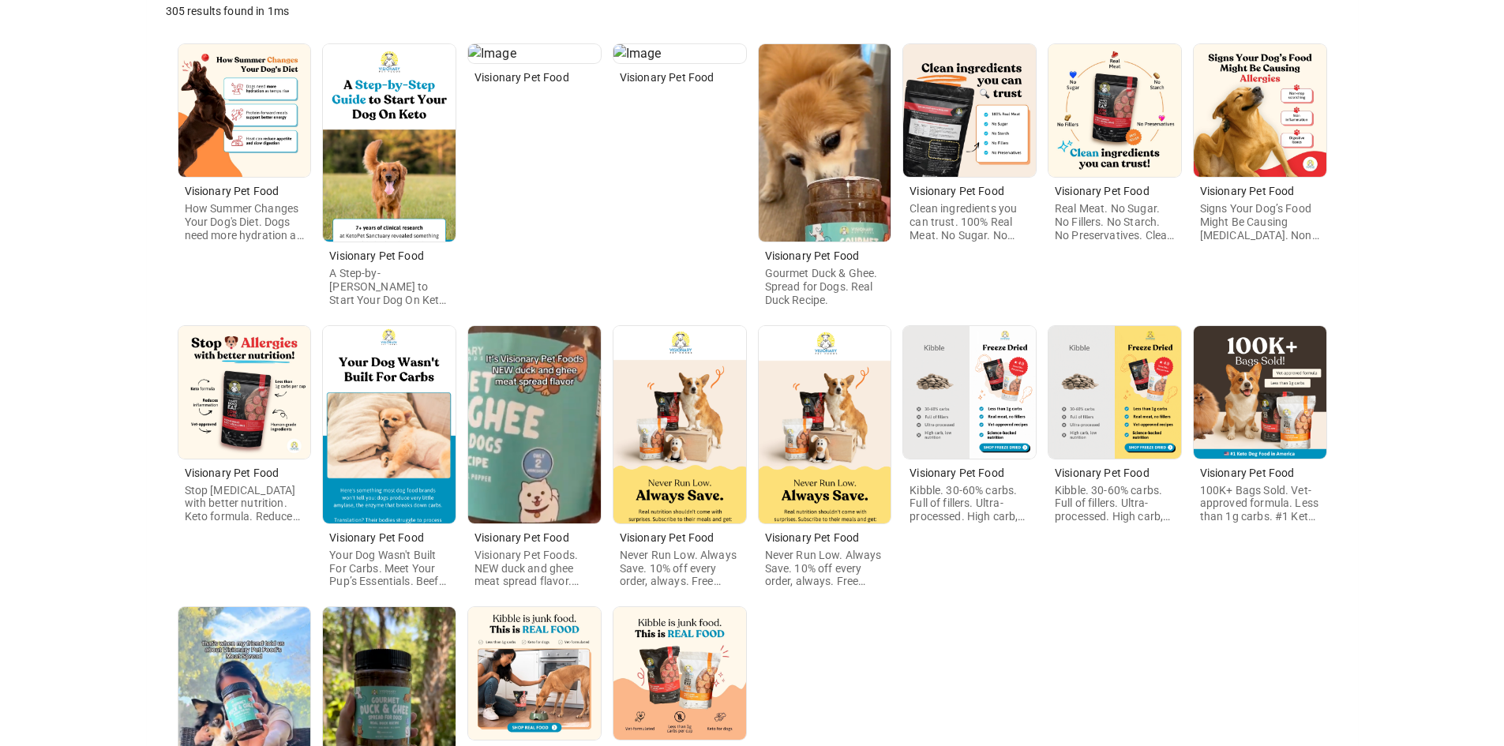
click at [377, 438] on img at bounding box center [389, 424] width 133 height 197
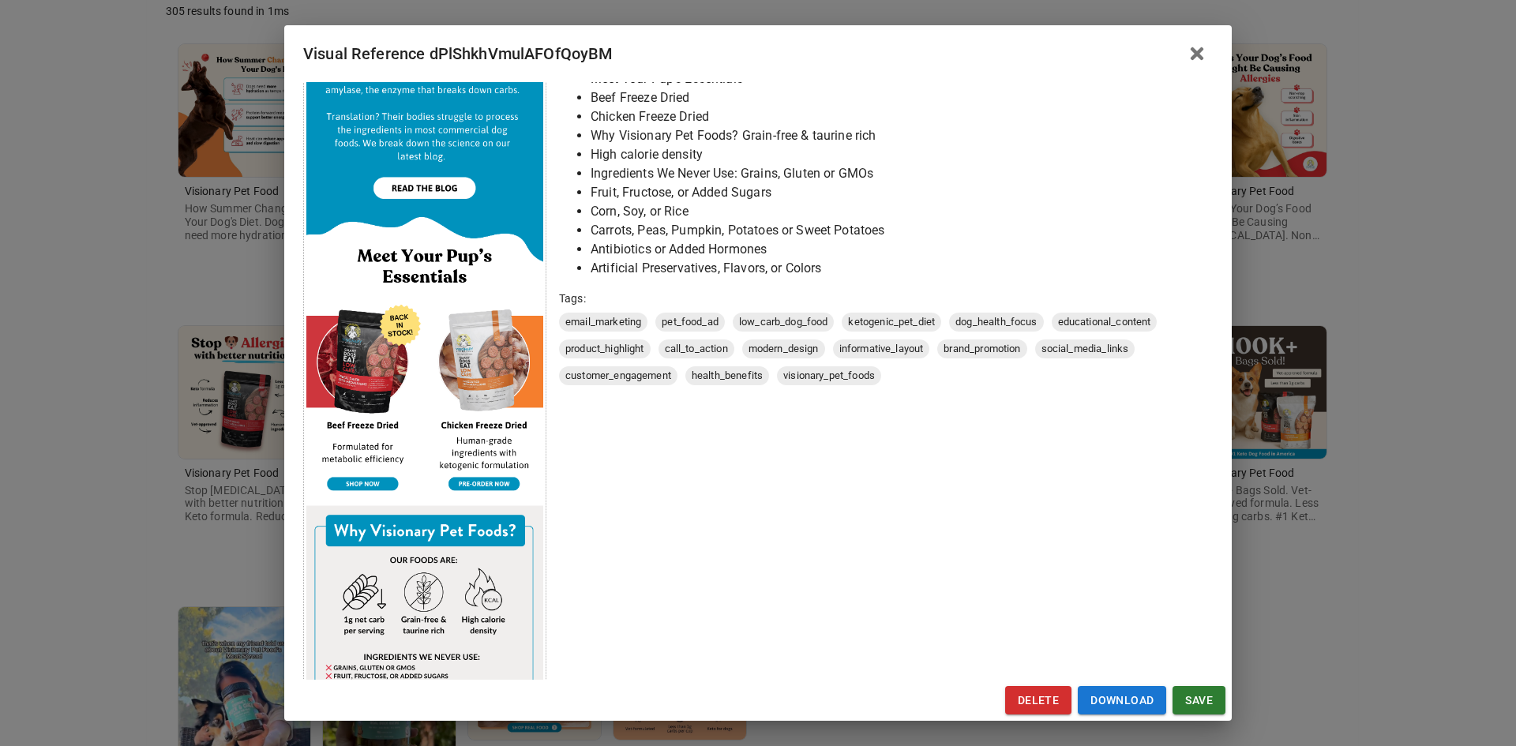
scroll to position [553, 0]
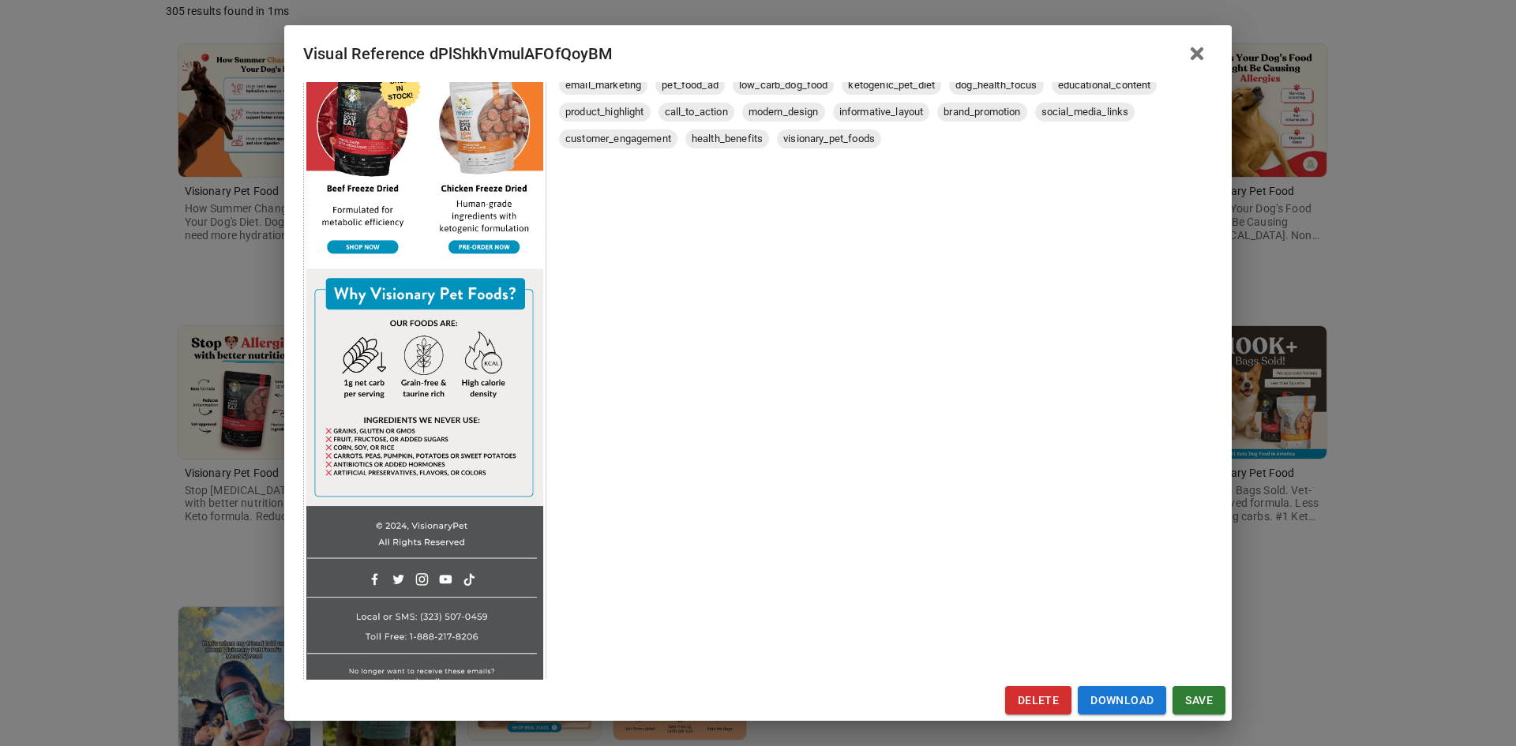
click at [85, 474] on div "Visual Reference dPlShkhVmulAFOfQoyBM Brand: Visionary Pet Food Custom Info Not…" at bounding box center [758, 373] width 1516 height 746
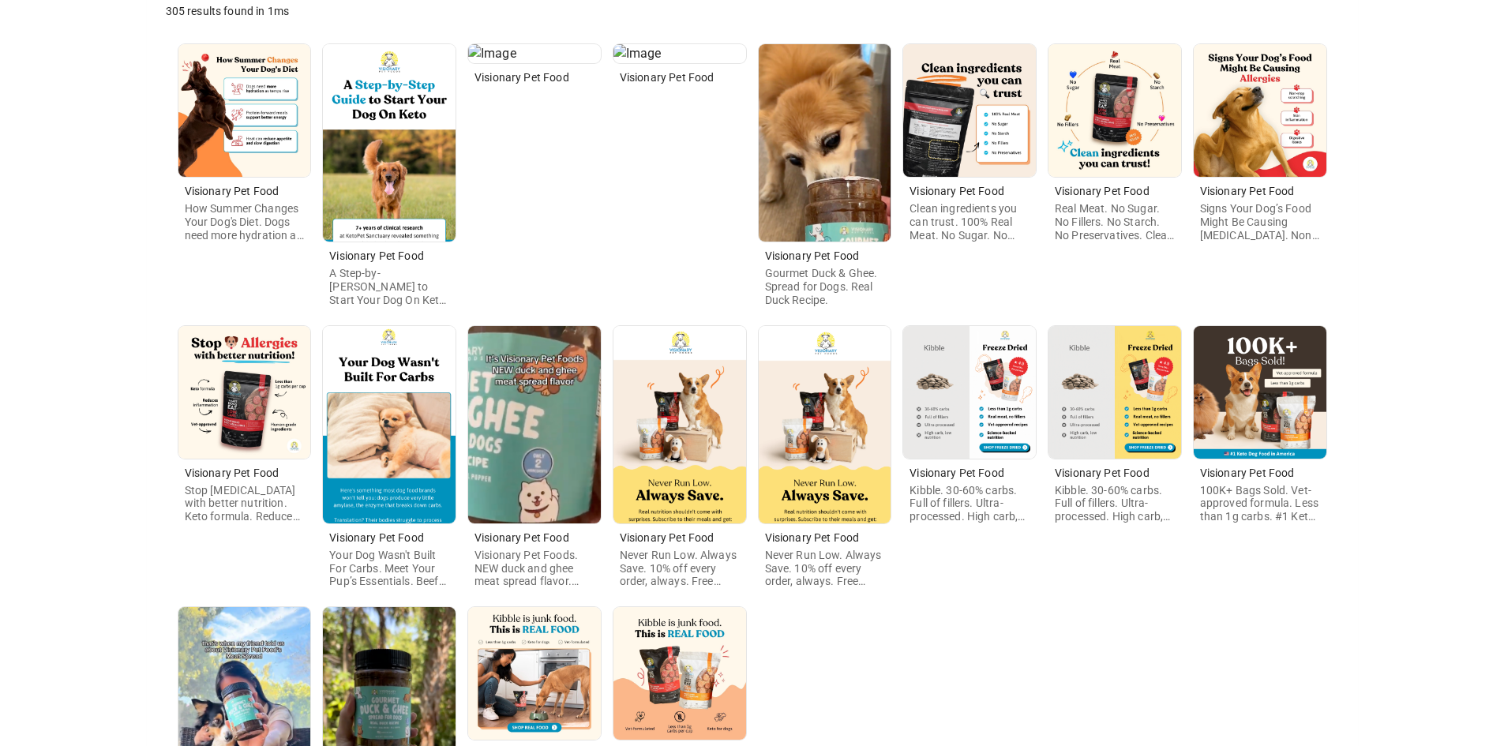
click at [709, 453] on img at bounding box center [679, 424] width 133 height 197
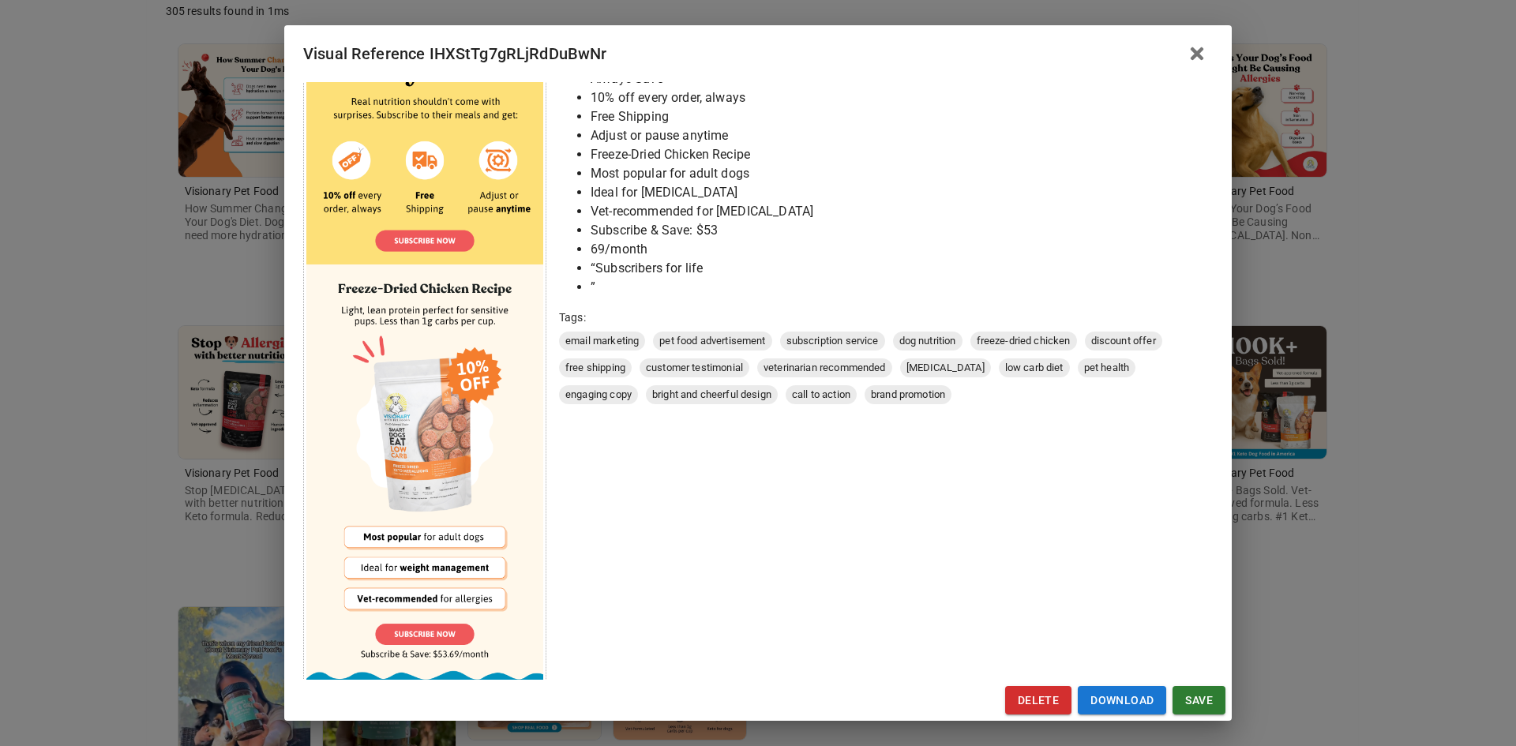
scroll to position [632, 0]
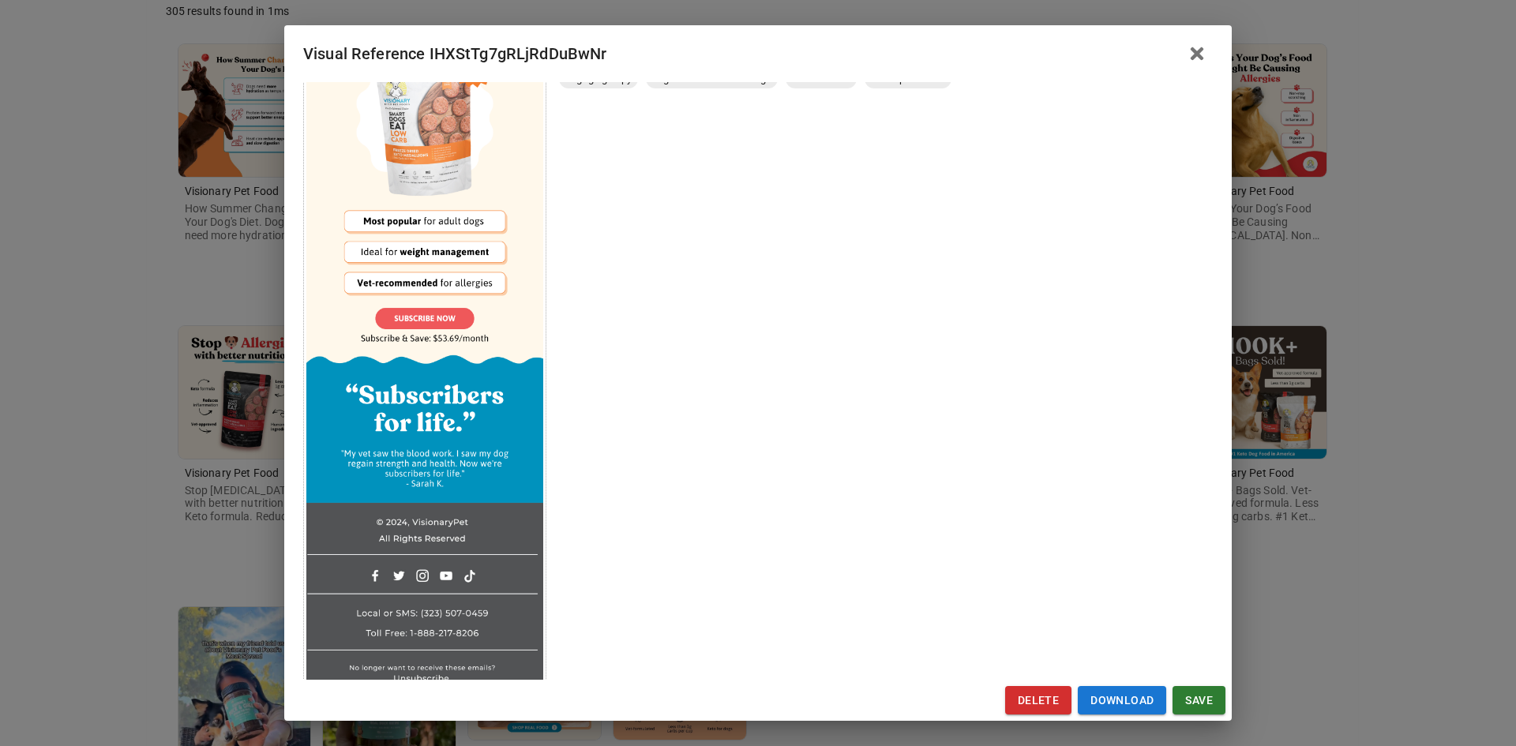
click at [126, 427] on div "Visual Reference IHXStTg7gRLjRdDuBwNr Brand: Visionary Pet Food Custom Info Not…" at bounding box center [758, 373] width 1516 height 746
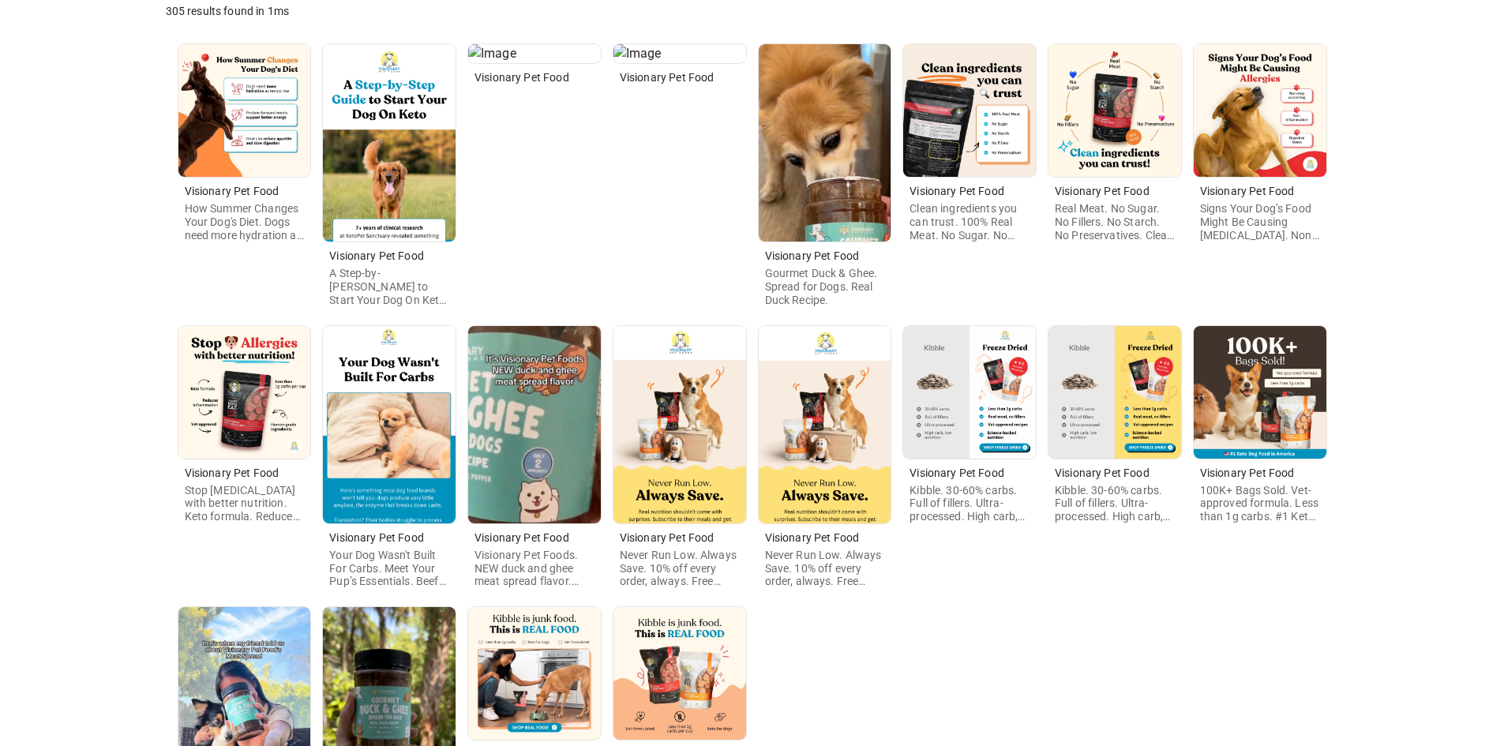
click at [839, 431] on img at bounding box center [825, 424] width 133 height 197
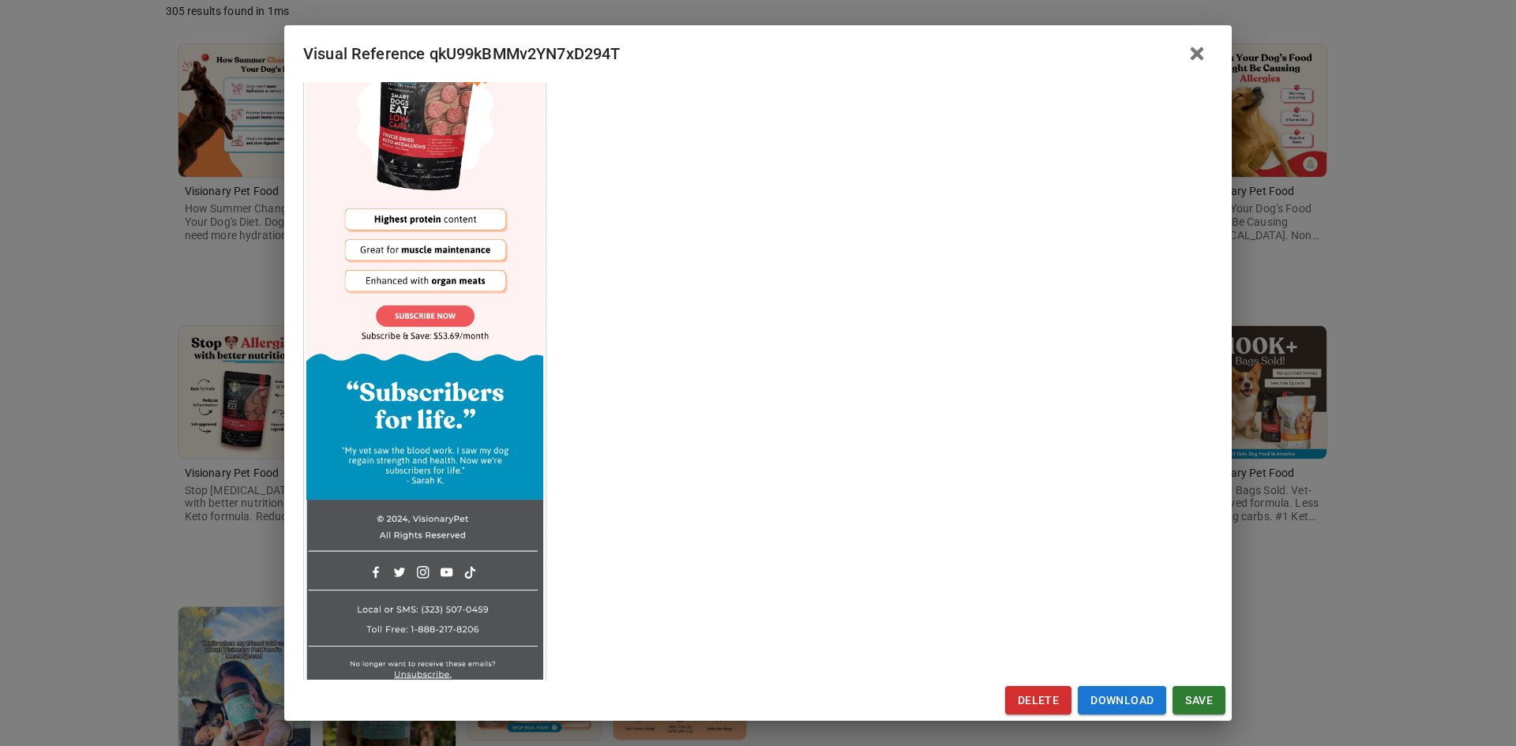
click at [104, 426] on div "Visual Reference qkU99kBMMv2YN7xD294T Brand: Visionary Pet Food Custom Info Not…" at bounding box center [758, 373] width 1516 height 746
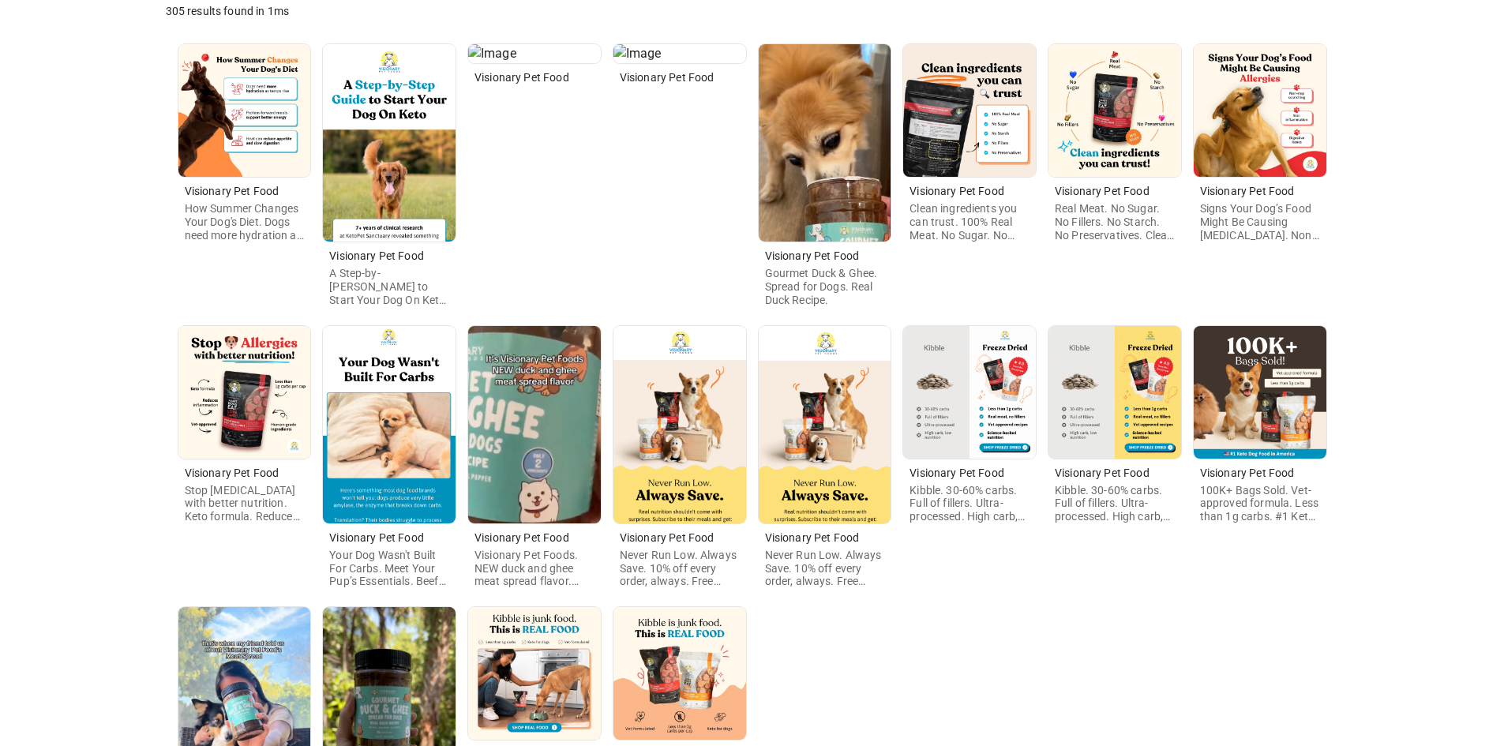
click at [1240, 441] on img at bounding box center [1260, 392] width 133 height 133
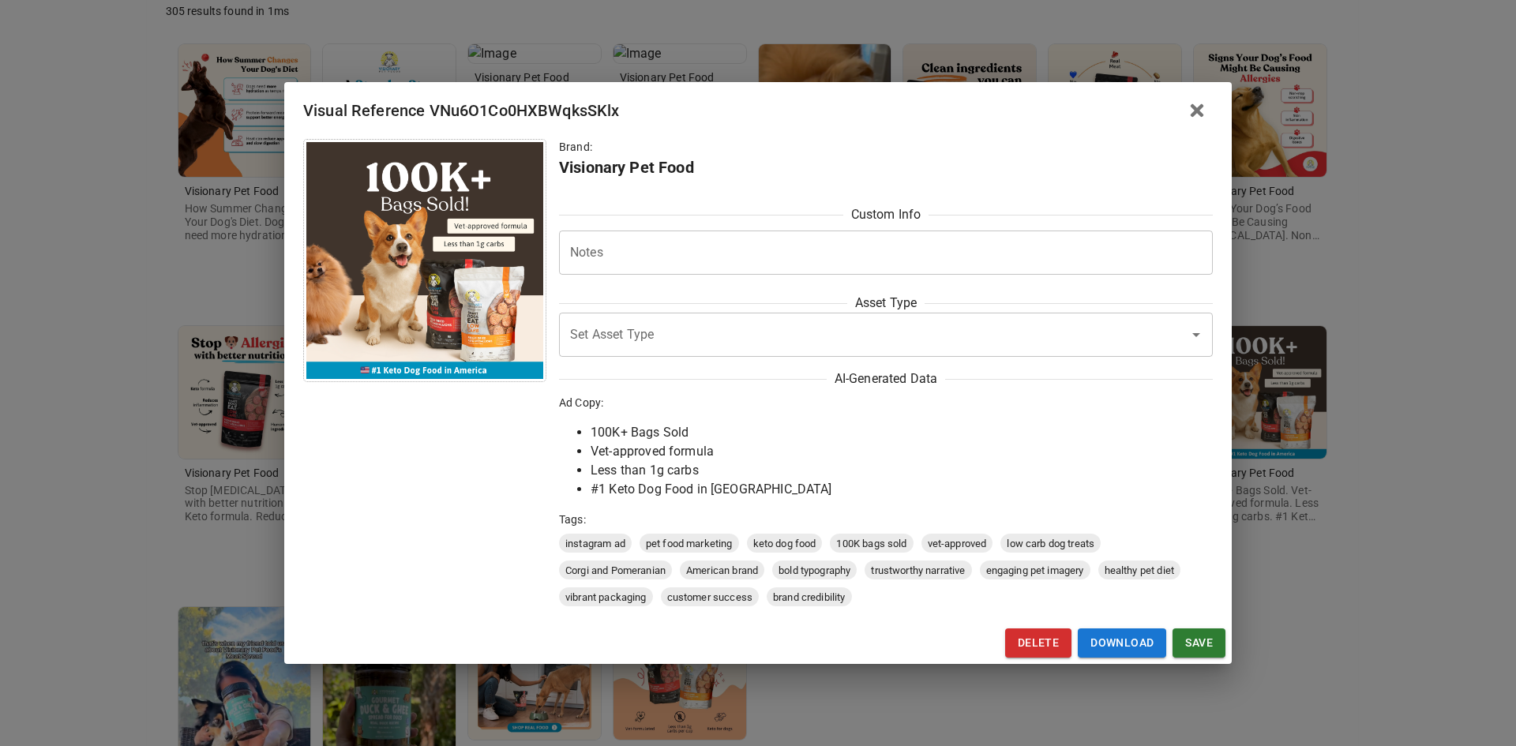
click at [80, 461] on div "Visual Reference VNu6O1Co0HXBWqksSKlx Brand: Visionary Pet Food Custom Info Not…" at bounding box center [758, 373] width 1516 height 746
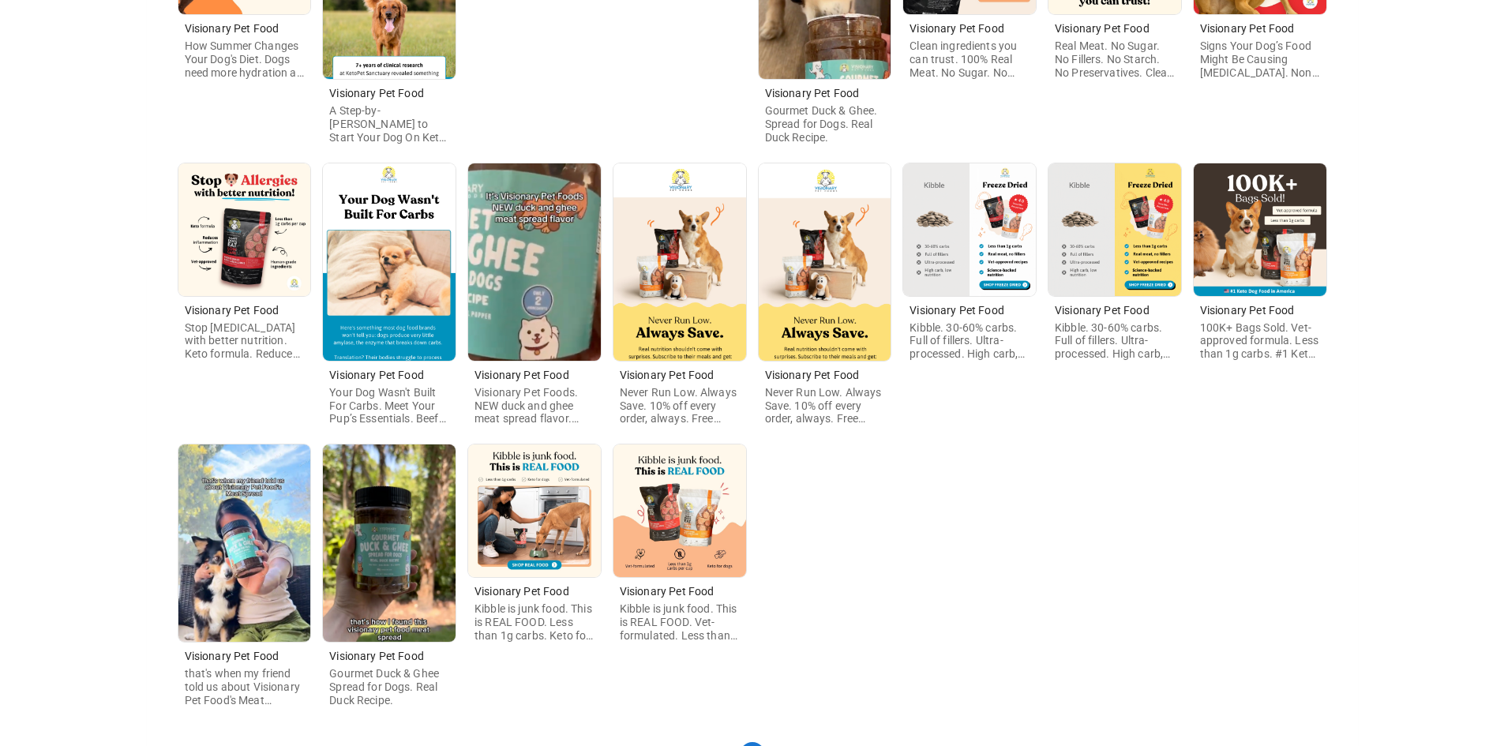
scroll to position [462, 0]
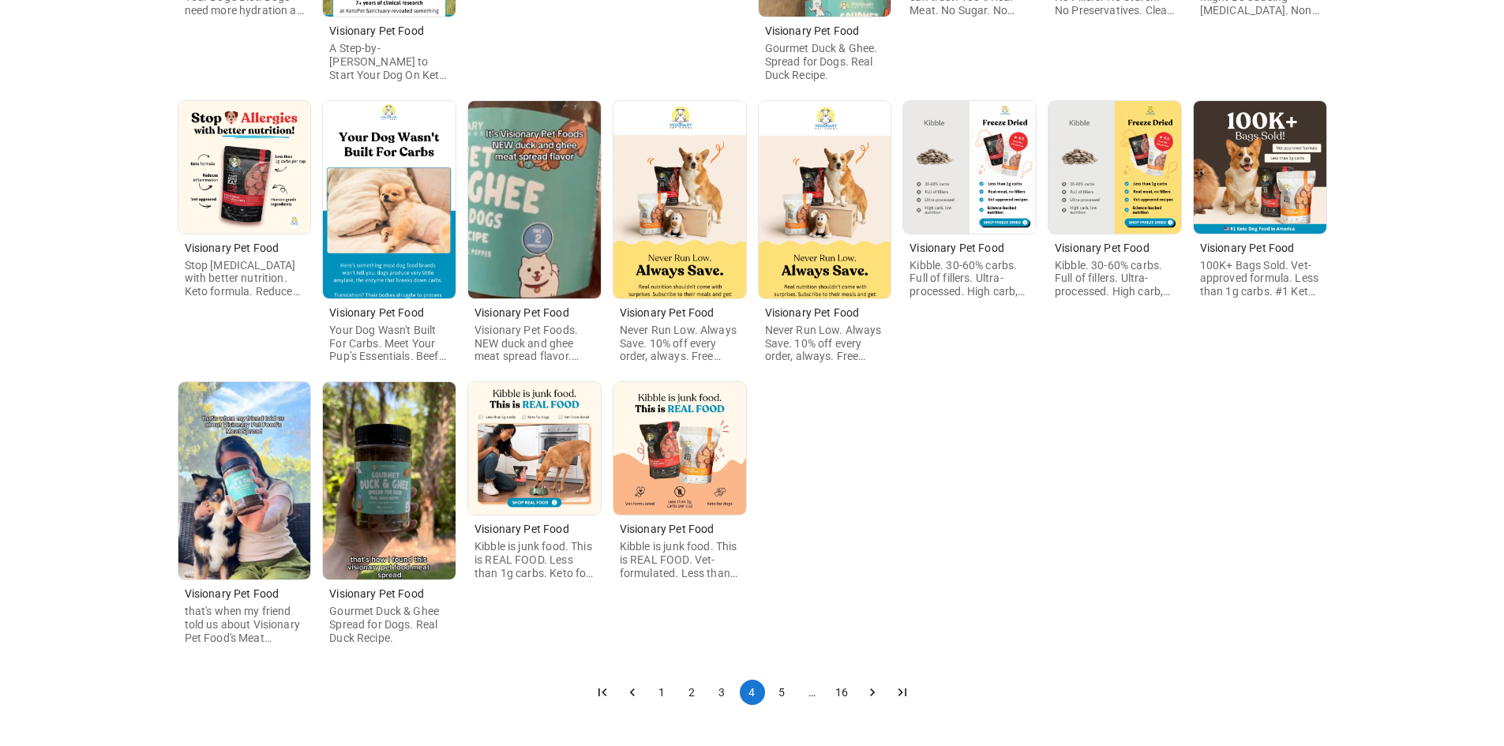
click at [781, 693] on button "5" at bounding box center [782, 692] width 25 height 25
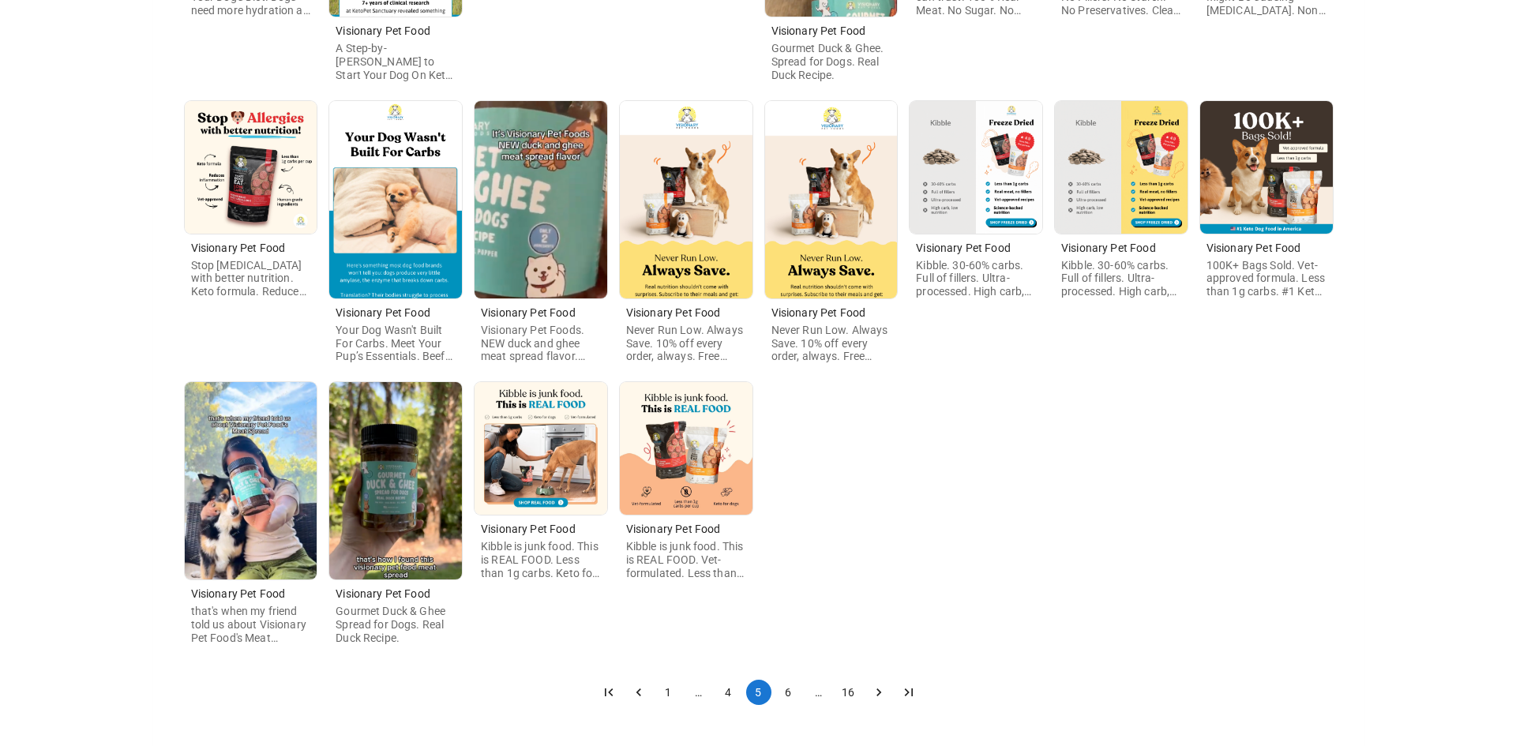
scroll to position [0, 0]
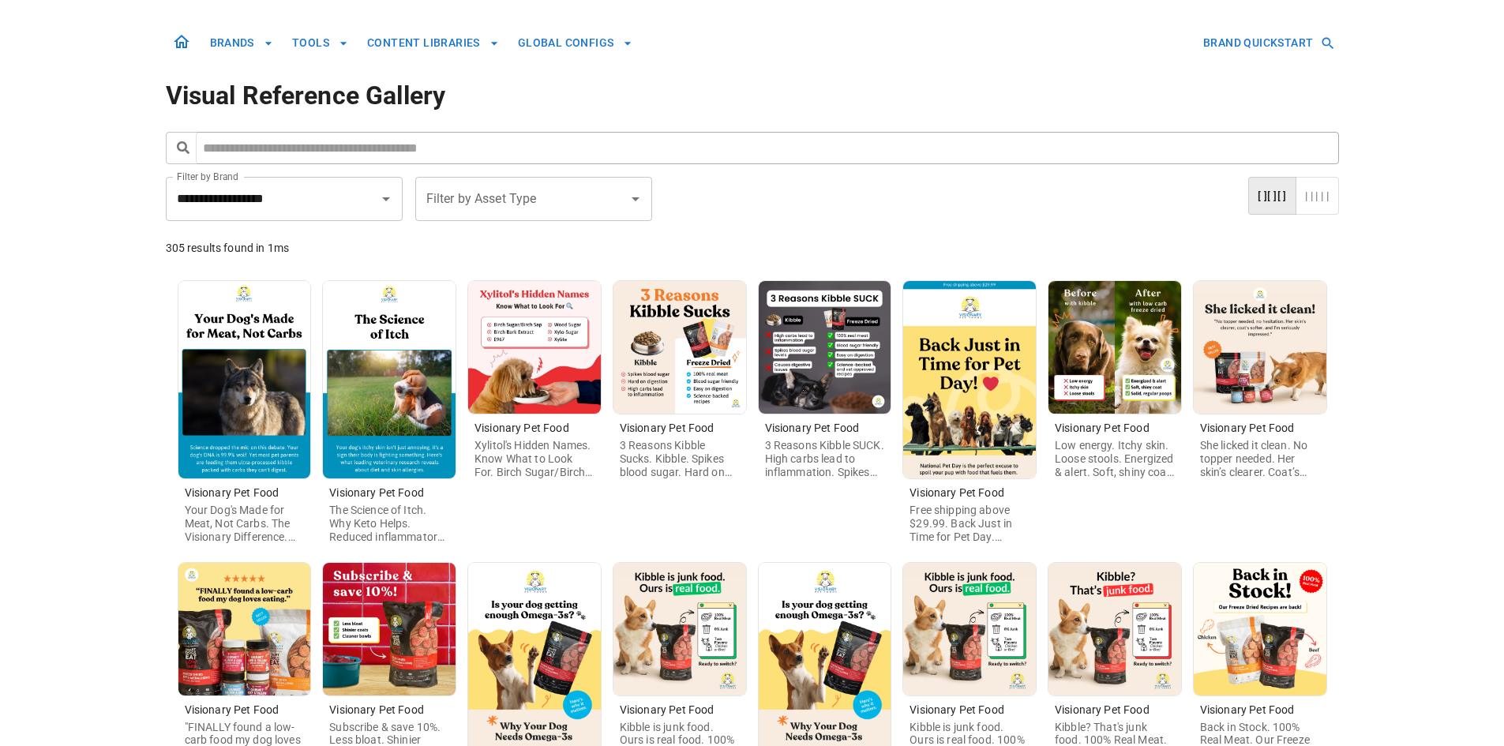
click at [249, 383] on img at bounding box center [244, 379] width 133 height 197
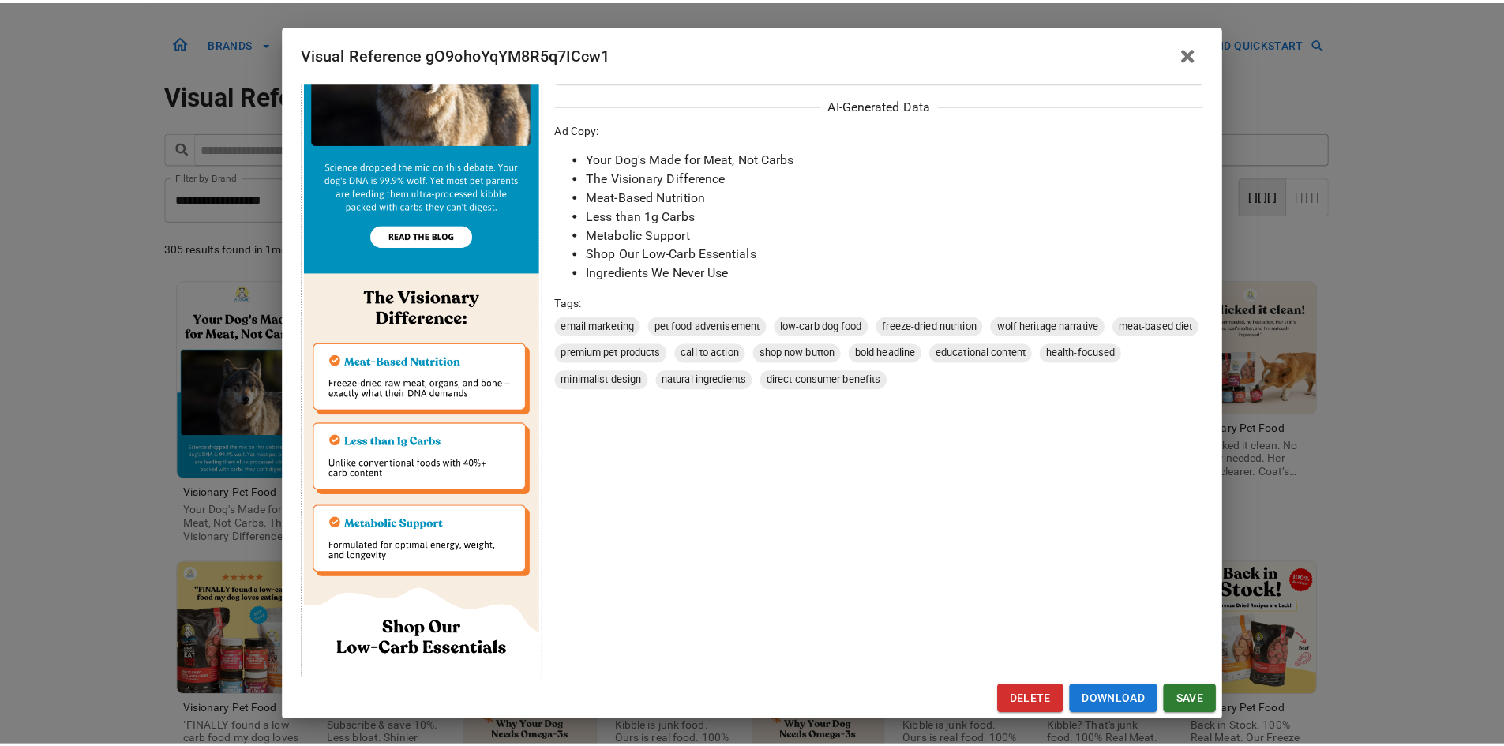
scroll to position [316, 0]
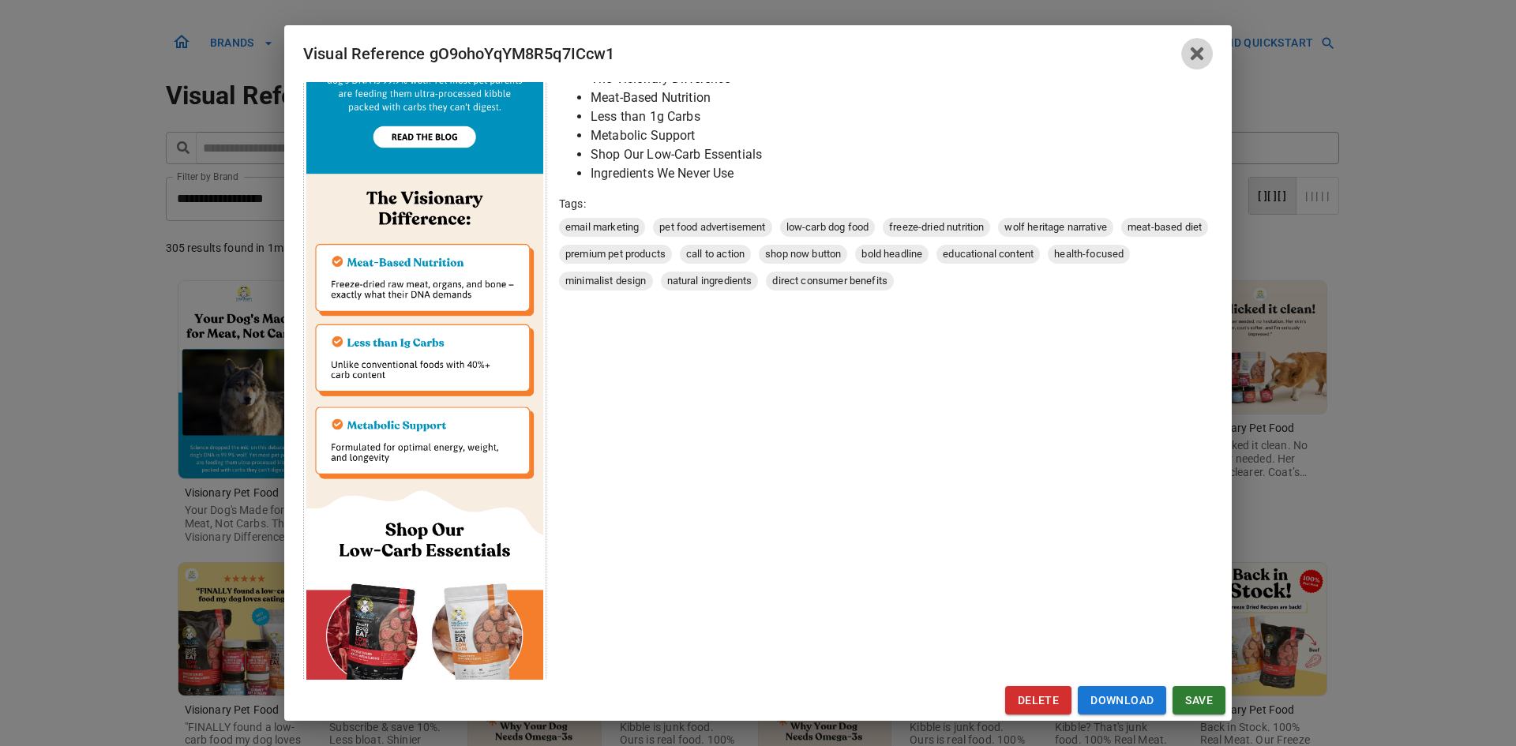
click at [1203, 59] on icon "button" at bounding box center [1196, 53] width 19 height 19
